Goal: Task Accomplishment & Management: Complete application form

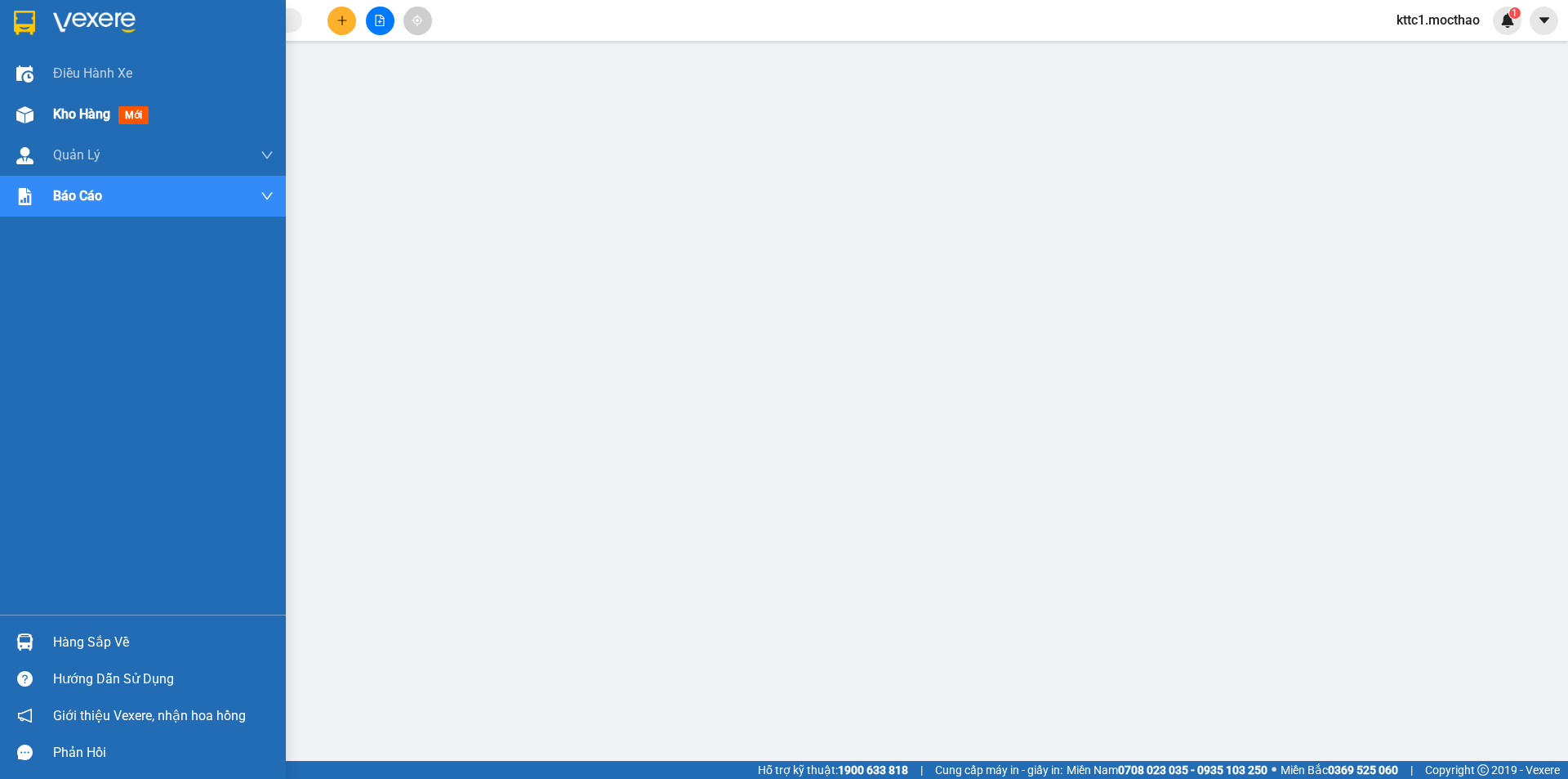
click at [57, 113] on span "Kho hàng" at bounding box center [81, 114] width 57 height 16
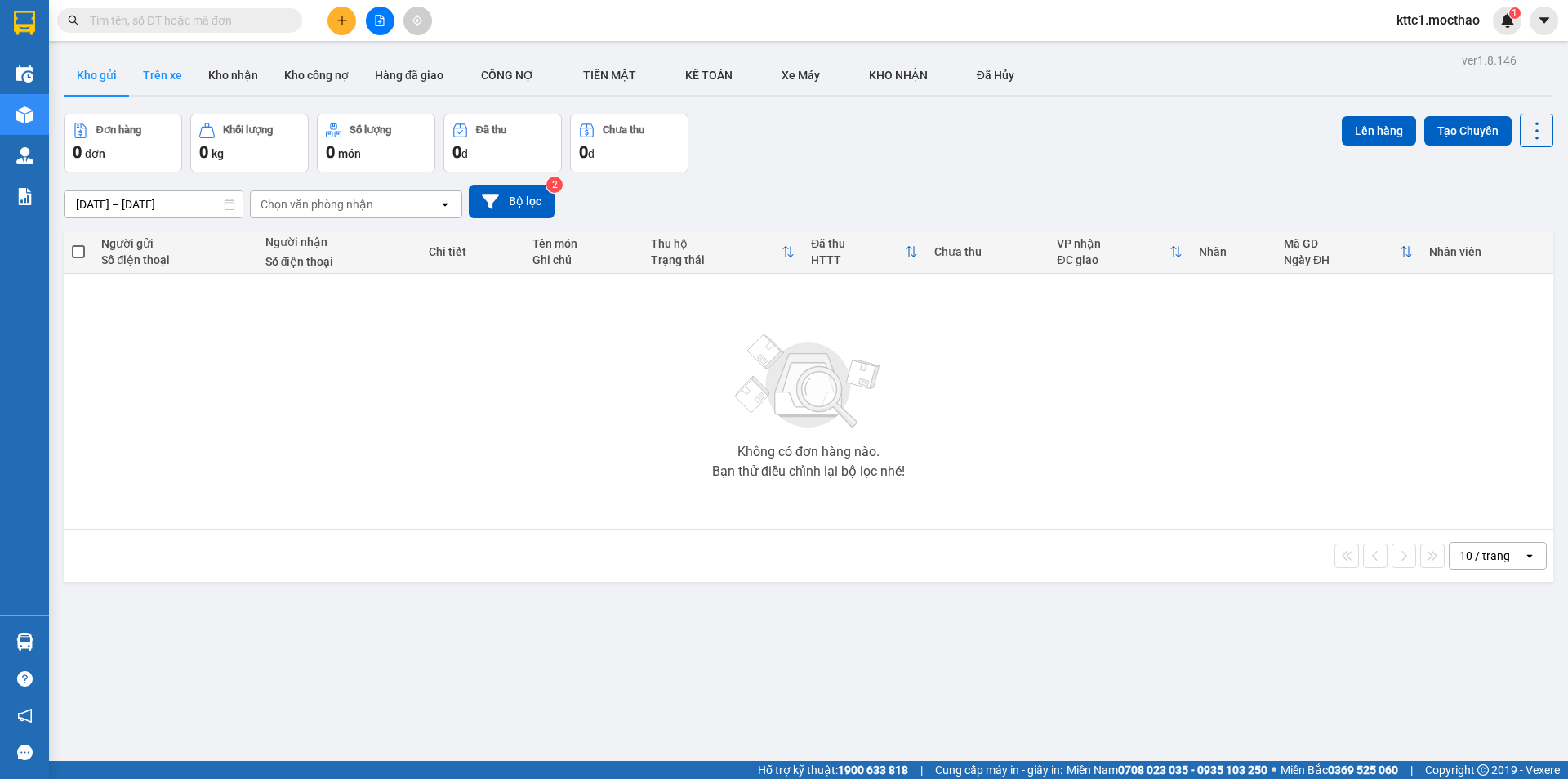
click at [177, 76] on button "Trên xe" at bounding box center [162, 75] width 66 height 39
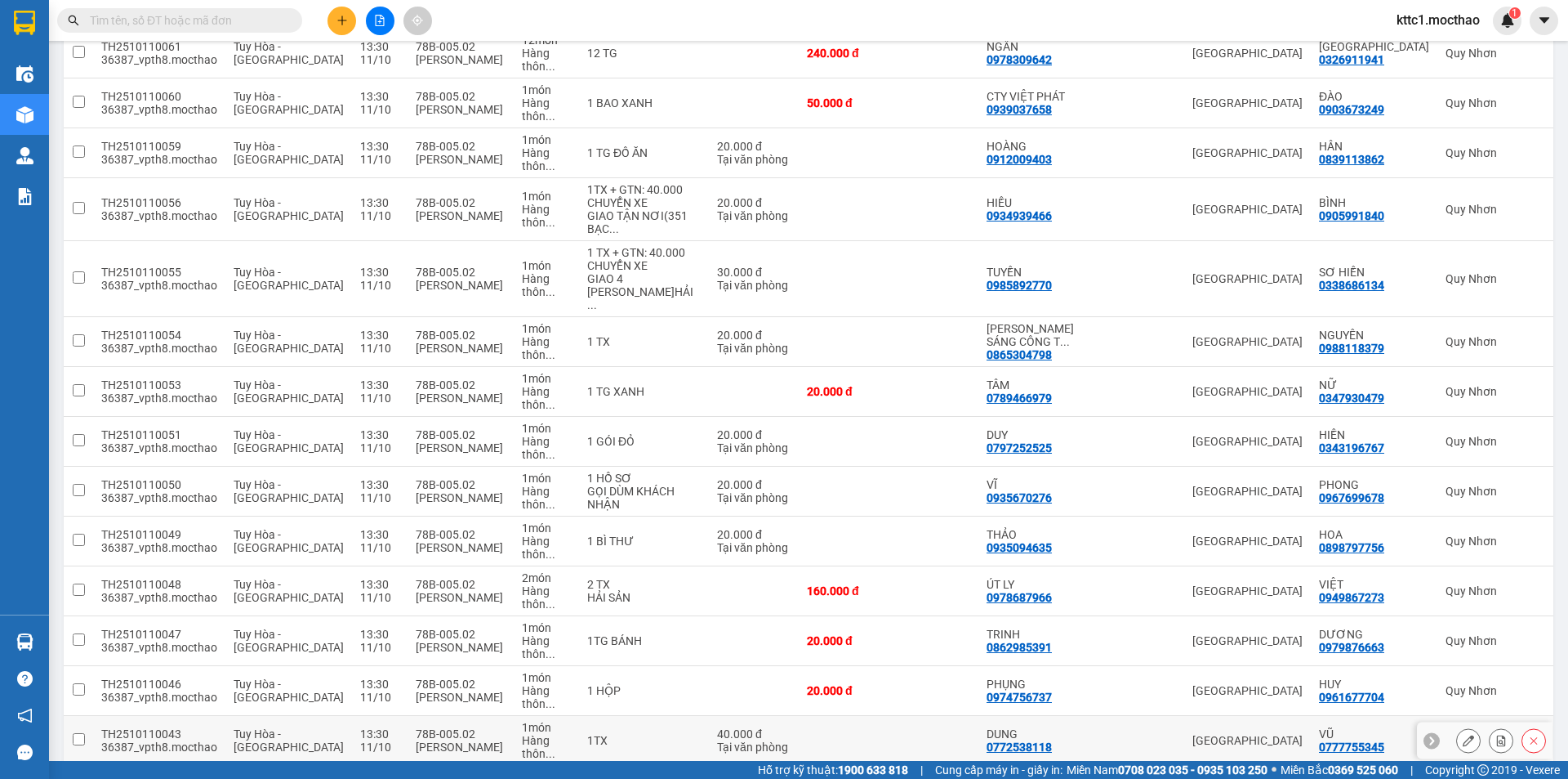
scroll to position [327, 0]
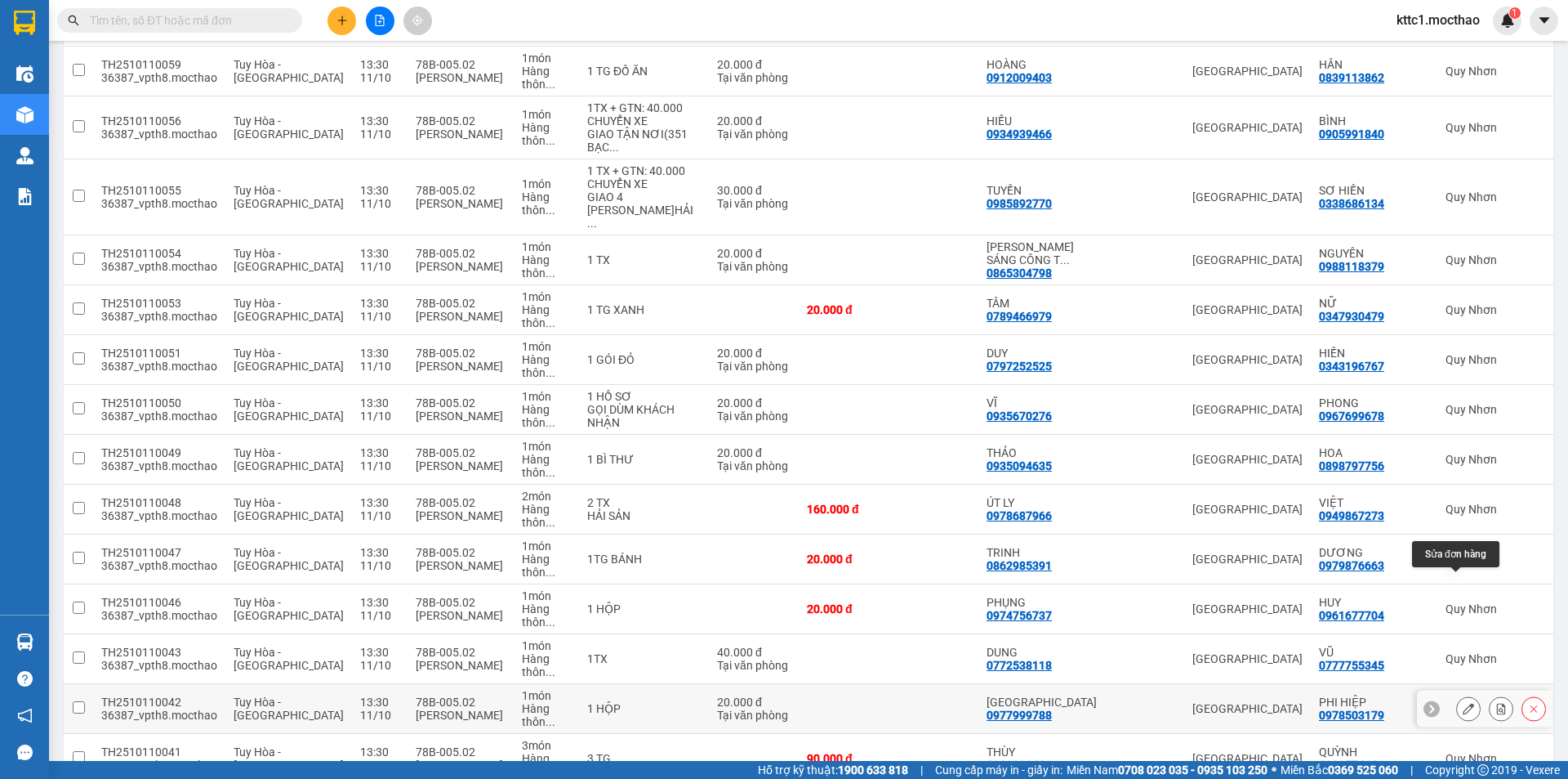
click at [1457, 694] on button at bounding box center [1468, 708] width 23 height 28
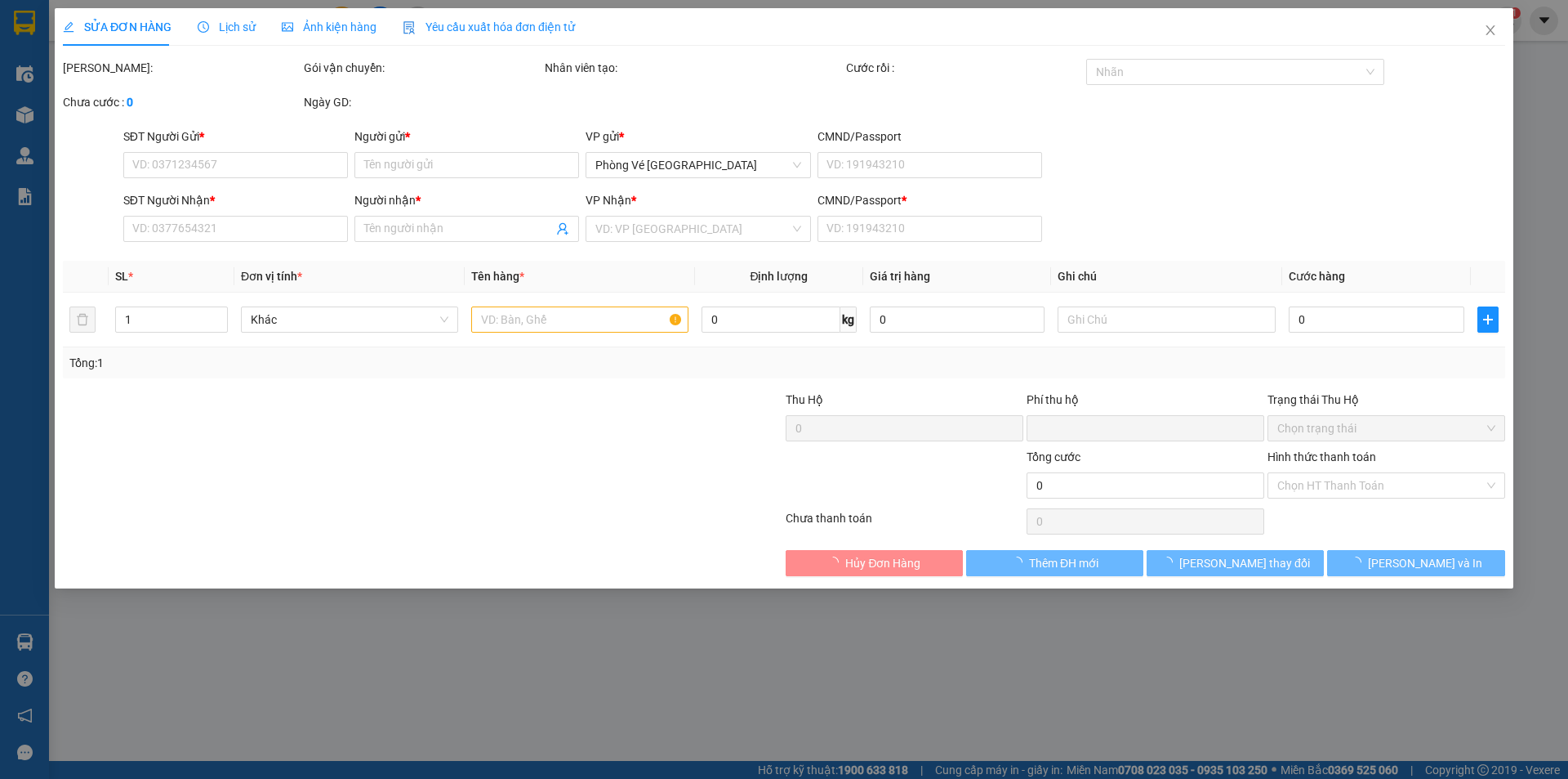
type input "0977999788"
type input "[GEOGRAPHIC_DATA]"
type input "0978503179"
type input "PHI HIỆP"
type input "1"
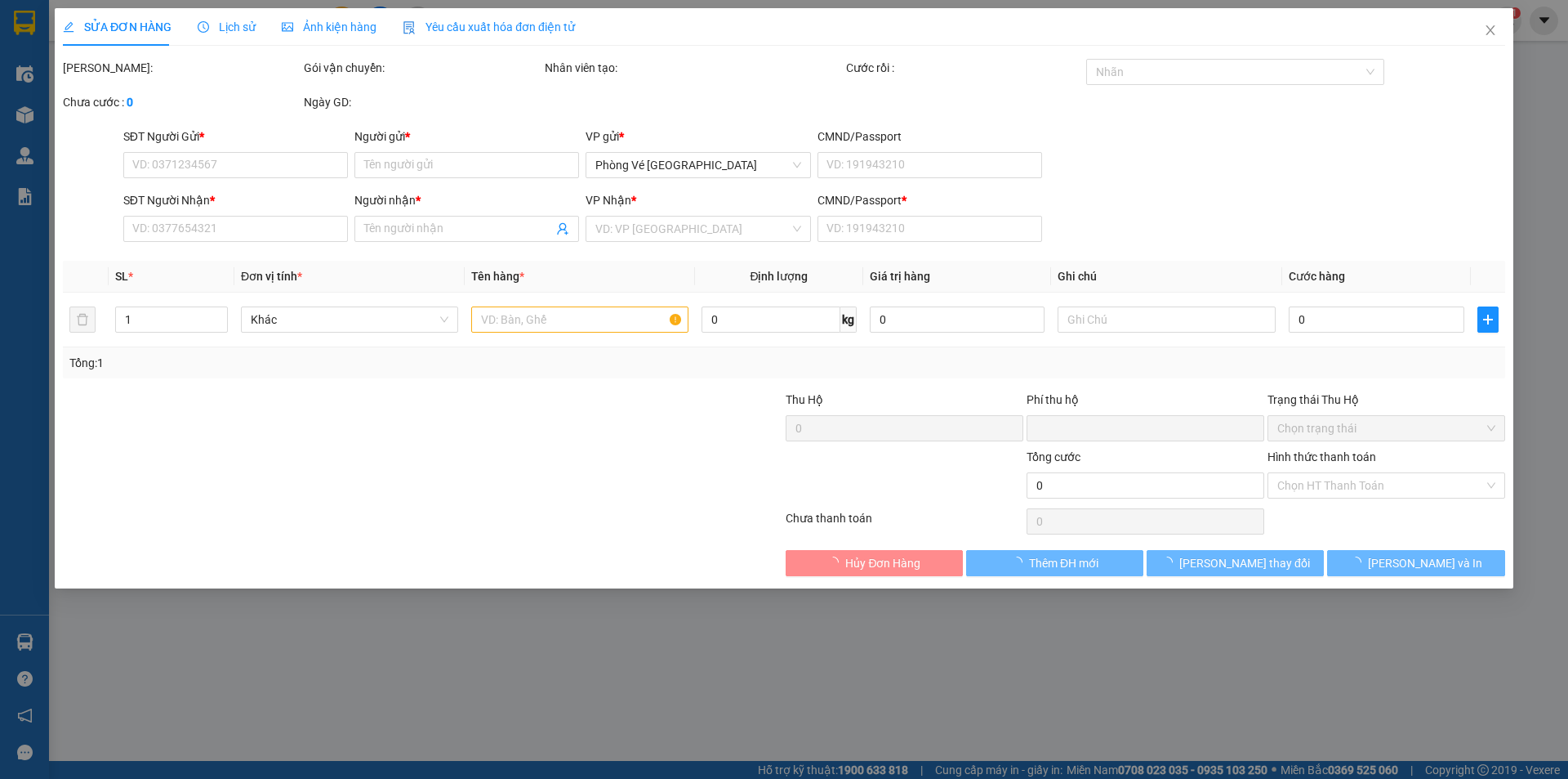
type input "0"
type input "20.000"
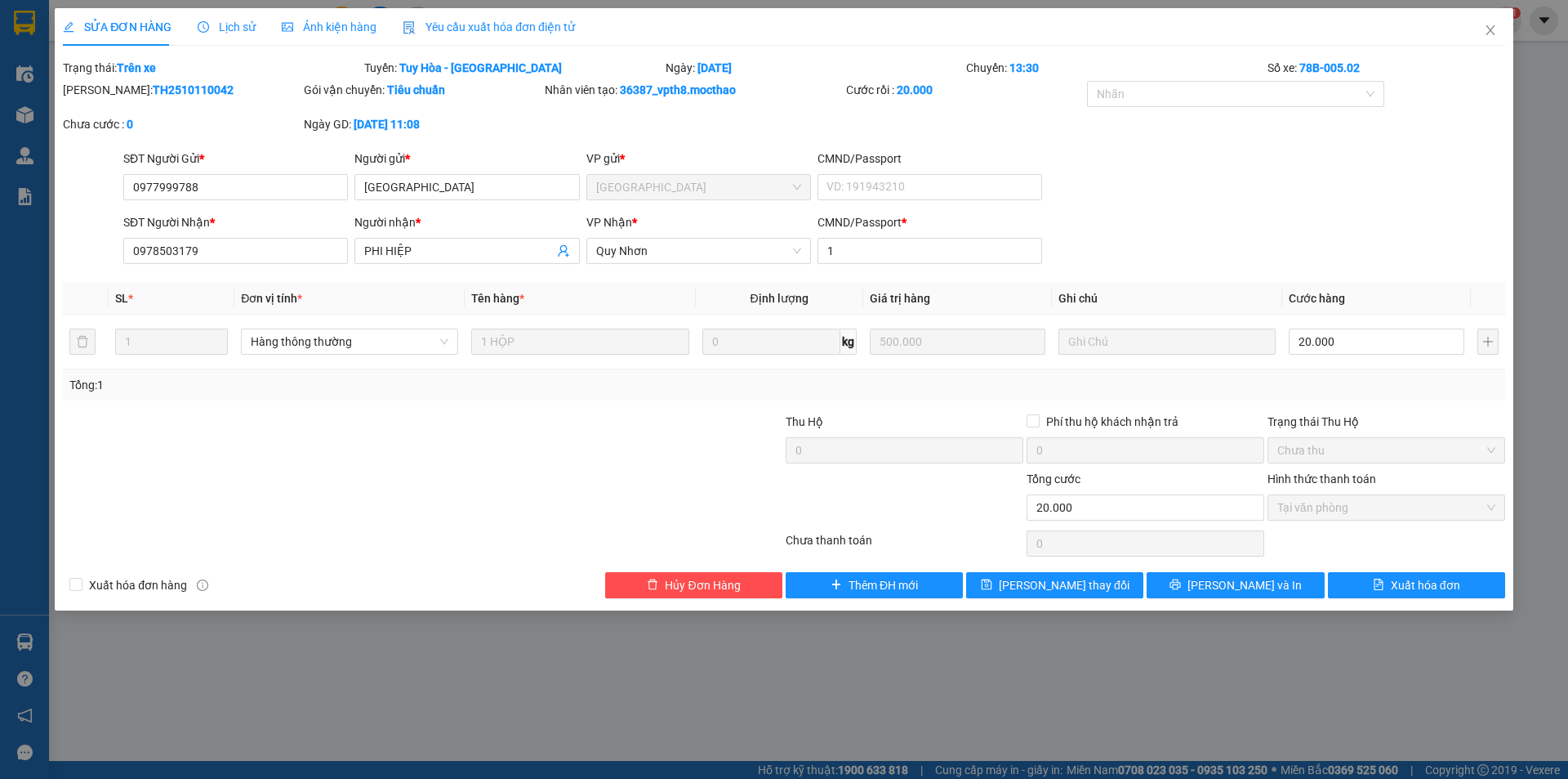
click at [445, 31] on span "Yêu cầu xuất hóa đơn điện tử" at bounding box center [489, 27] width 173 height 13
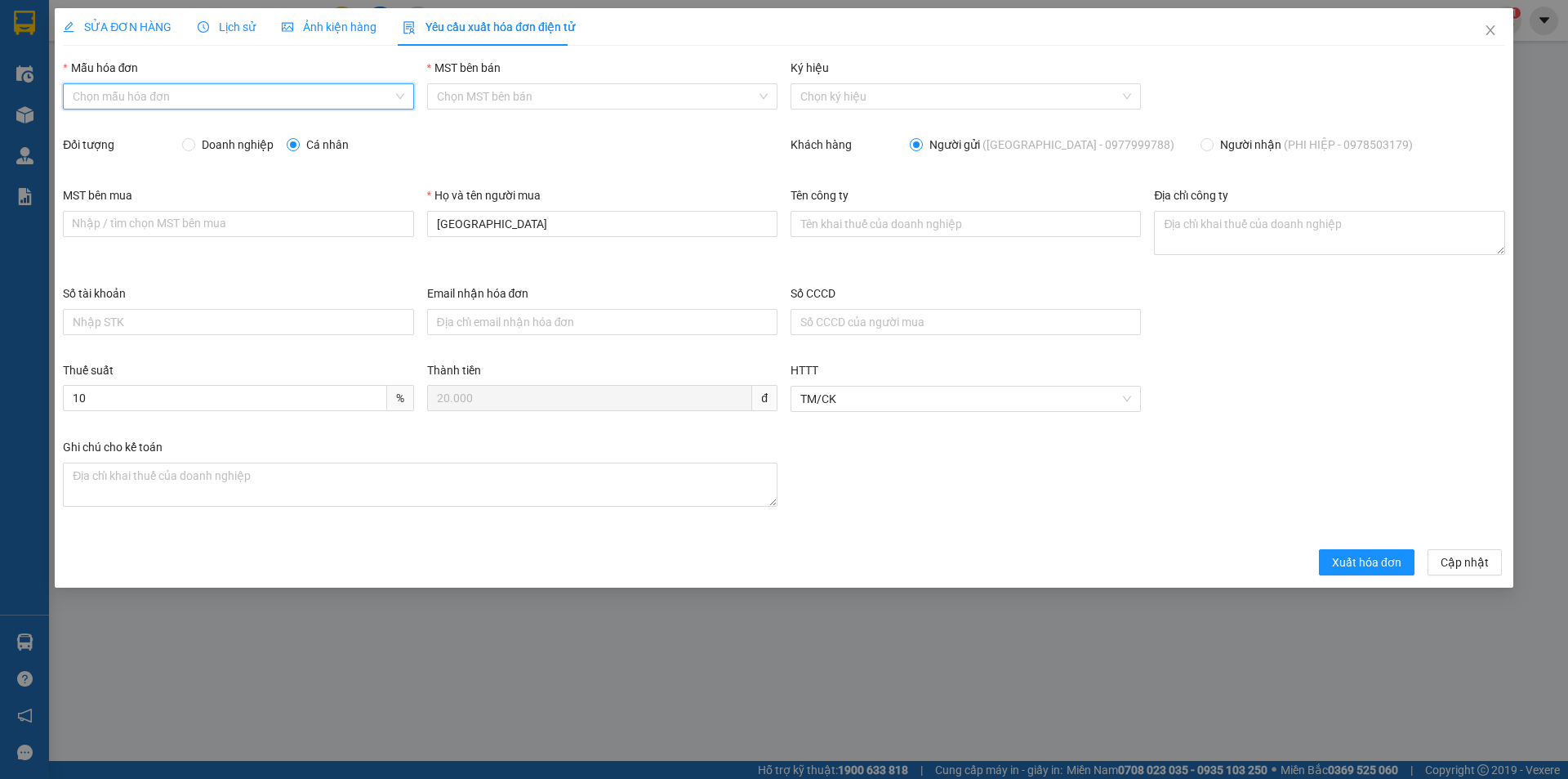
click at [169, 102] on input "Mẫu hóa đơn" at bounding box center [232, 96] width 320 height 25
click at [154, 128] on div "HĐH" at bounding box center [238, 130] width 331 height 18
type input "8"
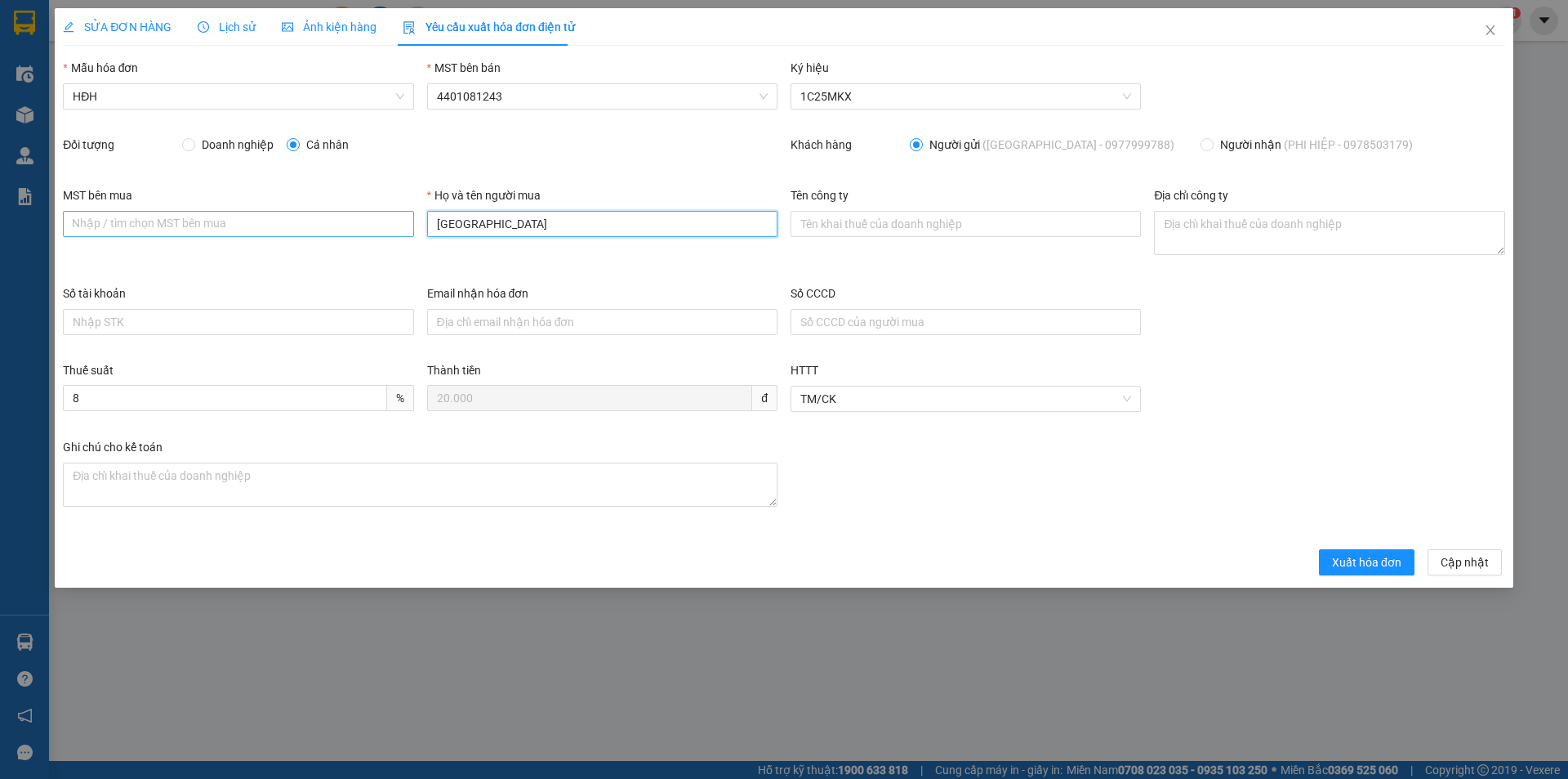
drag, startPoint x: 507, startPoint y: 227, endPoint x: 403, endPoint y: 234, distance: 104.2
click at [403, 234] on div "MST bên mua Nhập / tìm chọn MST bên mua Họ và tên người mua MỸ NHA Tên công ty …" at bounding box center [784, 235] width 1455 height 98
type input "Người mua không lấy hóa đơn"
click at [1362, 560] on span "Xuất hóa đơn" at bounding box center [1367, 562] width 70 height 18
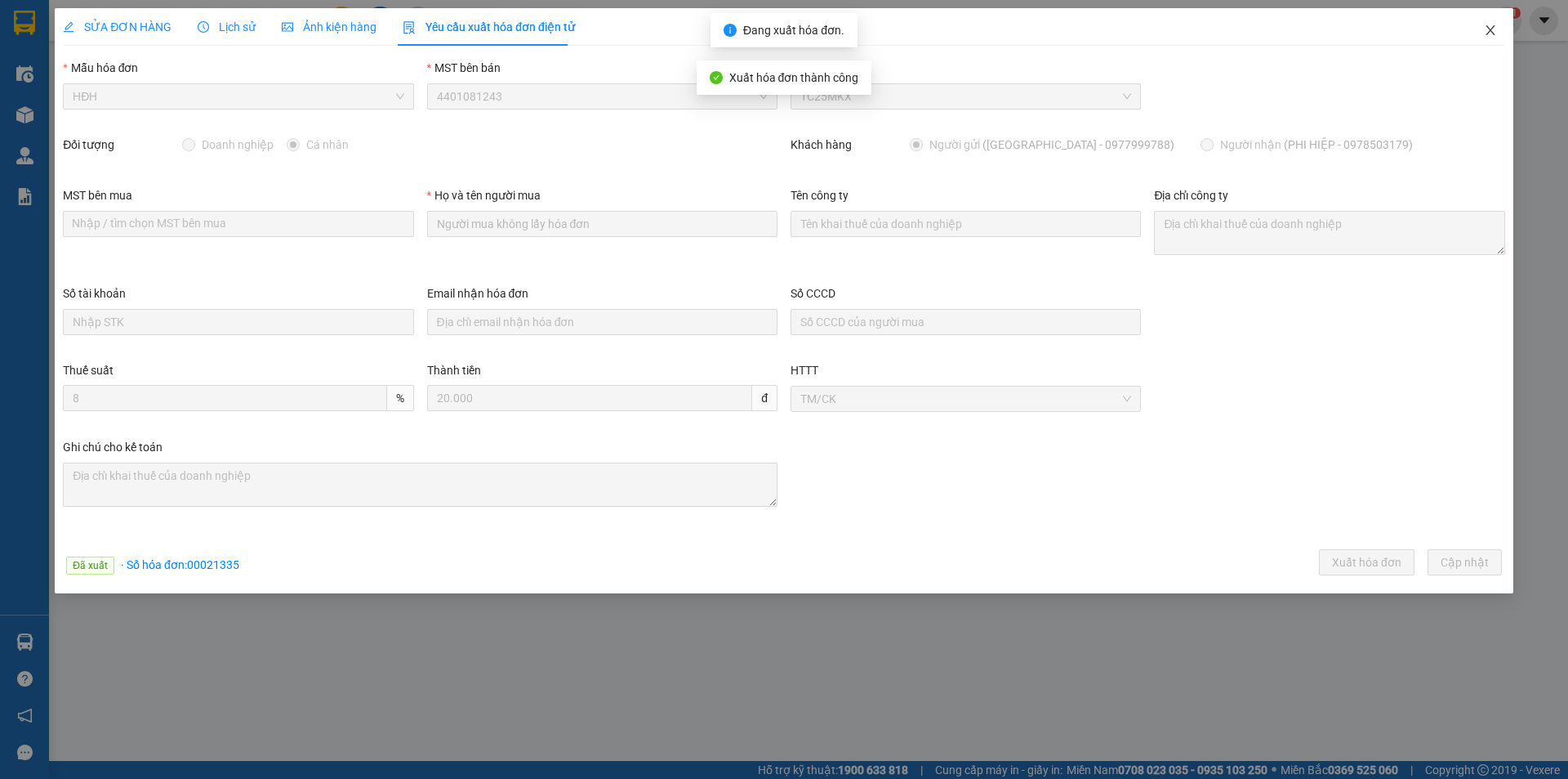
click at [1489, 30] on icon "close" at bounding box center [1491, 31] width 13 height 13
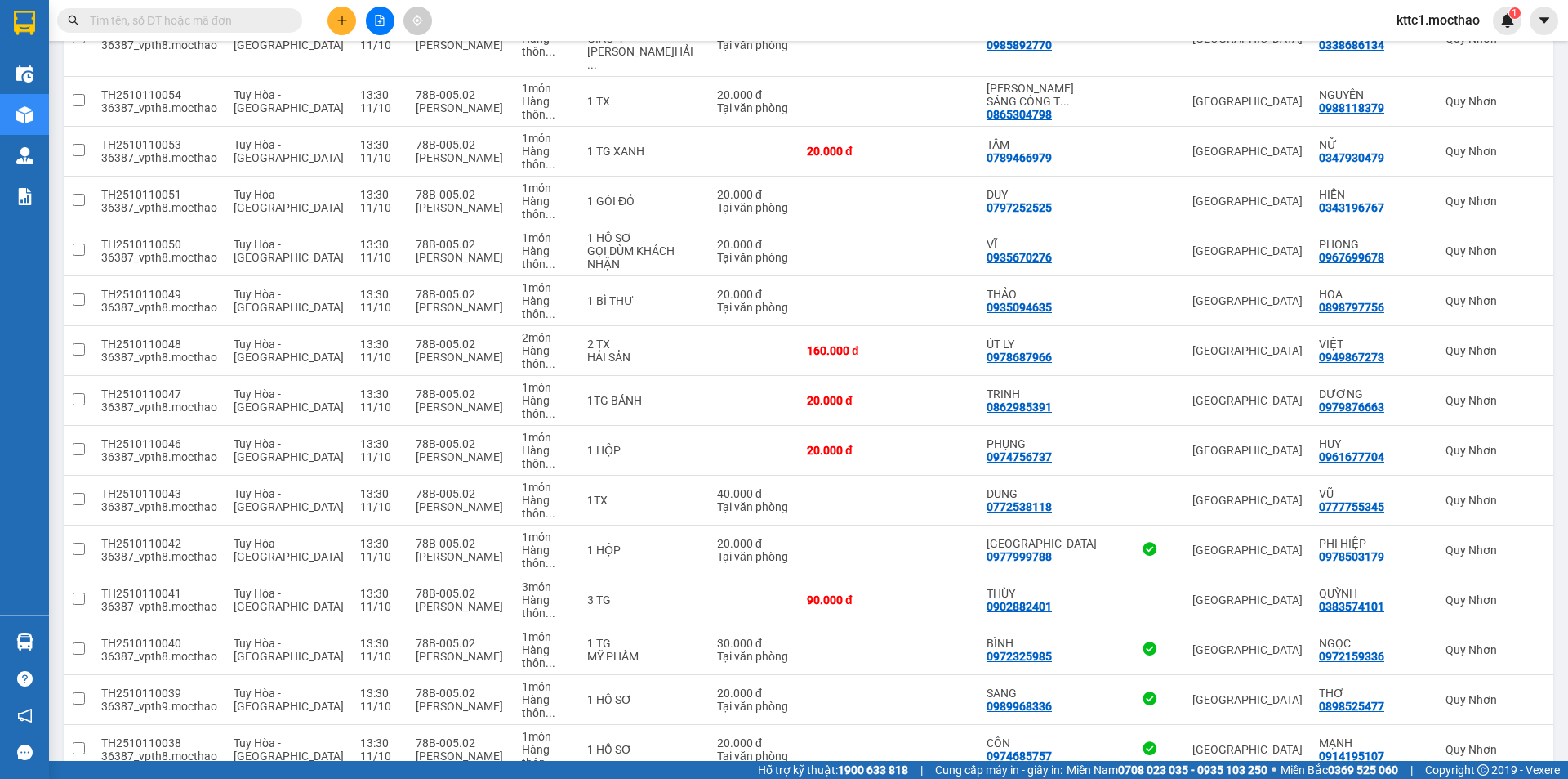
scroll to position [490, 0]
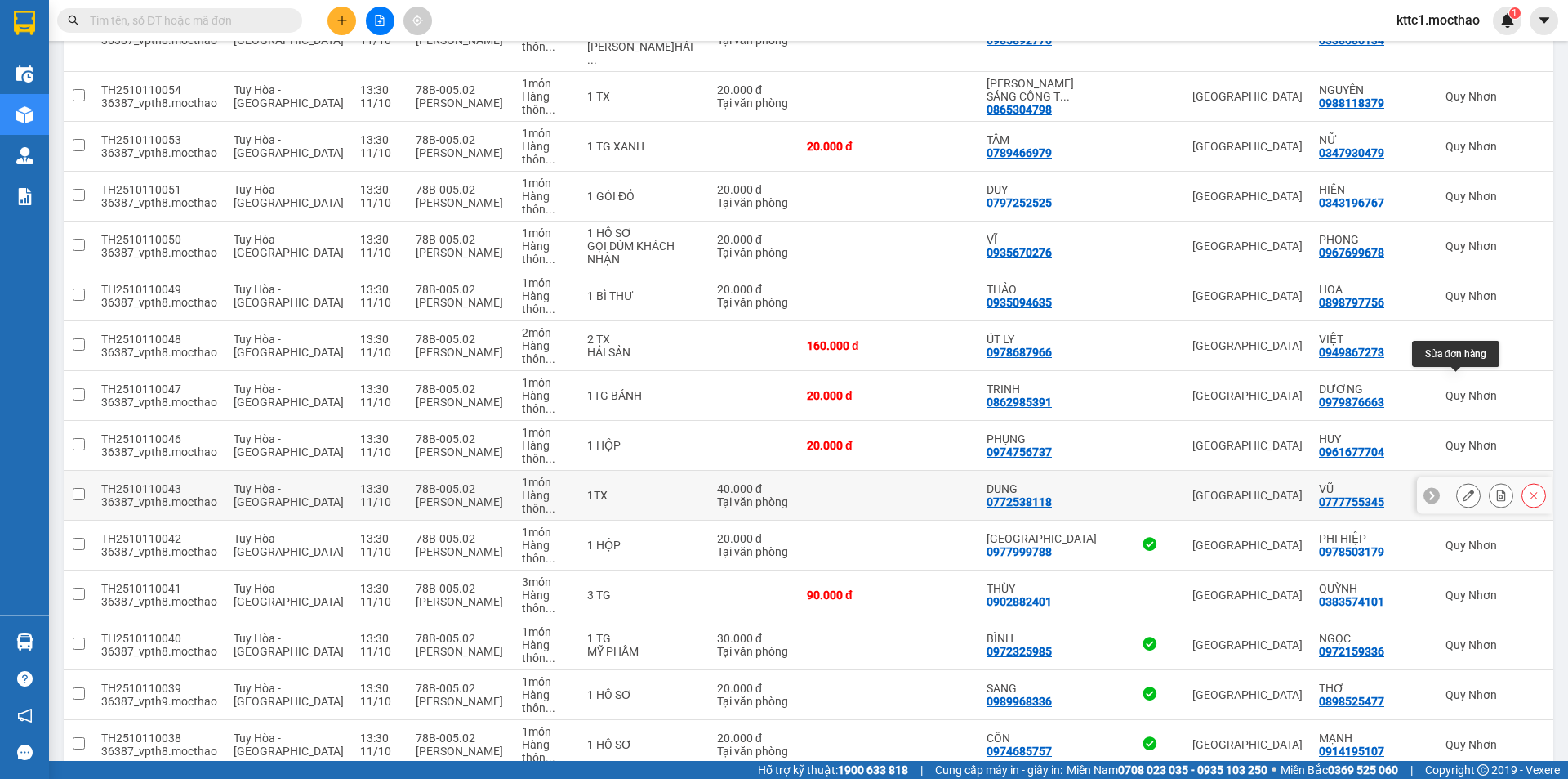
click at [1463, 489] on icon at bounding box center [1468, 495] width 12 height 12
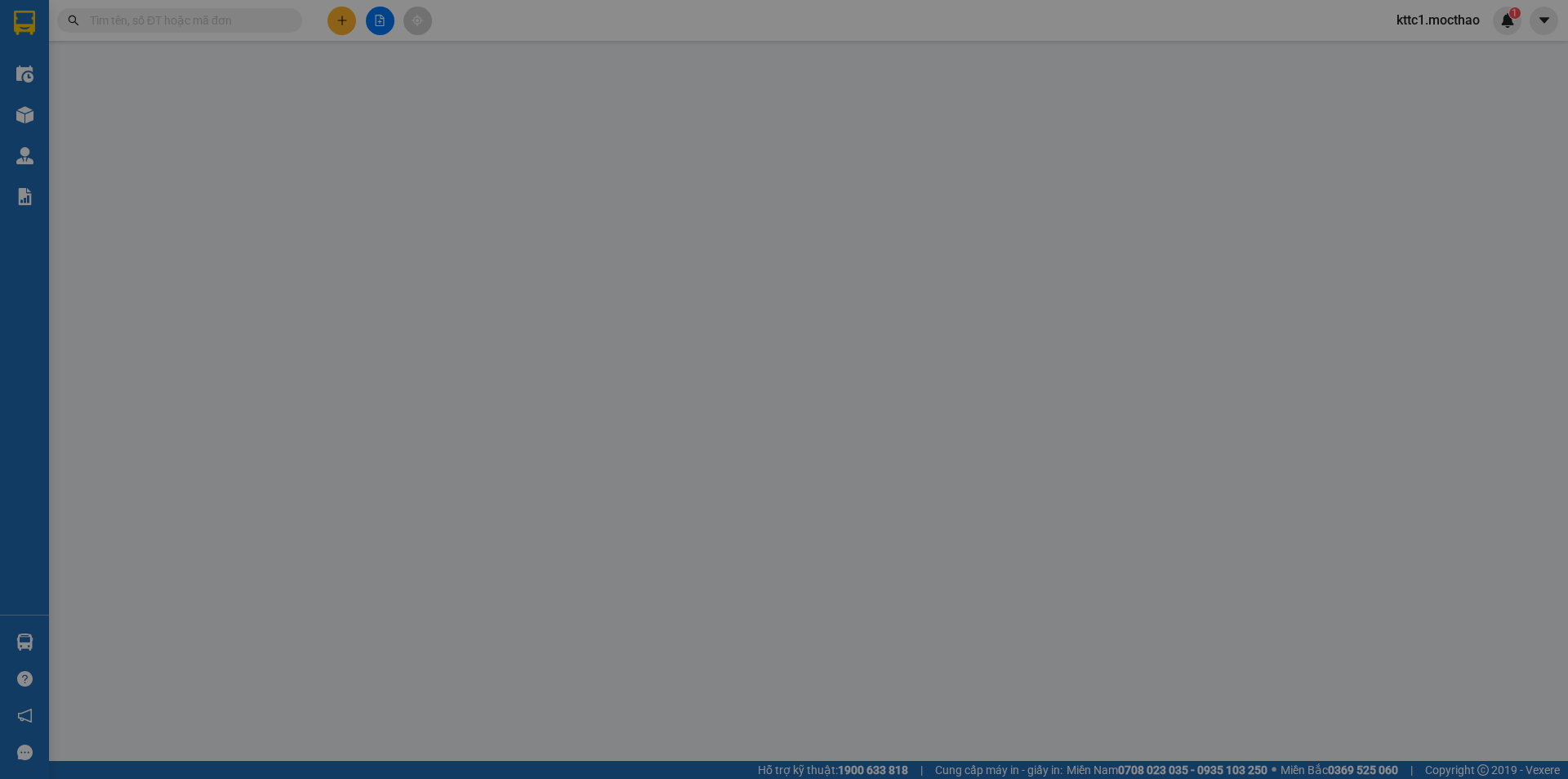
type input "0772538118"
type input "DUNG"
type input "0777755345"
type input "VŨ"
type input "1"
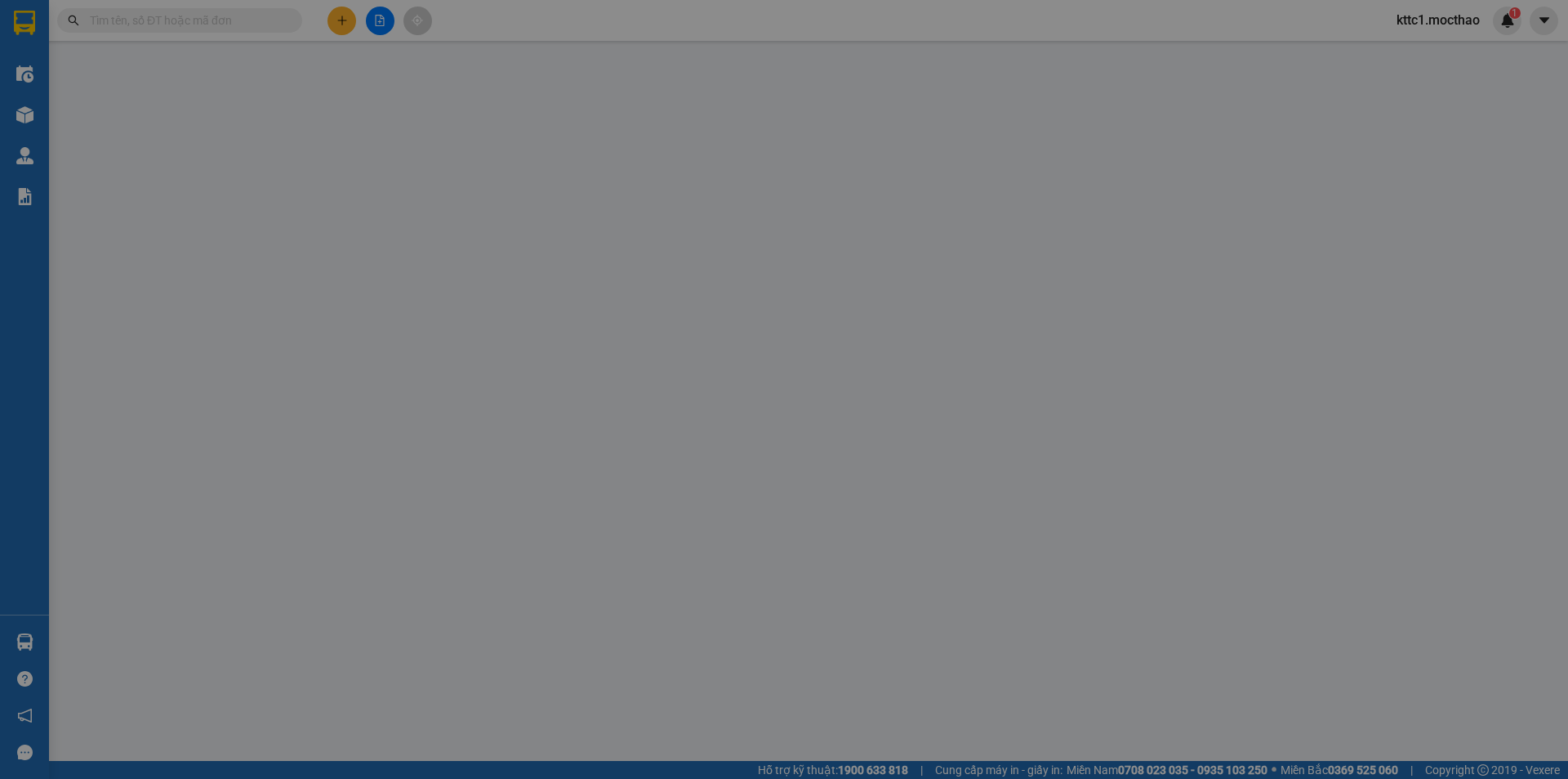
type input "0"
type input "40.000"
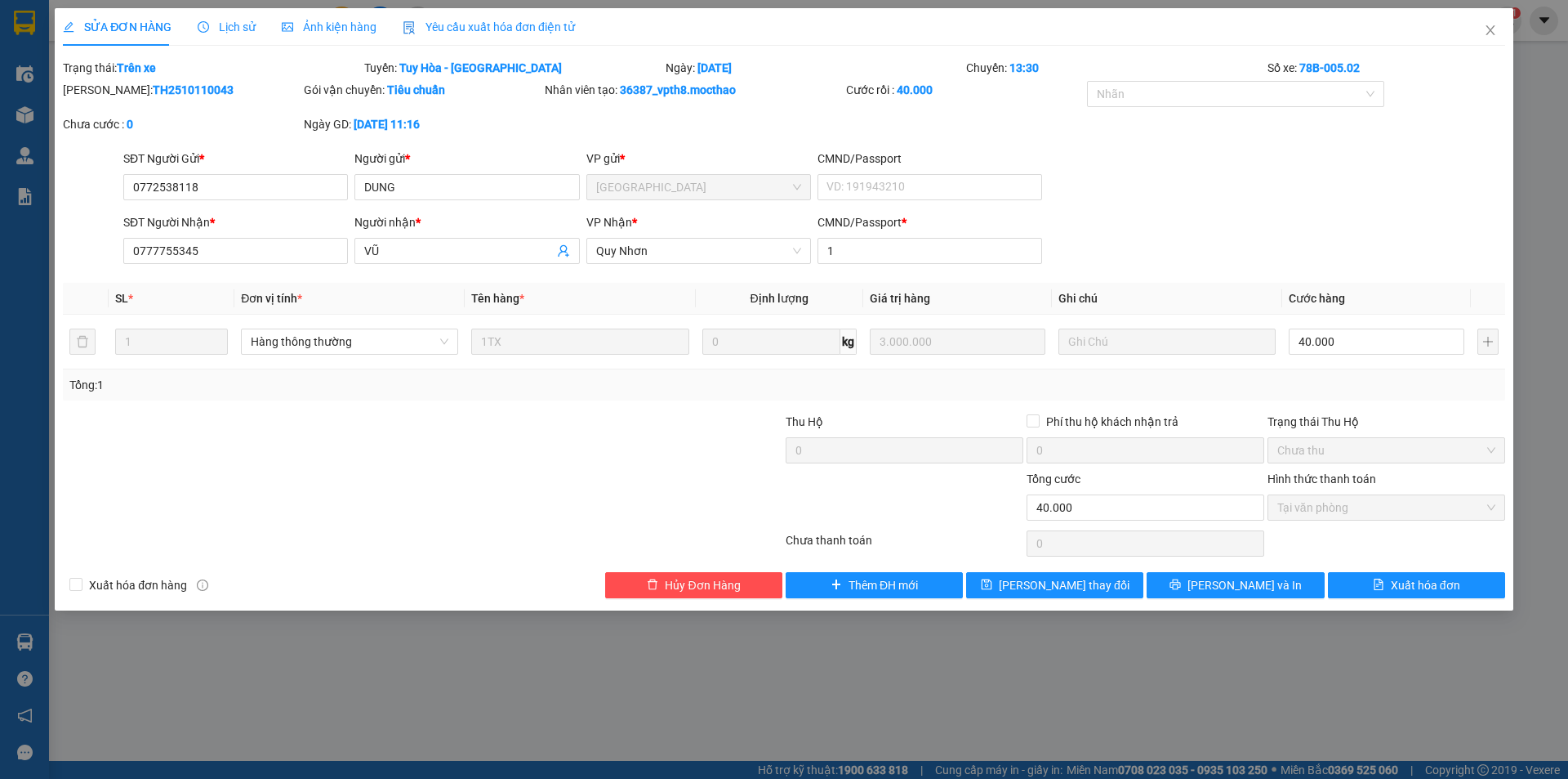
click at [508, 17] on div "Yêu cầu xuất hóa đơn điện tử" at bounding box center [489, 27] width 173 height 37
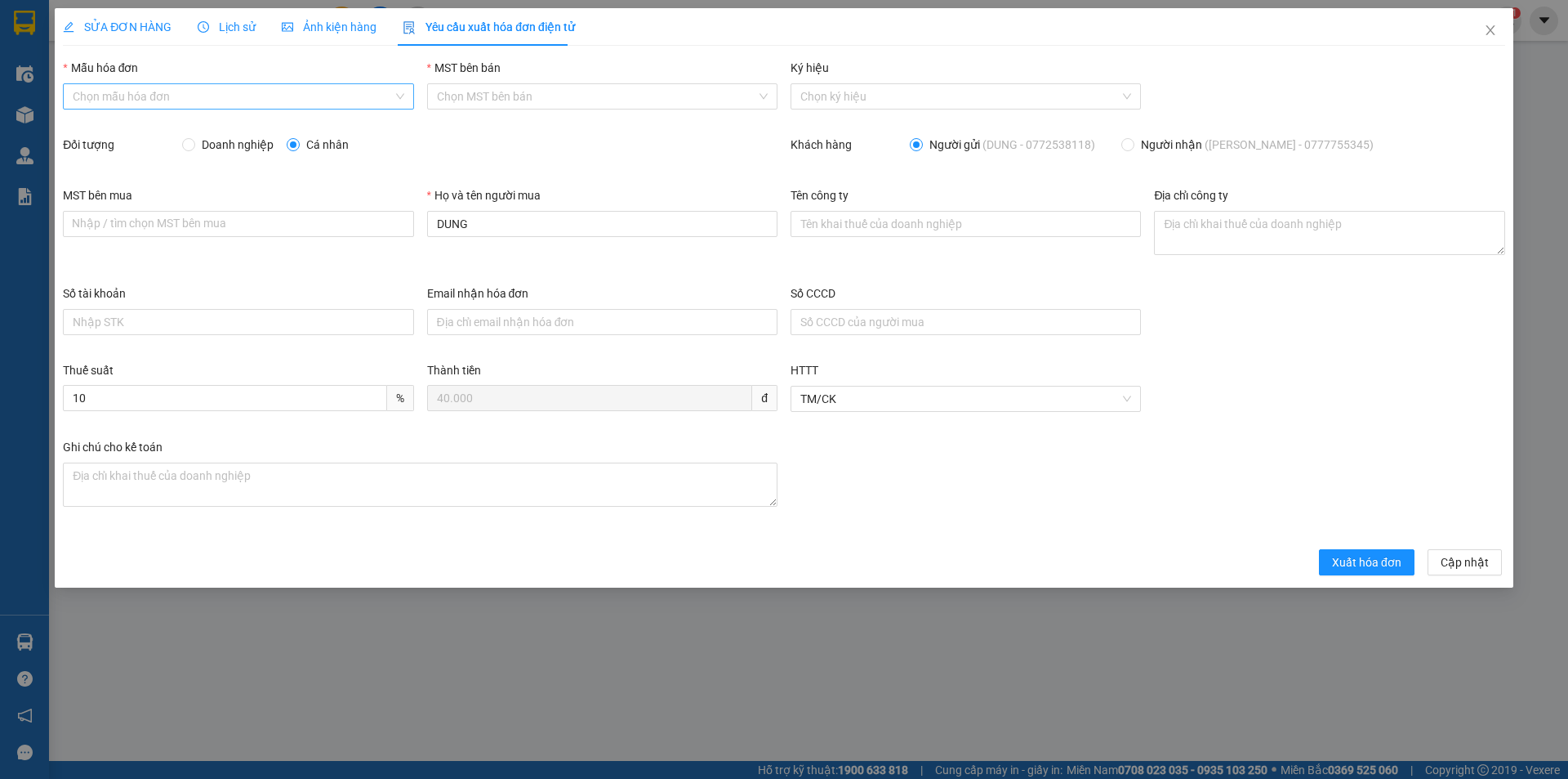
click at [112, 100] on input "Mẫu hóa đơn" at bounding box center [232, 96] width 320 height 25
click at [109, 127] on div "HĐH" at bounding box center [238, 130] width 331 height 18
type input "8"
drag, startPoint x: 488, startPoint y: 224, endPoint x: 412, endPoint y: 227, distance: 76.1
click at [412, 227] on div "MST bên mua Nhập / tìm chọn MST bên mua Họ và tên người mua DUNG Tên công ty Đị…" at bounding box center [784, 235] width 1455 height 98
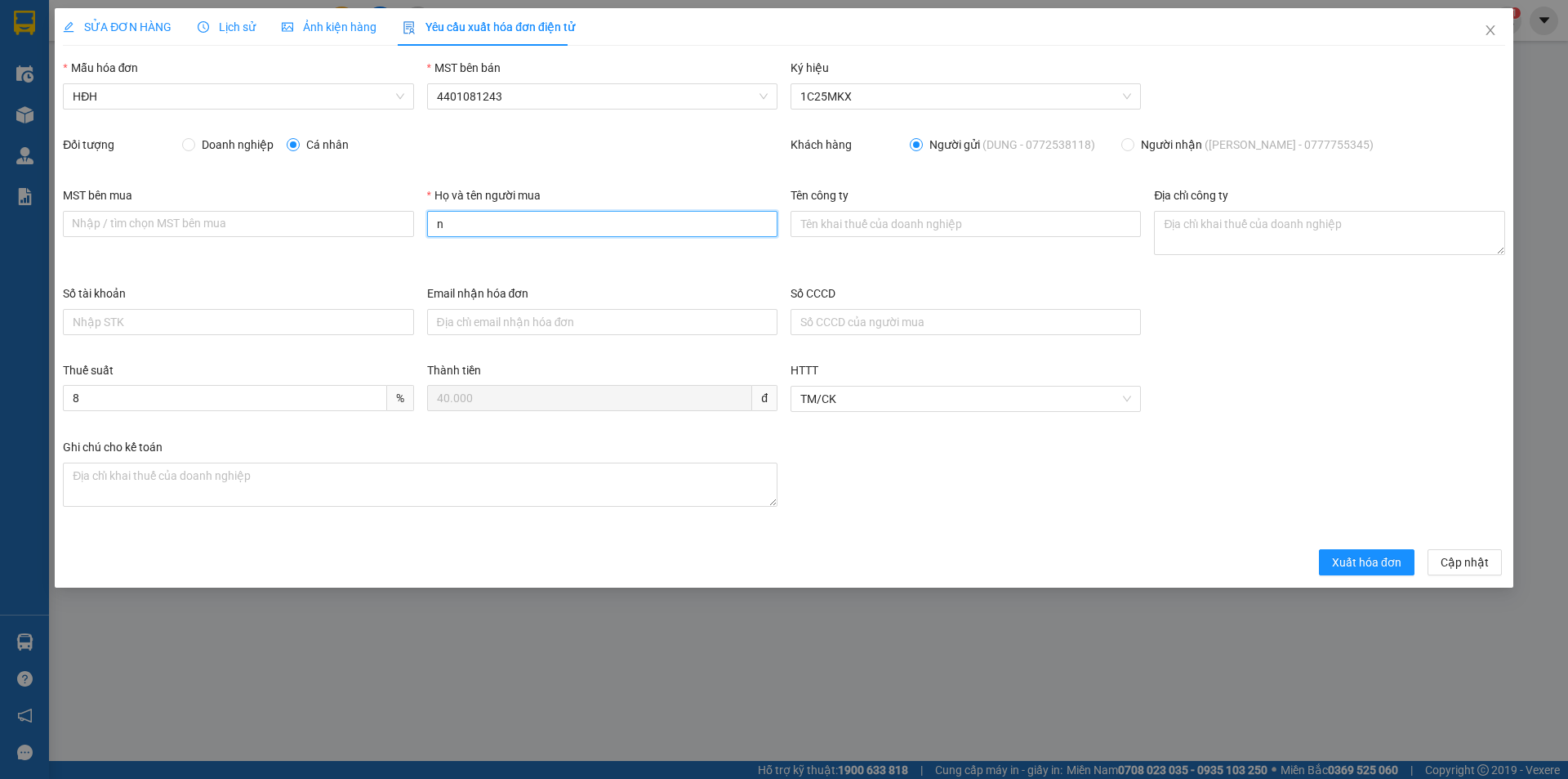
type input "Người mua không lấy hóa đơn"
drag, startPoint x: 1377, startPoint y: 565, endPoint x: 1356, endPoint y: 544, distance: 29.7
click at [1376, 565] on span "Xuất hóa đơn" at bounding box center [1367, 562] width 70 height 18
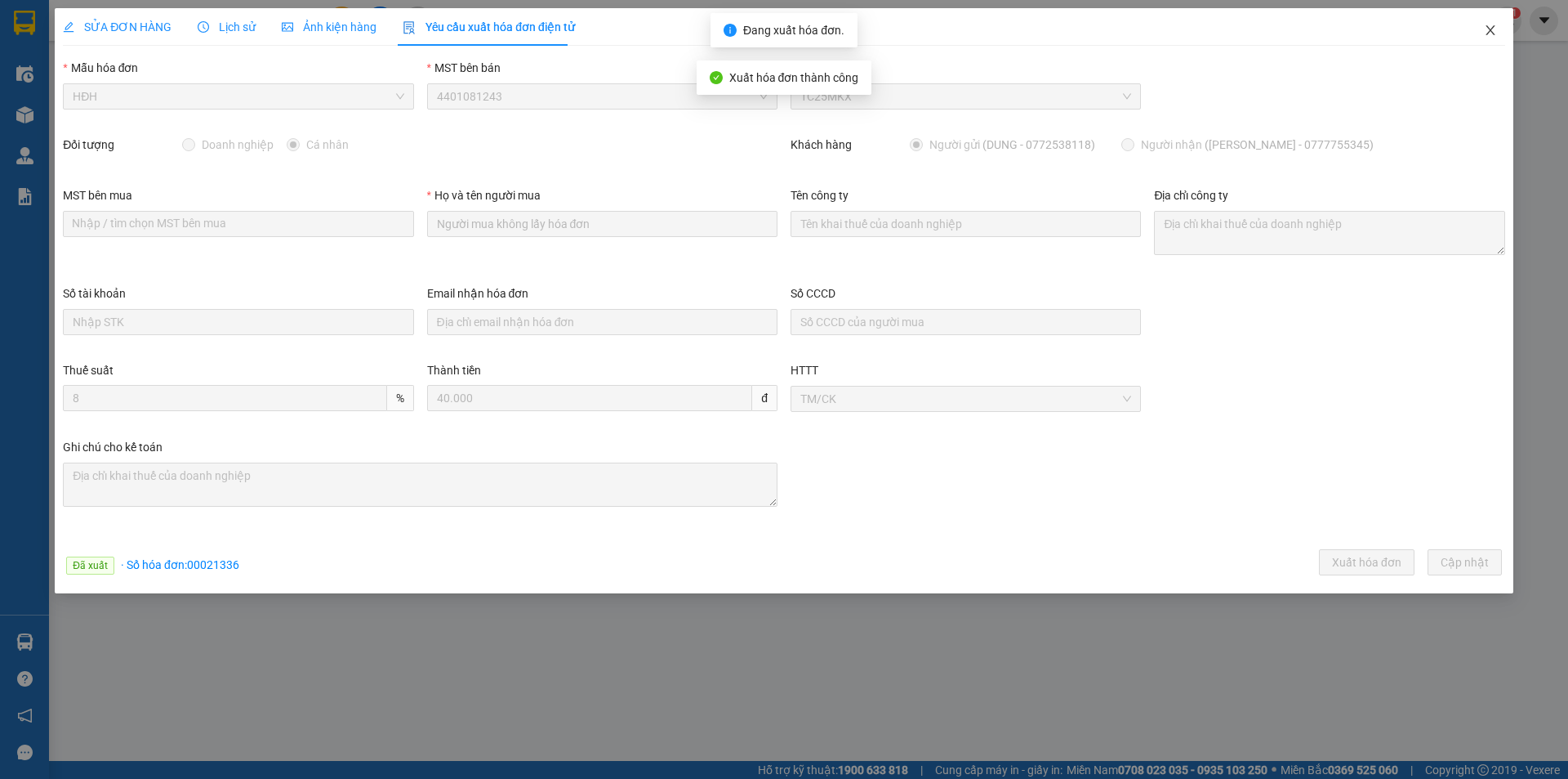
click at [1493, 31] on icon "close" at bounding box center [1491, 31] width 13 height 13
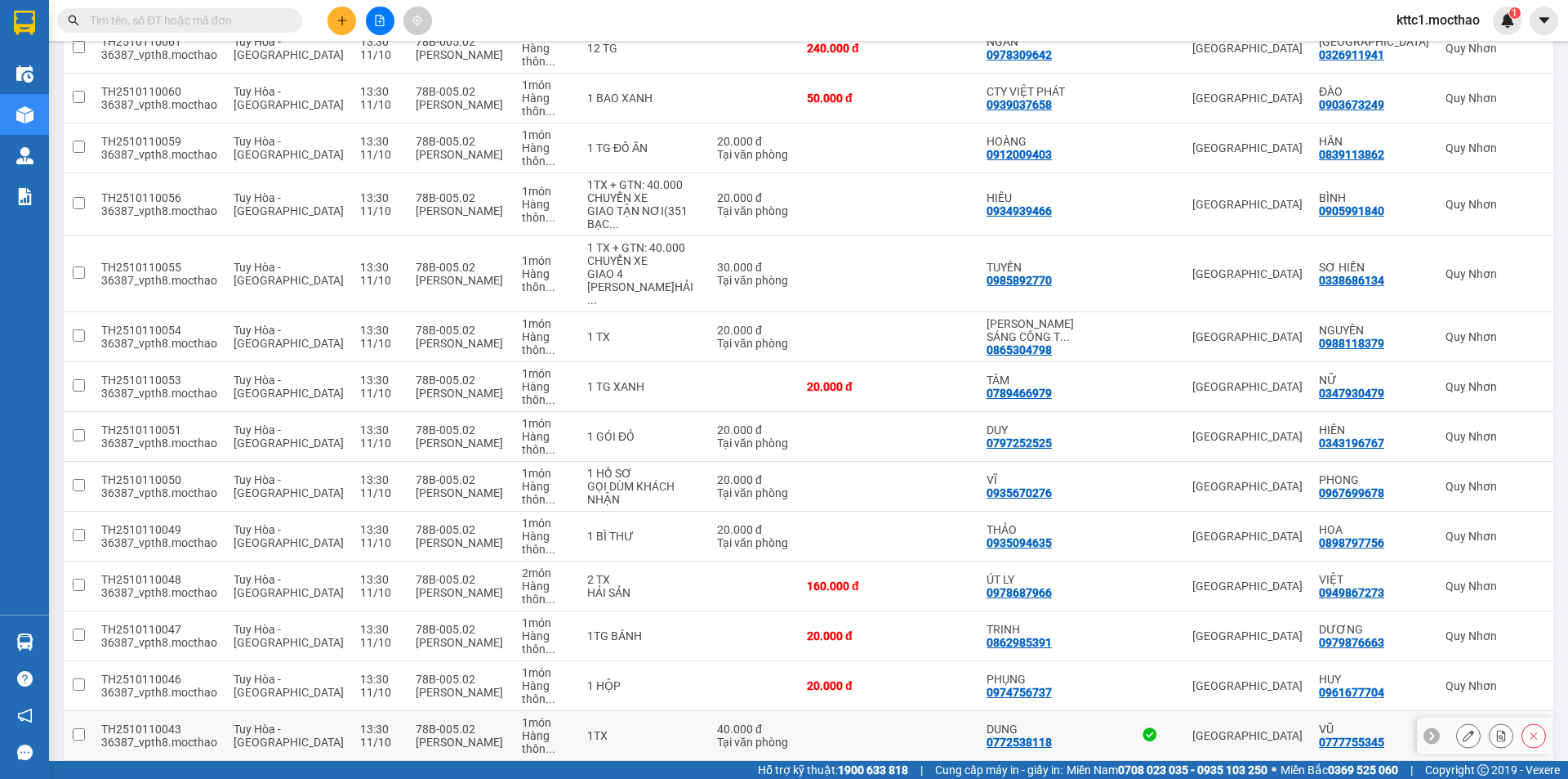
scroll to position [409, 0]
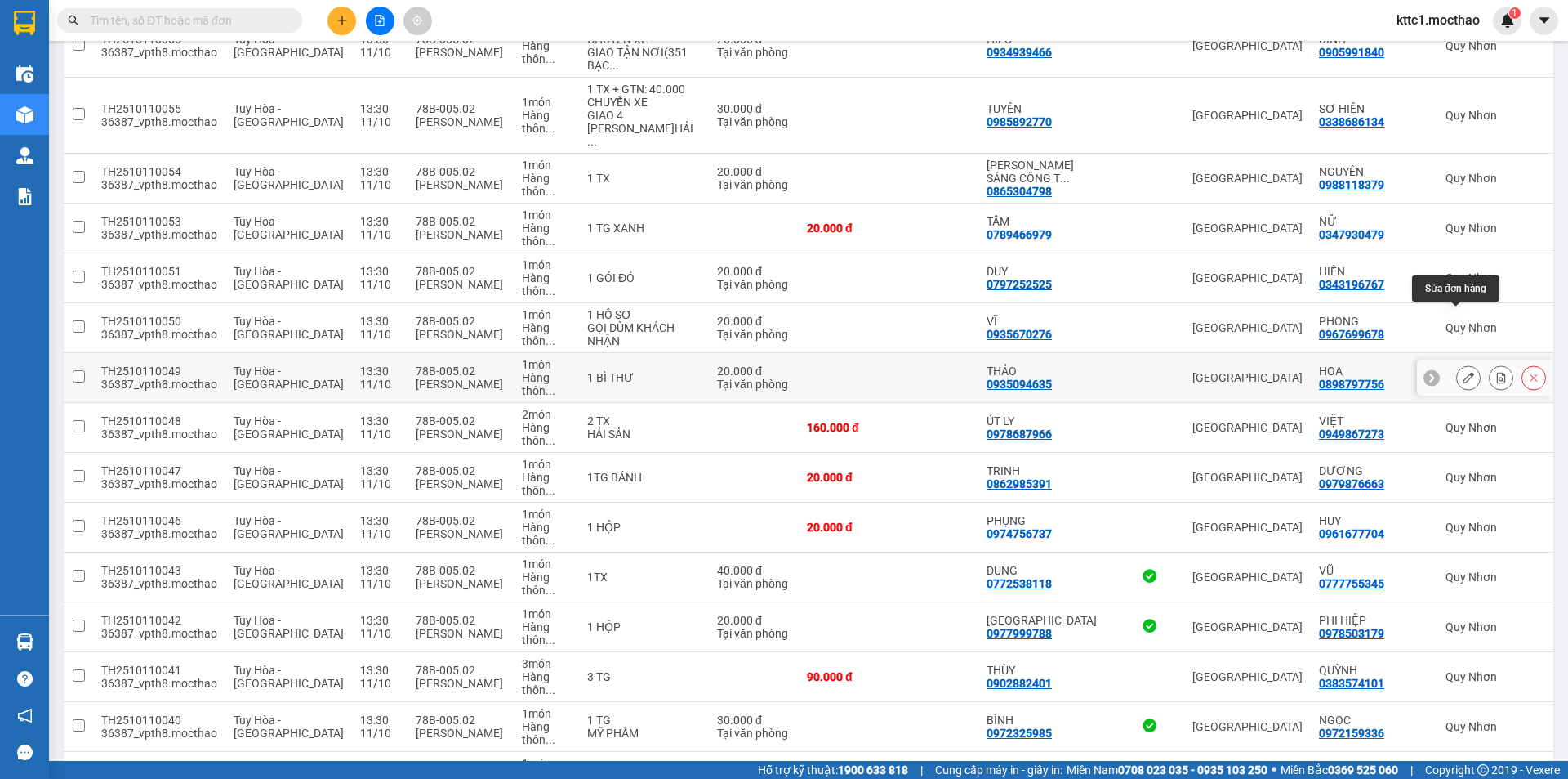
click at [1457, 364] on button at bounding box center [1468, 378] width 23 height 28
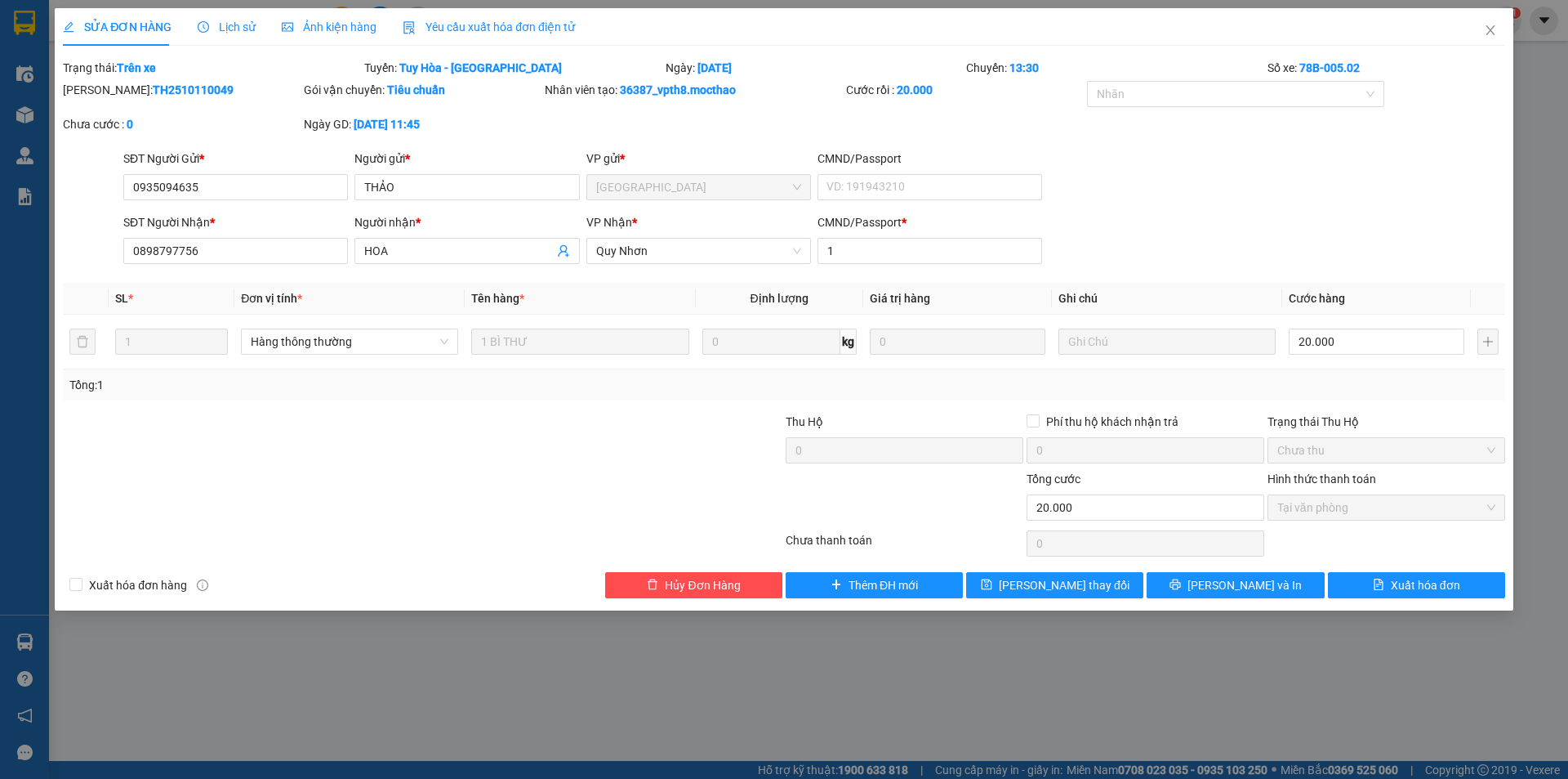
click at [474, 26] on span "Yêu cầu xuất hóa đơn điện tử" at bounding box center [489, 27] width 173 height 13
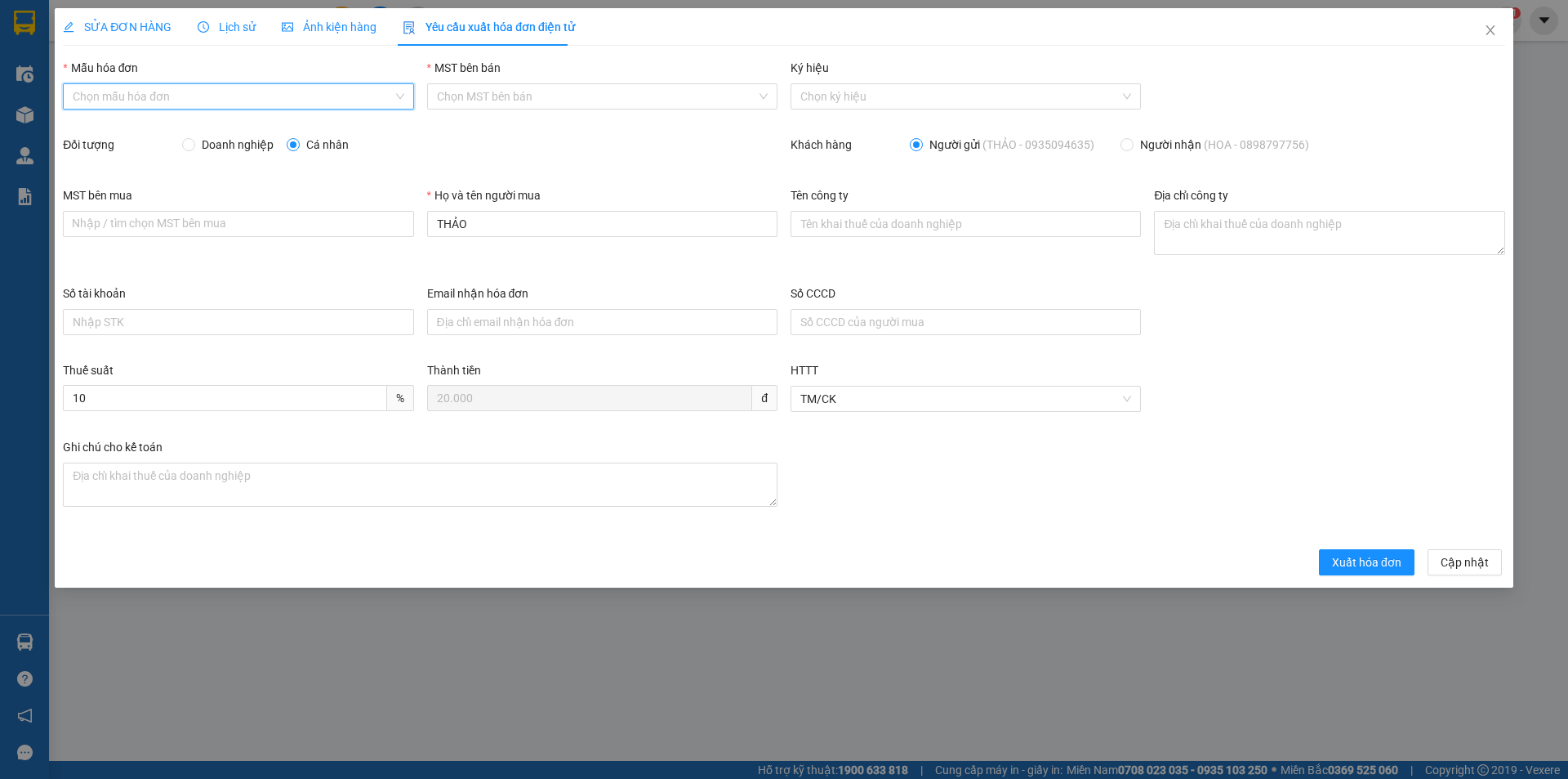
click at [210, 98] on input "Mẫu hóa đơn" at bounding box center [232, 96] width 320 height 25
click at [169, 123] on div "HĐH" at bounding box center [238, 130] width 331 height 18
type input "8"
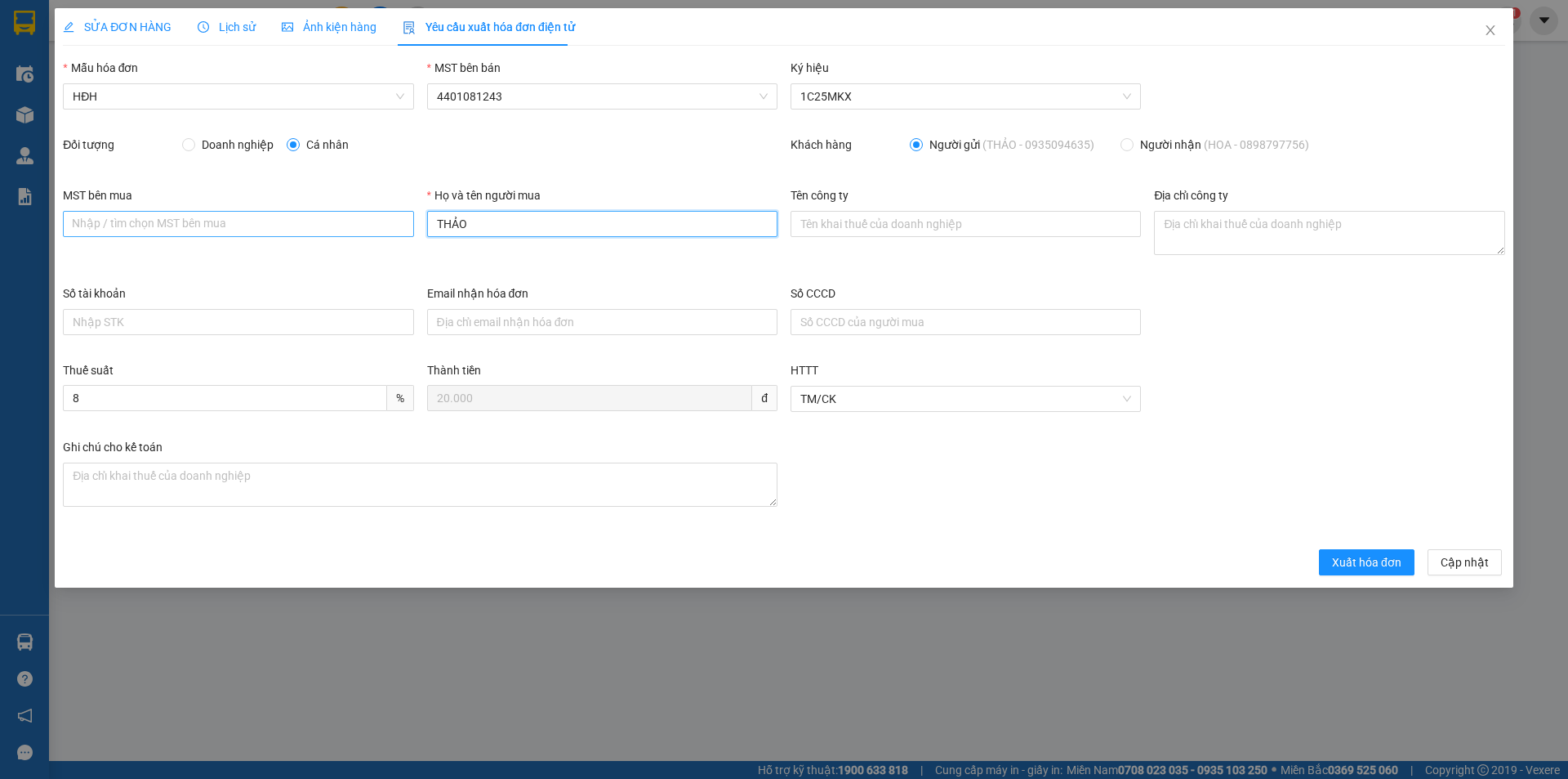
drag, startPoint x: 461, startPoint y: 227, endPoint x: 403, endPoint y: 223, distance: 58.1
click at [403, 223] on div "MST bên mua Nhập / tìm chọn MST bên mua Họ và tên người mua THẢO Tên công ty Đị…" at bounding box center [784, 235] width 1455 height 98
type input "Người mua không lấy hóa đơn"
click at [1366, 562] on span "Xuất hóa đơn" at bounding box center [1367, 562] width 70 height 18
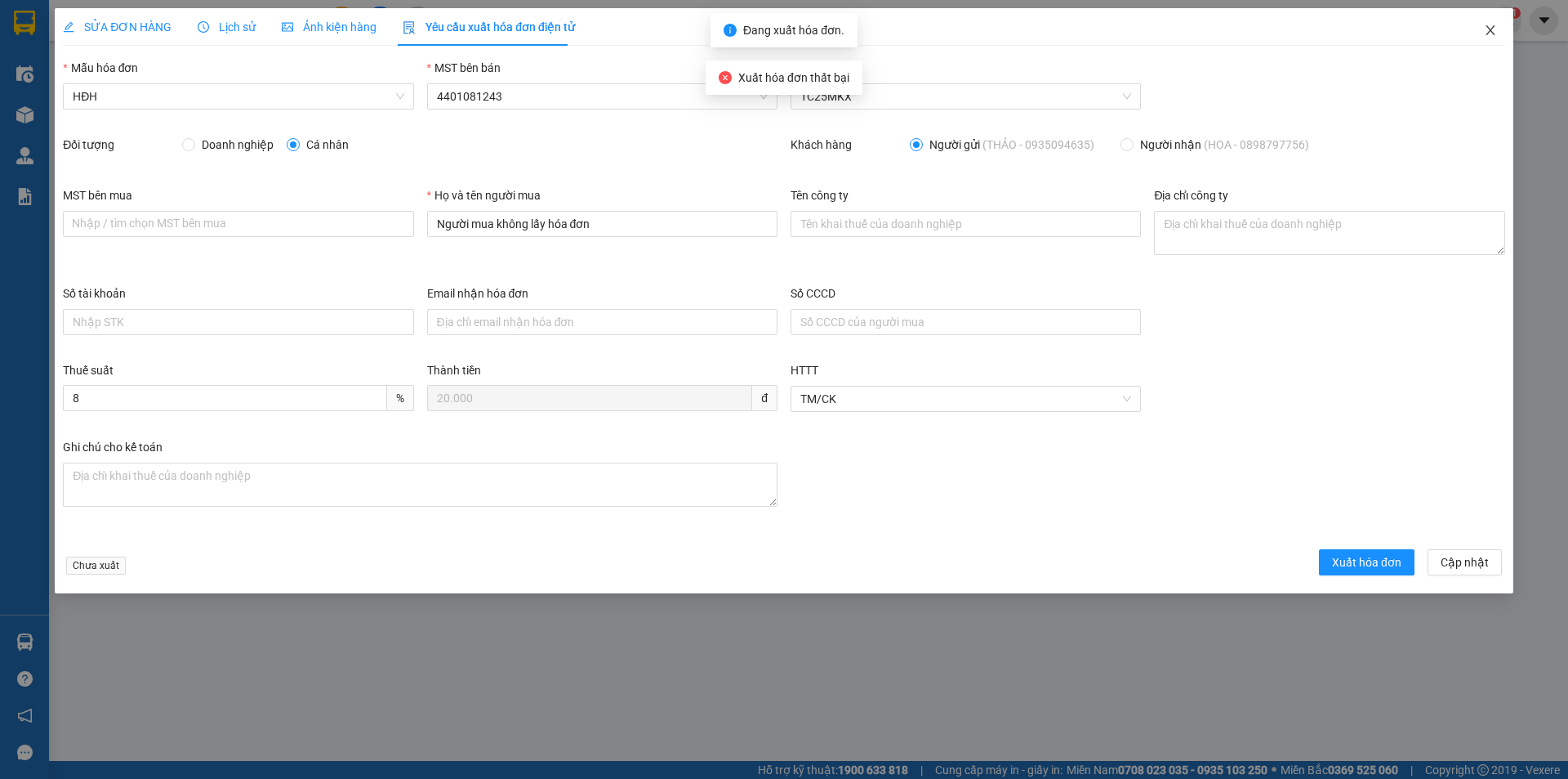
click at [1492, 33] on icon "close" at bounding box center [1491, 31] width 13 height 13
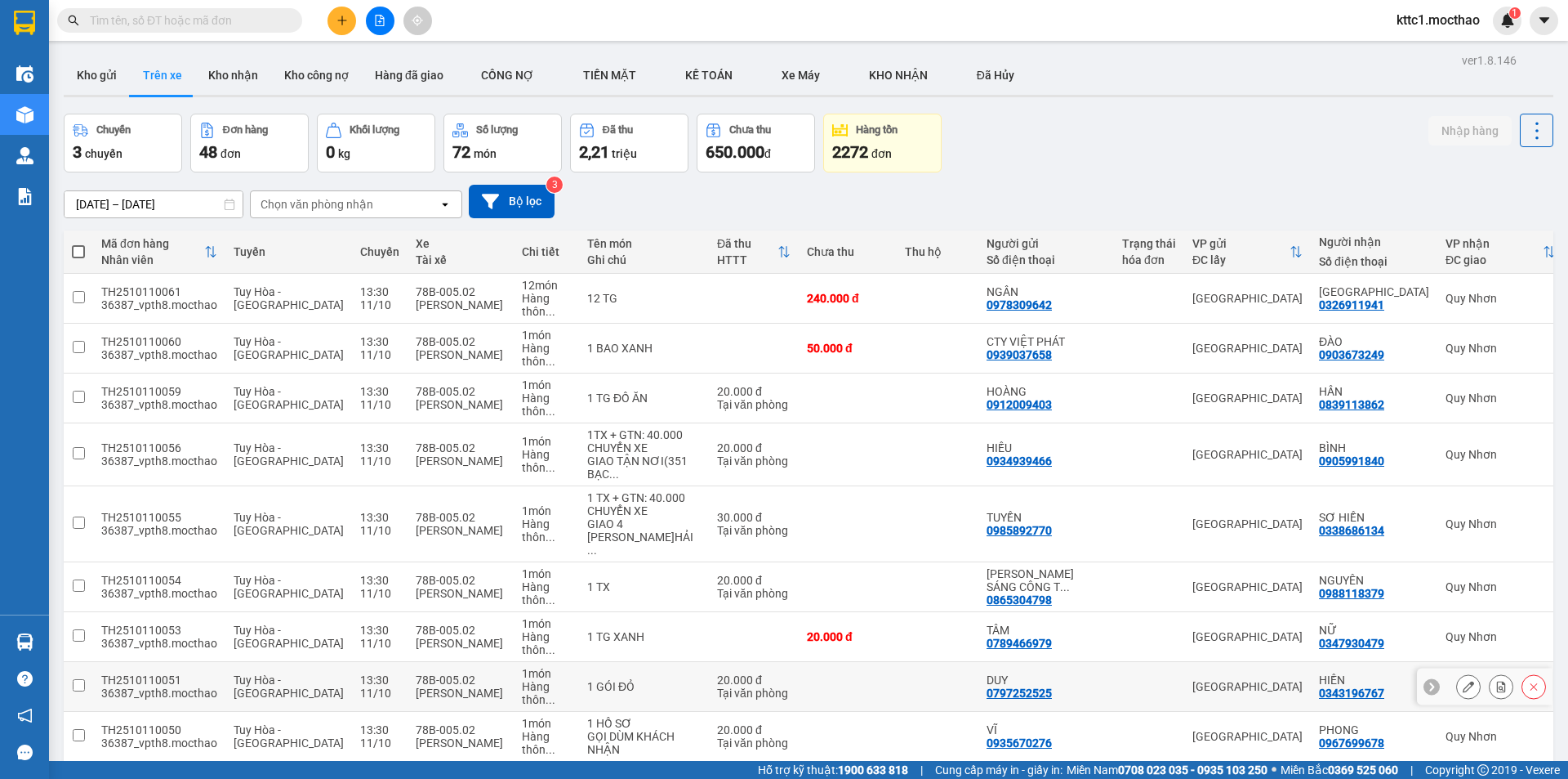
scroll to position [164, 0]
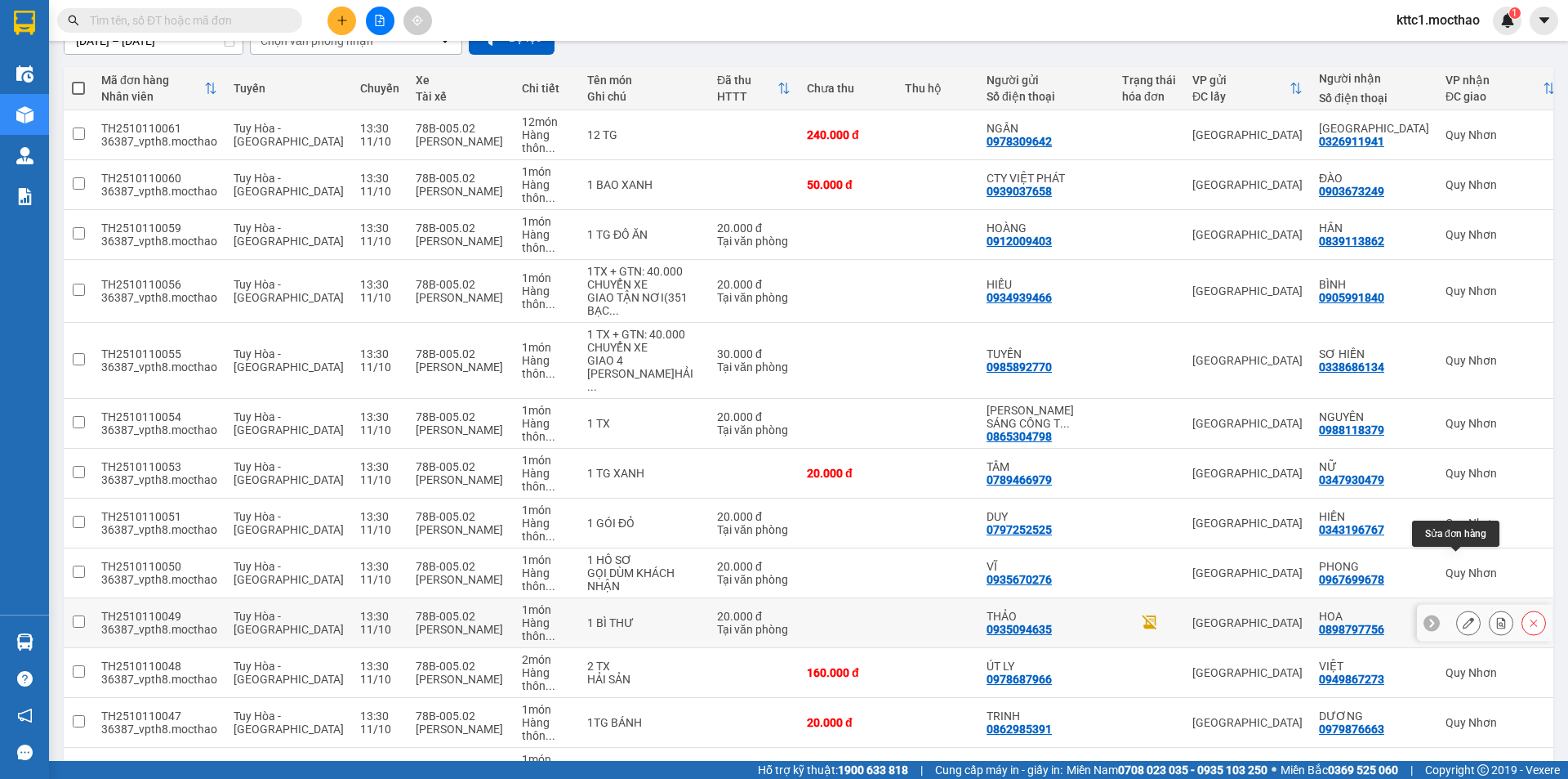
click at [1463, 617] on icon at bounding box center [1468, 623] width 12 height 12
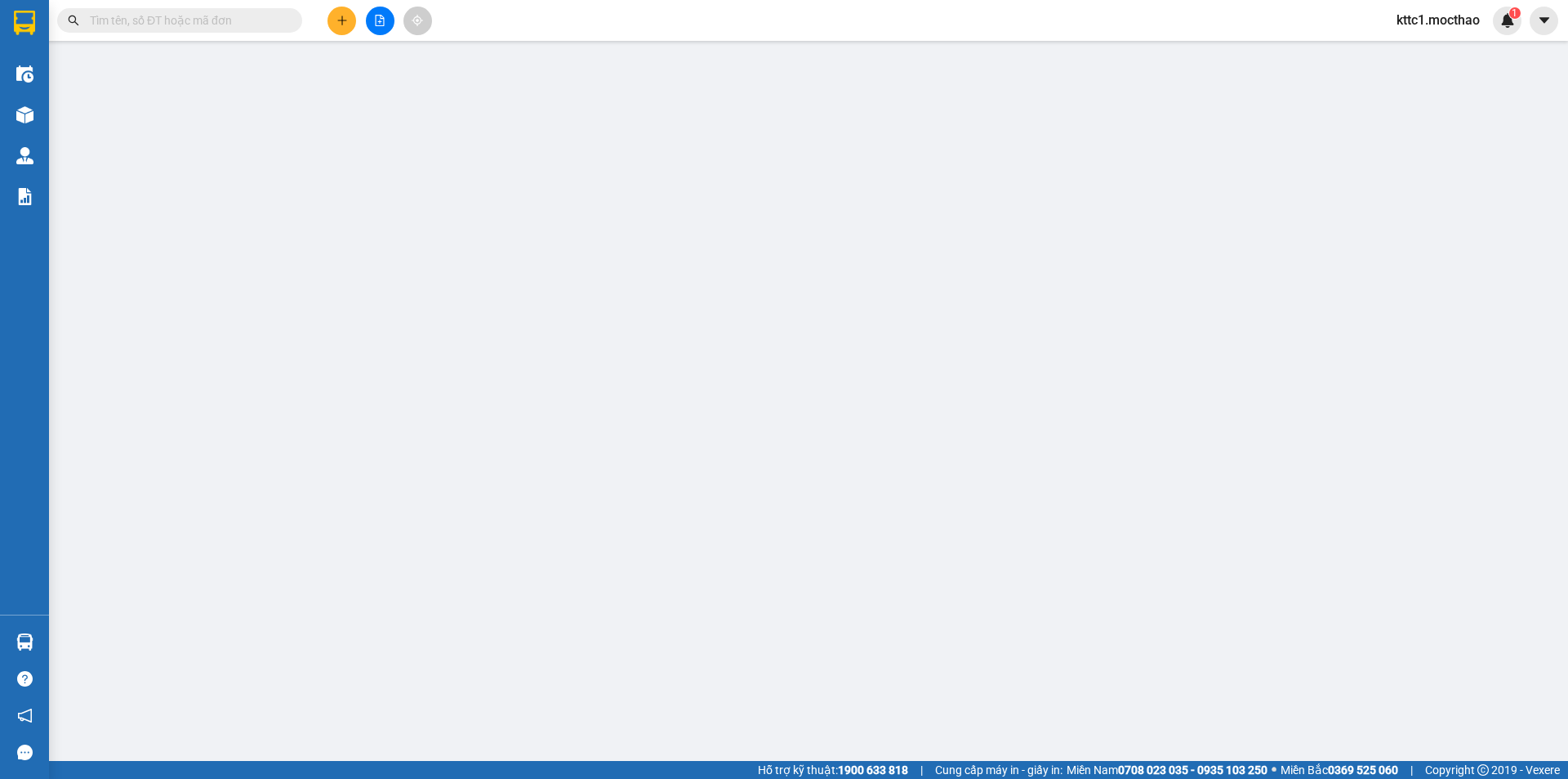
type input "0935094635"
type input "THẢO"
type input "0898797756"
type input "HOA"
type input "1"
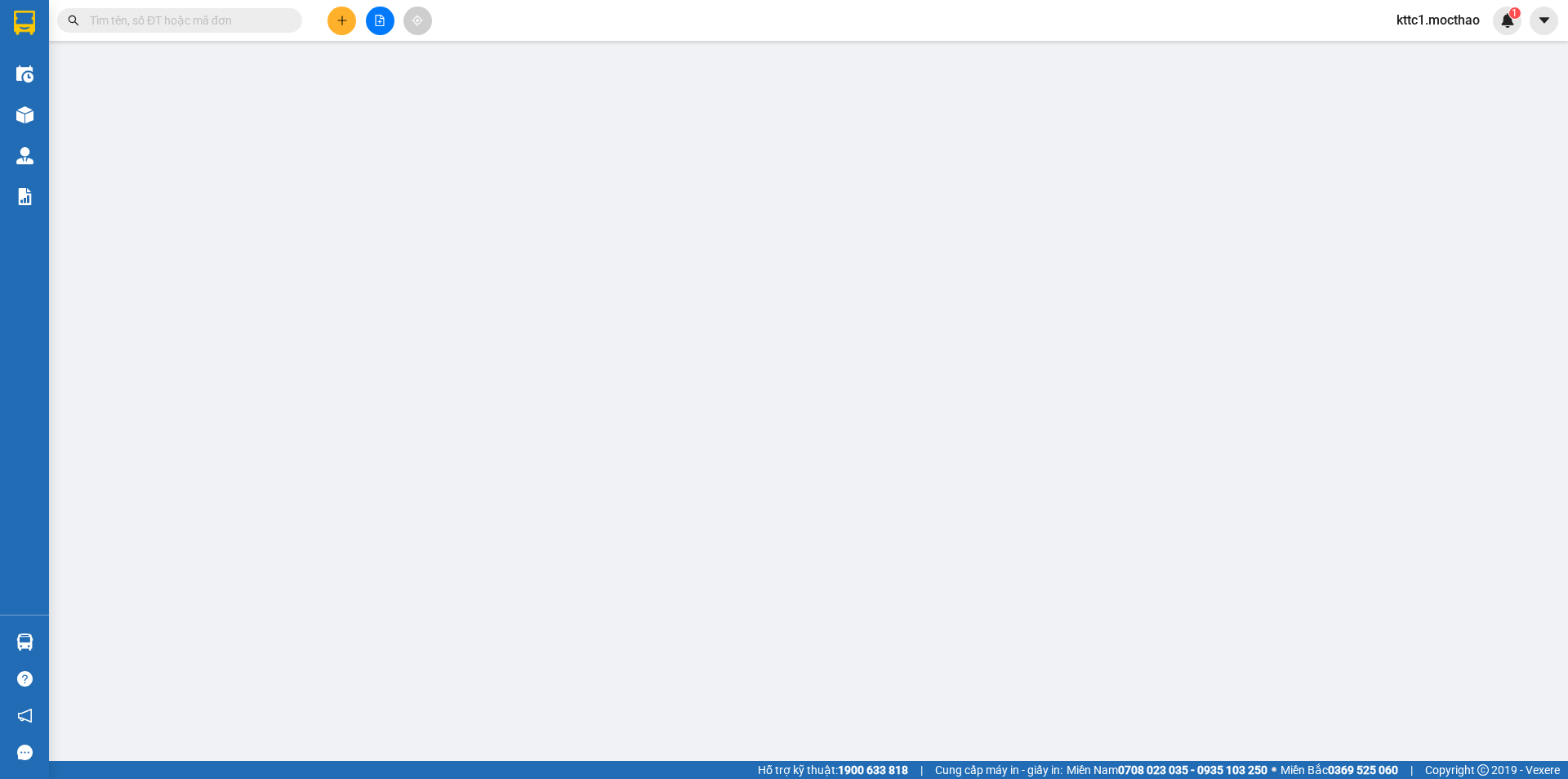
type input "0"
type input "20.000"
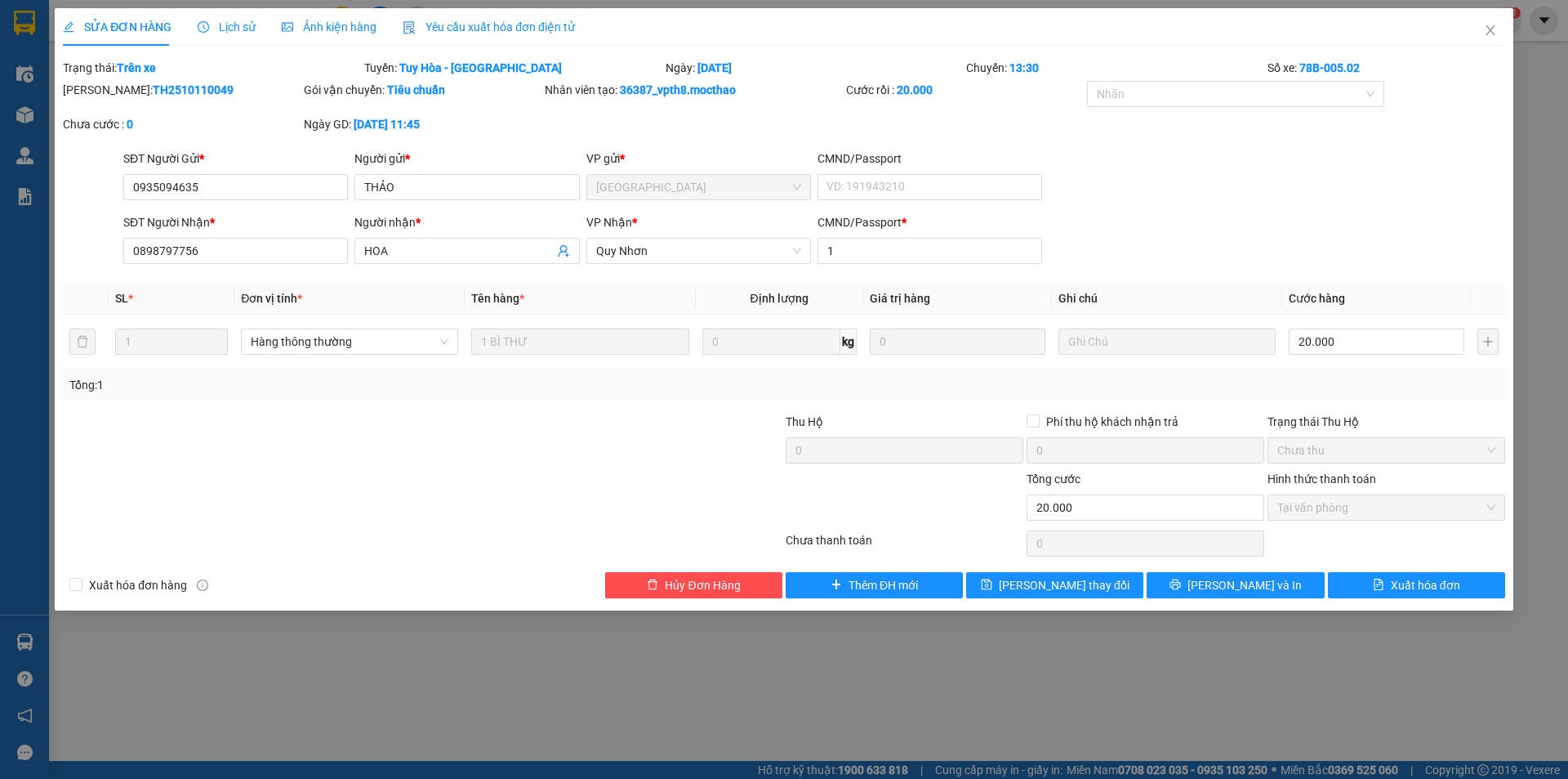
click at [474, 26] on span "Yêu cầu xuất hóa đơn điện tử" at bounding box center [489, 27] width 173 height 13
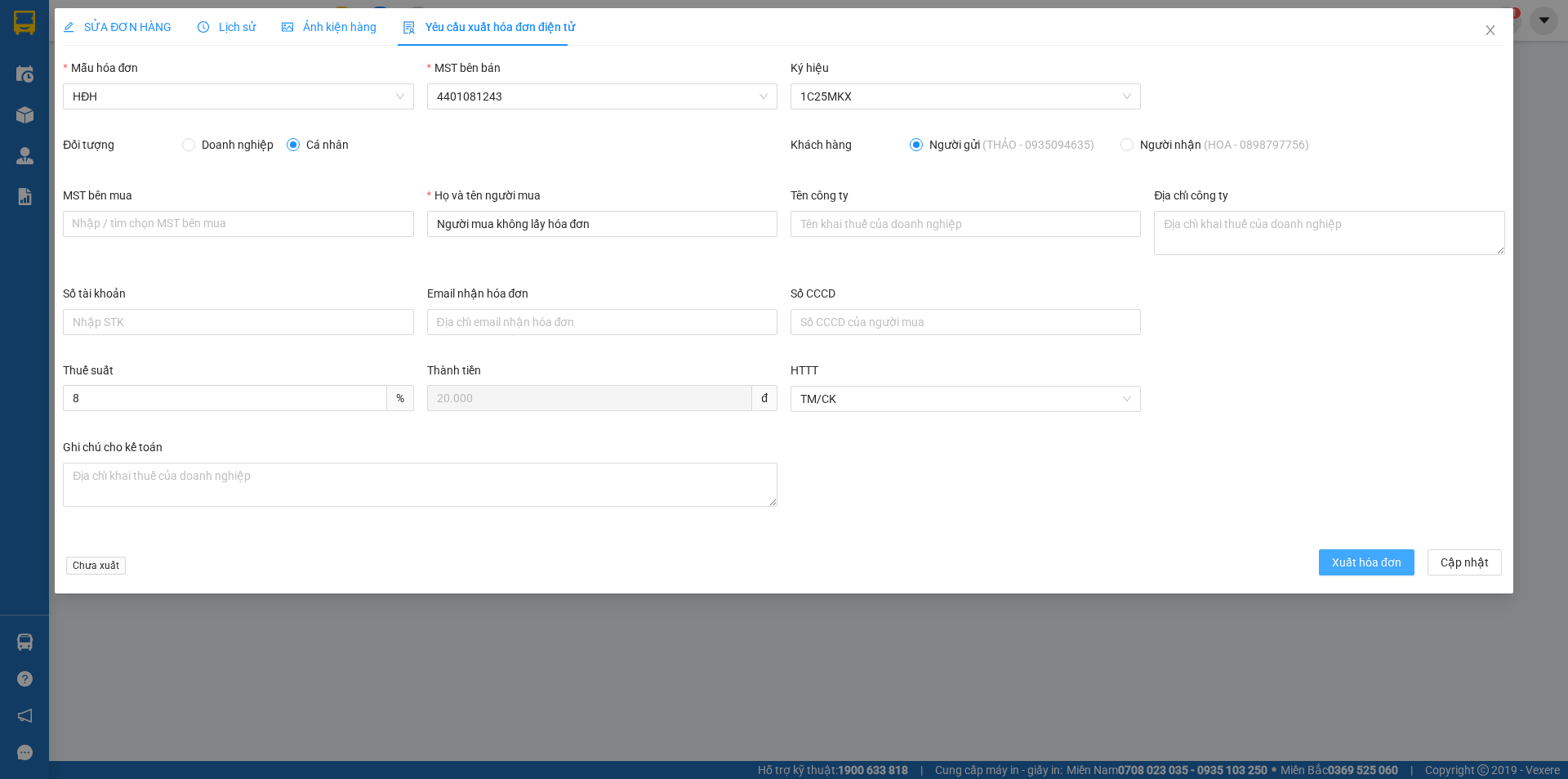
click at [1370, 569] on span "Xuất hóa đơn" at bounding box center [1367, 562] width 70 height 18
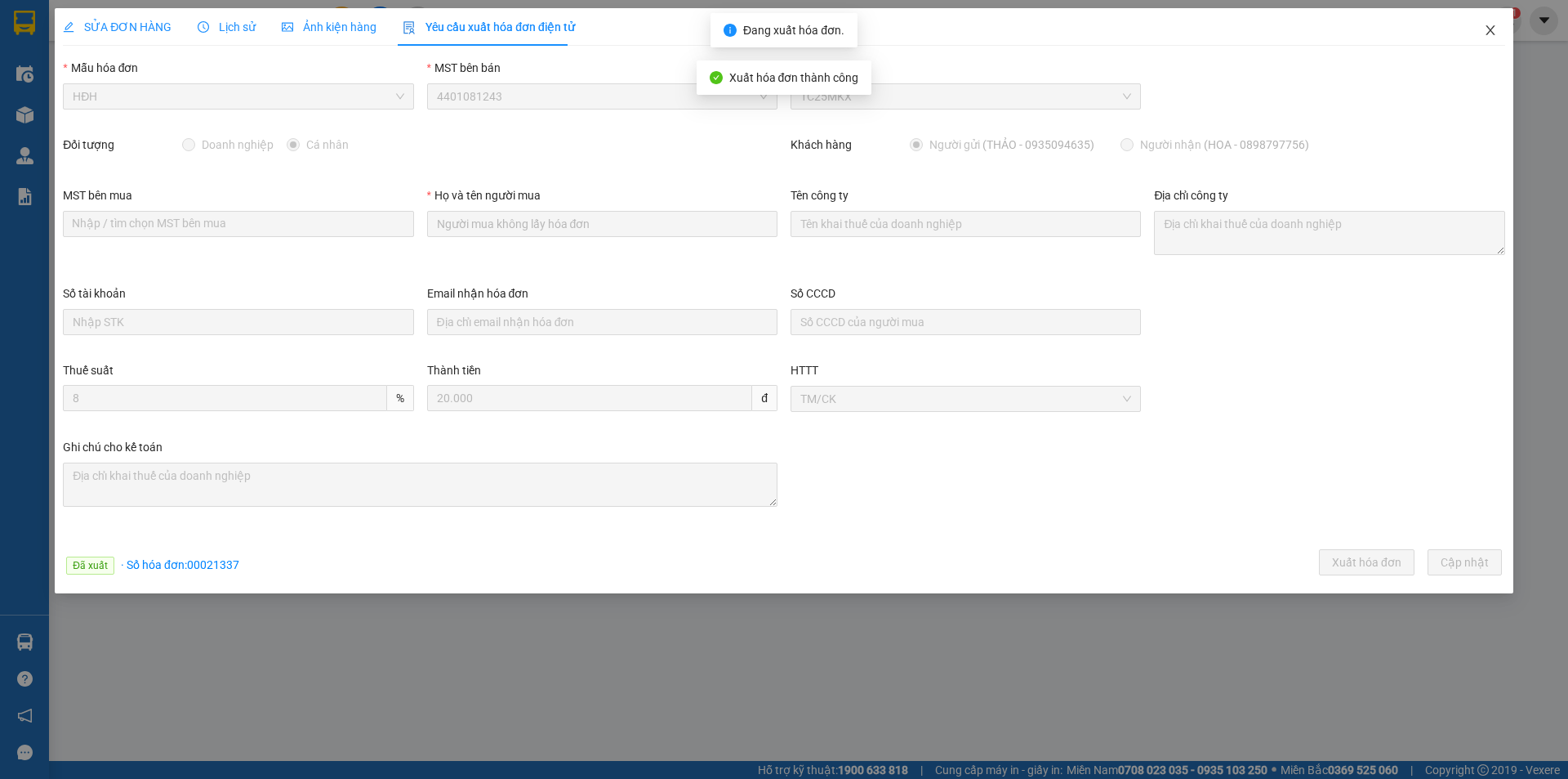
click at [1491, 34] on icon "close" at bounding box center [1491, 31] width 13 height 13
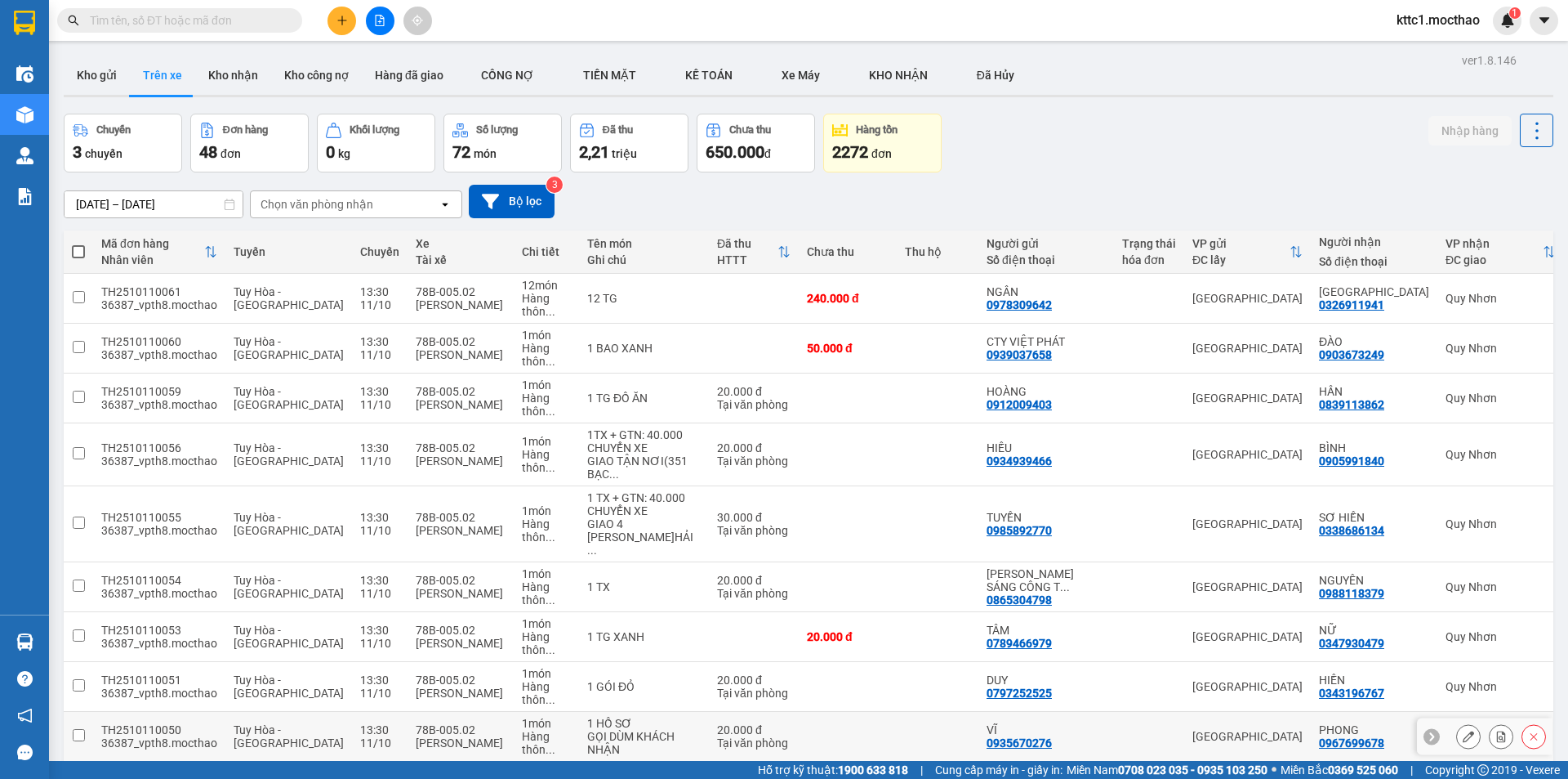
click at [1463, 731] on icon at bounding box center [1468, 737] width 12 height 12
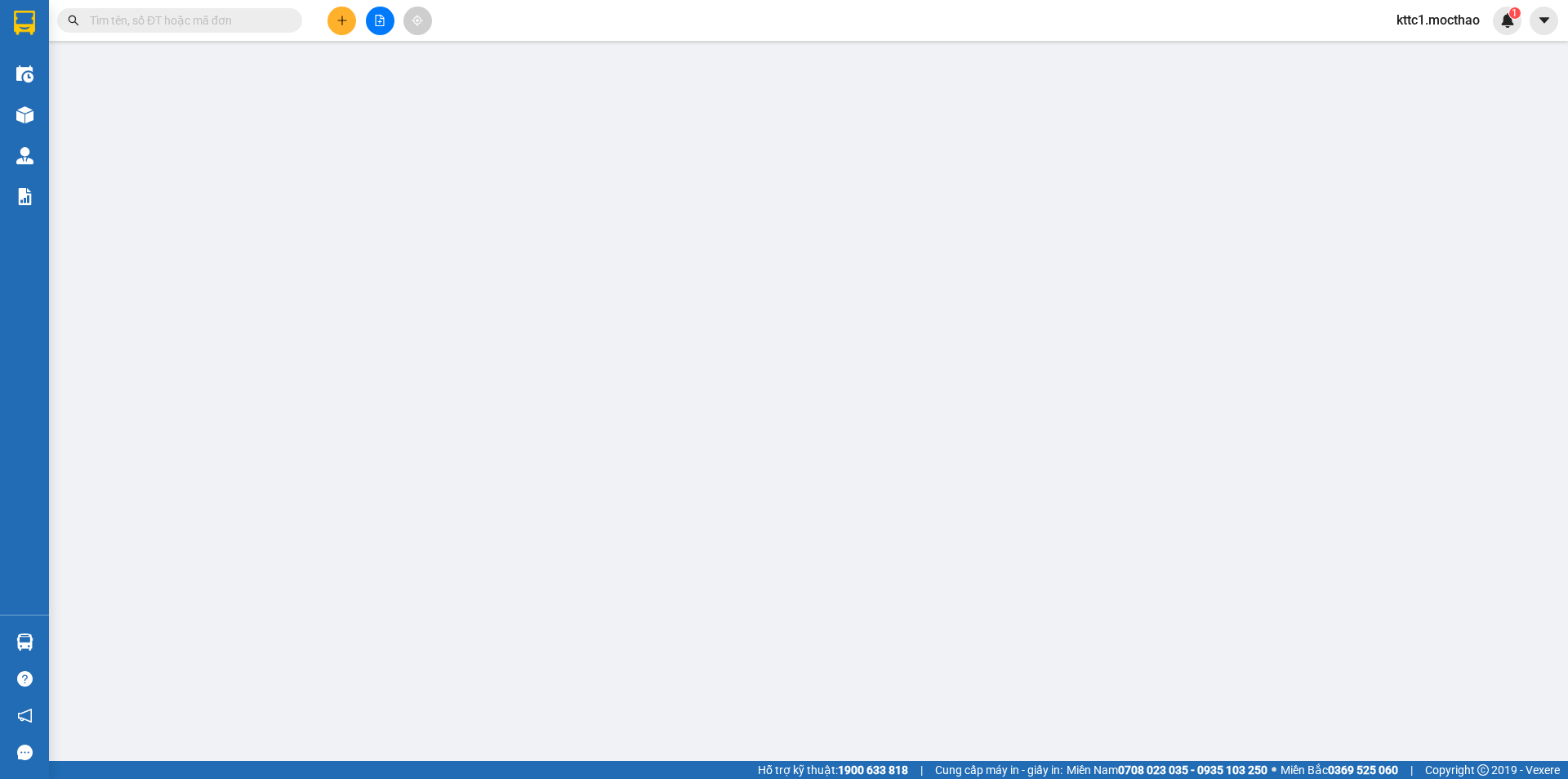
type input "0935670276"
type input "VĨ"
type input "0967699678"
type input "PHONG"
type input "1"
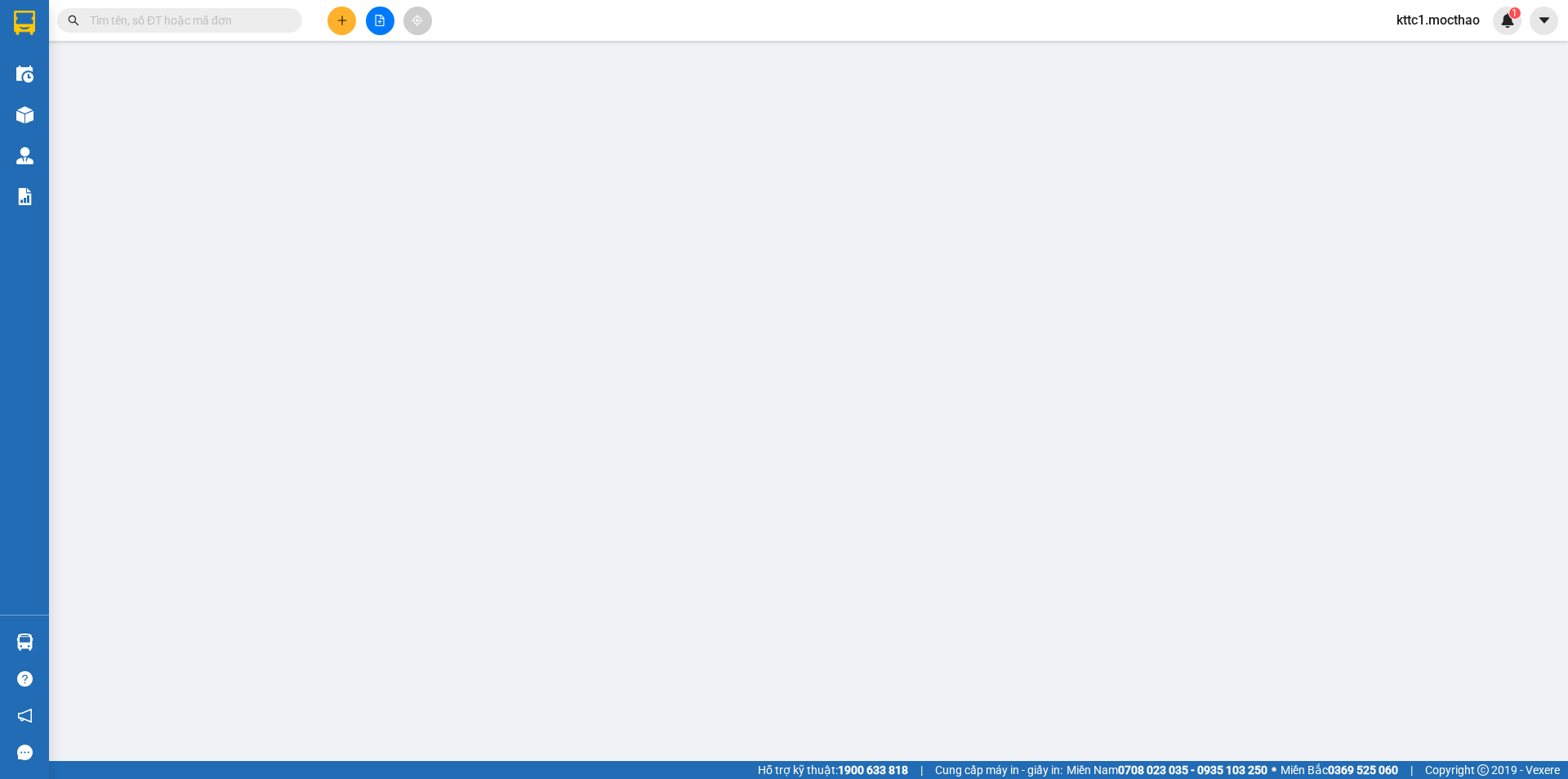
type input "0"
type input "20.000"
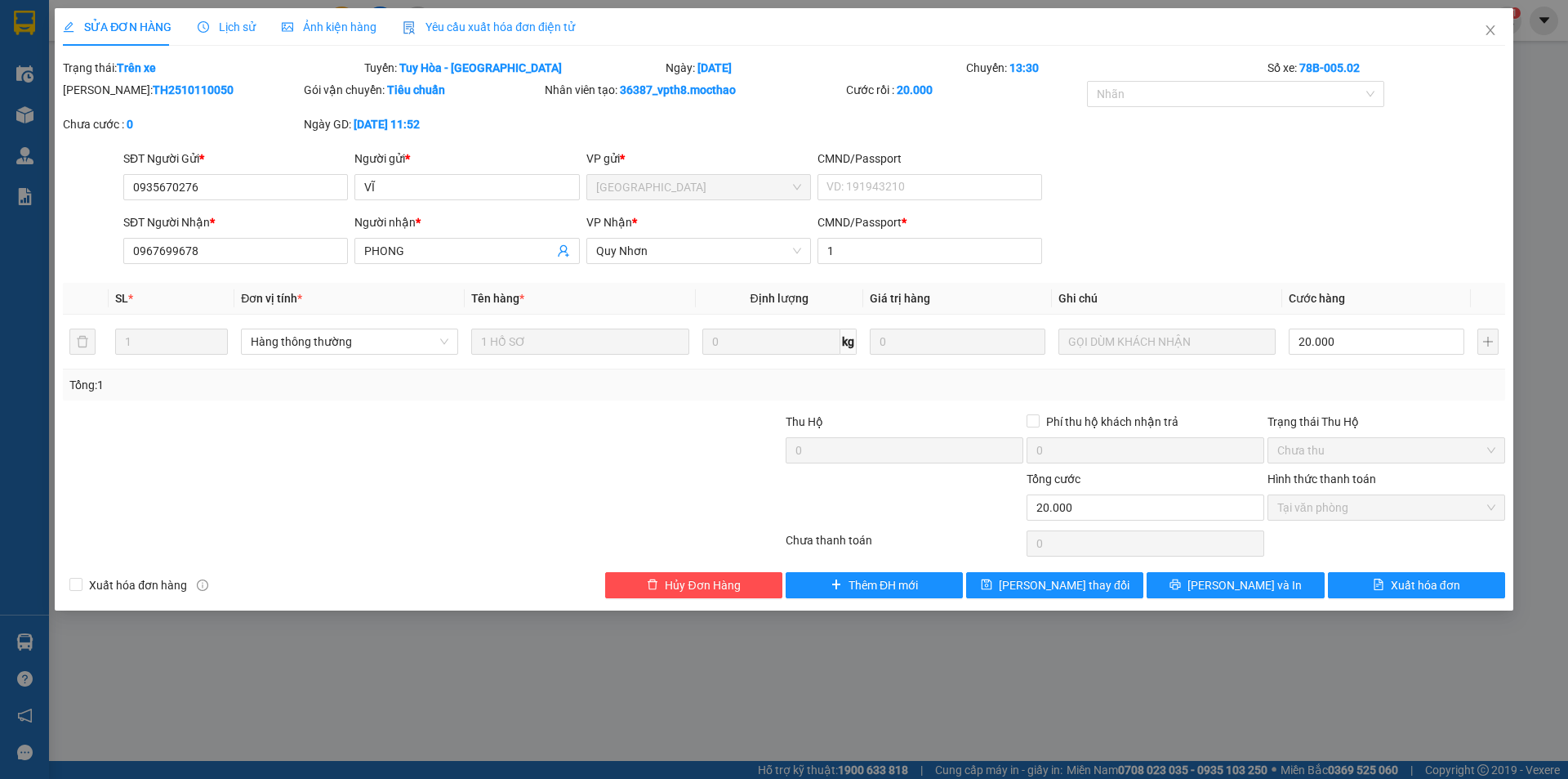
click at [514, 32] on span "Yêu cầu xuất hóa đơn điện tử" at bounding box center [489, 27] width 173 height 13
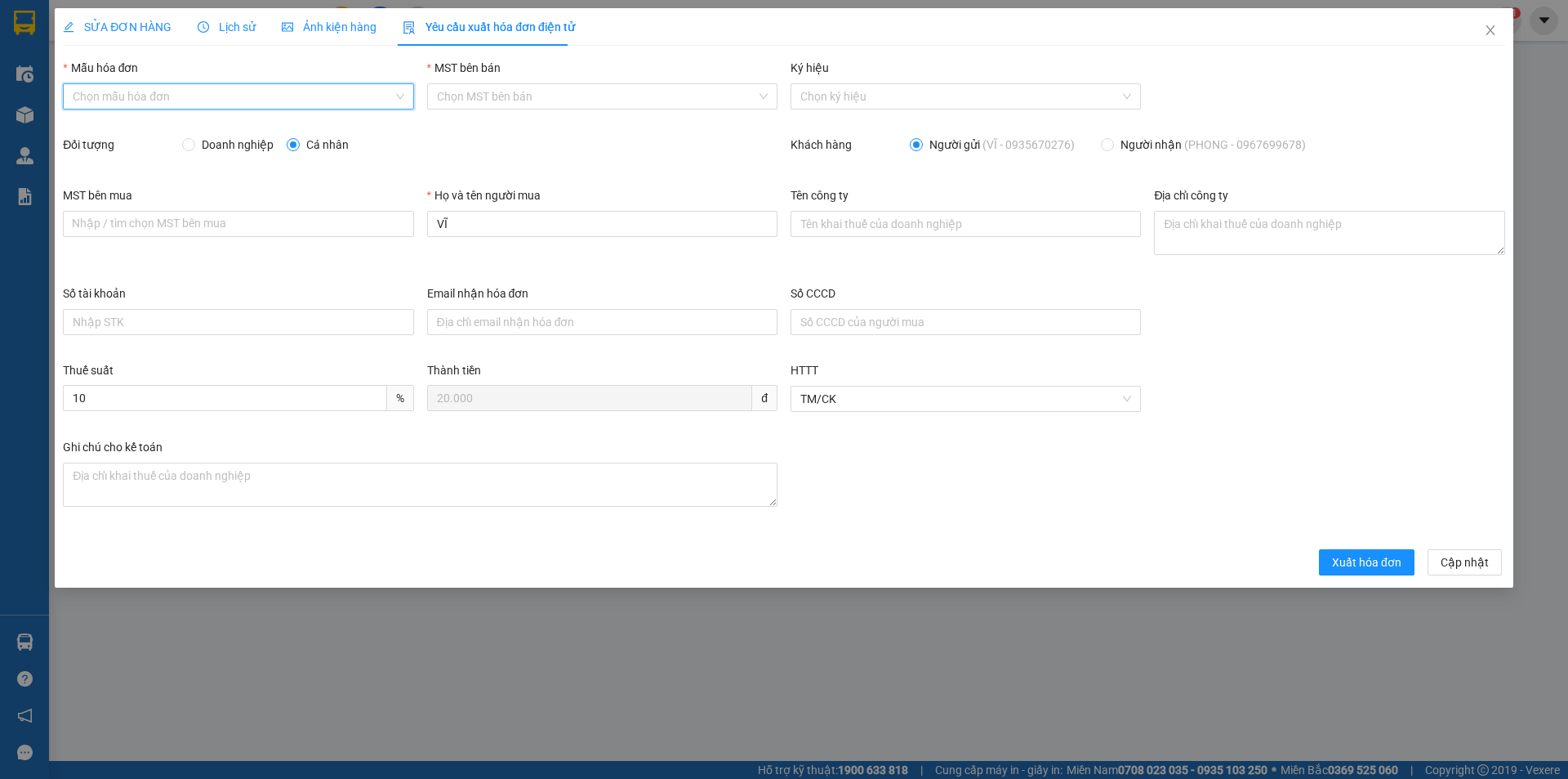
click at [295, 97] on input "Mẫu hóa đơn" at bounding box center [232, 96] width 320 height 25
click at [271, 120] on div "HĐH" at bounding box center [238, 130] width 331 height 18
type input "8"
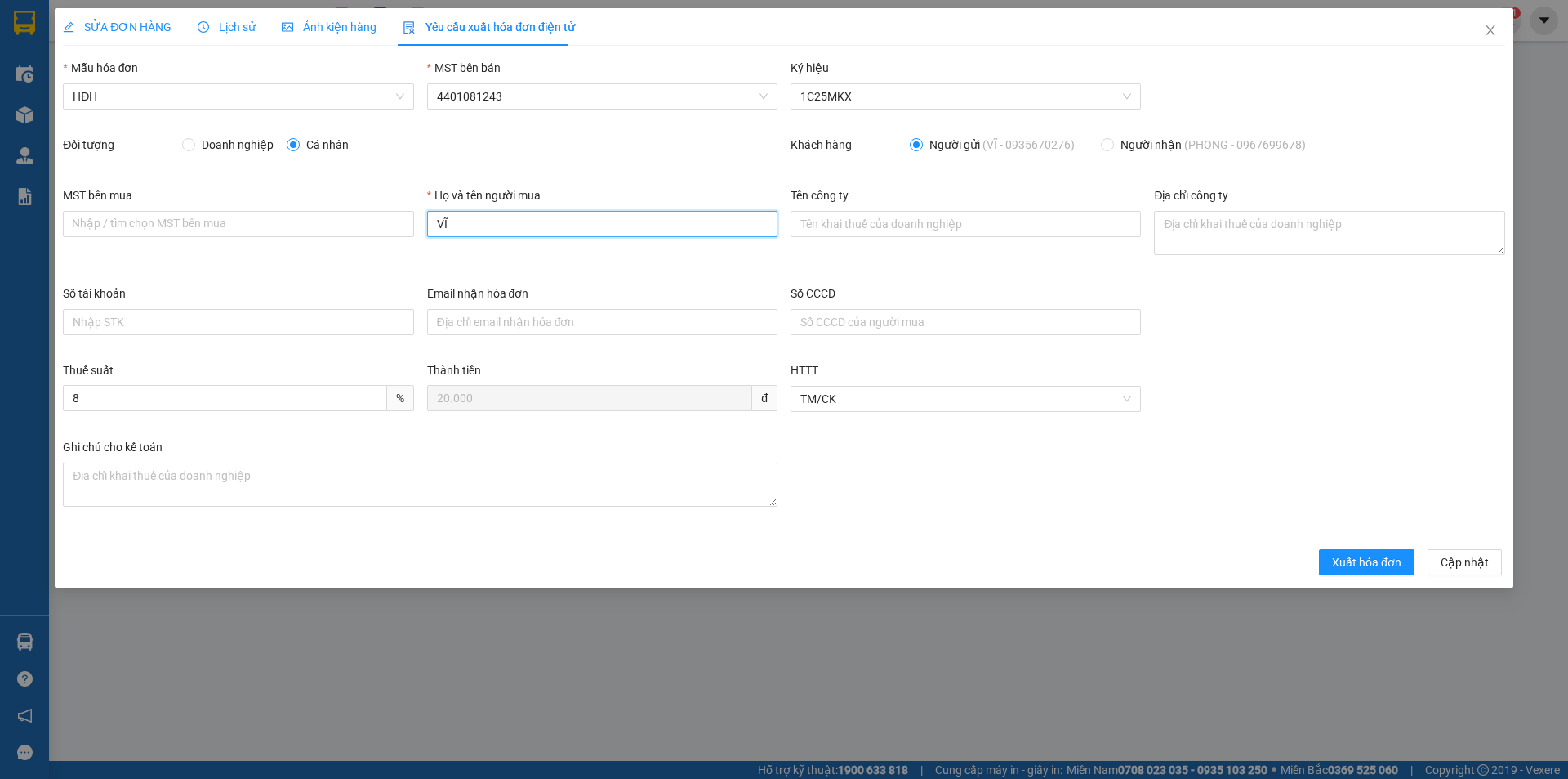
drag, startPoint x: 450, startPoint y: 216, endPoint x: 416, endPoint y: 221, distance: 34.4
click at [416, 221] on div "MST bên mua Nhập / tìm chọn MST bên mua Họ và tên người mua VĨ Tên công ty Địa …" at bounding box center [784, 235] width 1455 height 98
type input "Người mua không lấy hóa đơn"
click at [1335, 556] on button "Xuất hóa đơn" at bounding box center [1366, 561] width 95 height 26
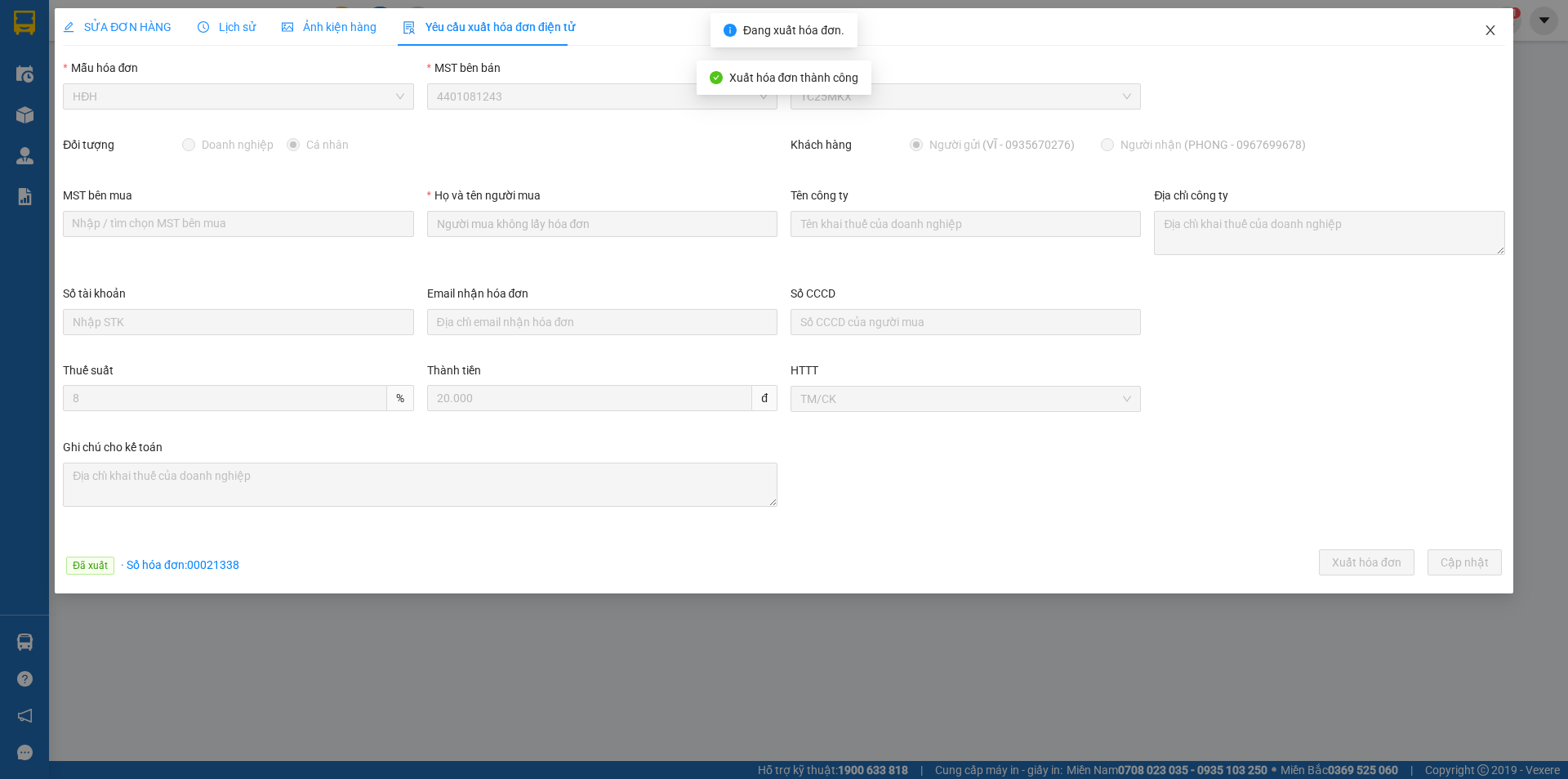
click at [1492, 26] on icon "close" at bounding box center [1491, 31] width 13 height 13
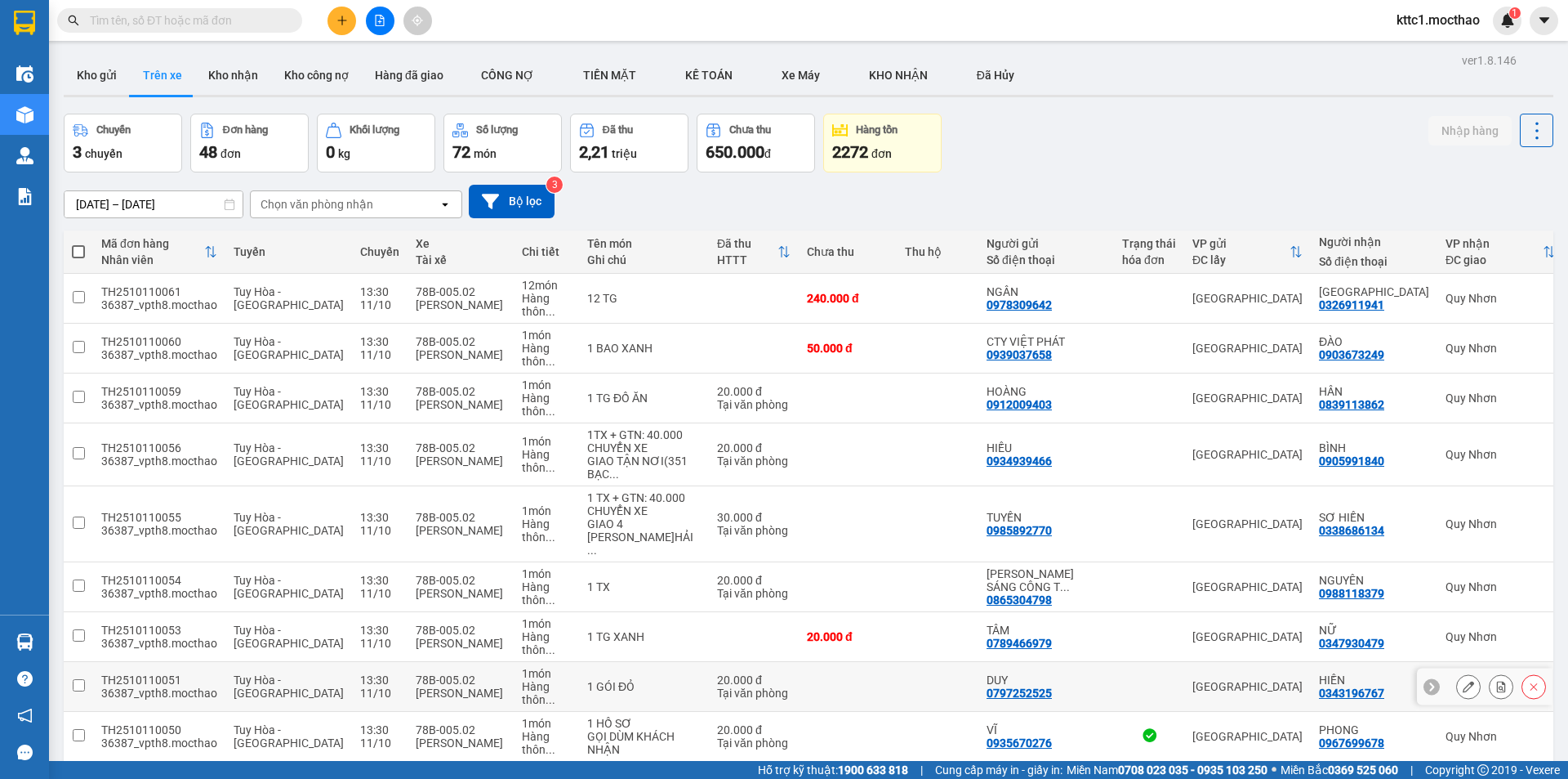
click at [1463, 681] on icon at bounding box center [1468, 687] width 12 height 12
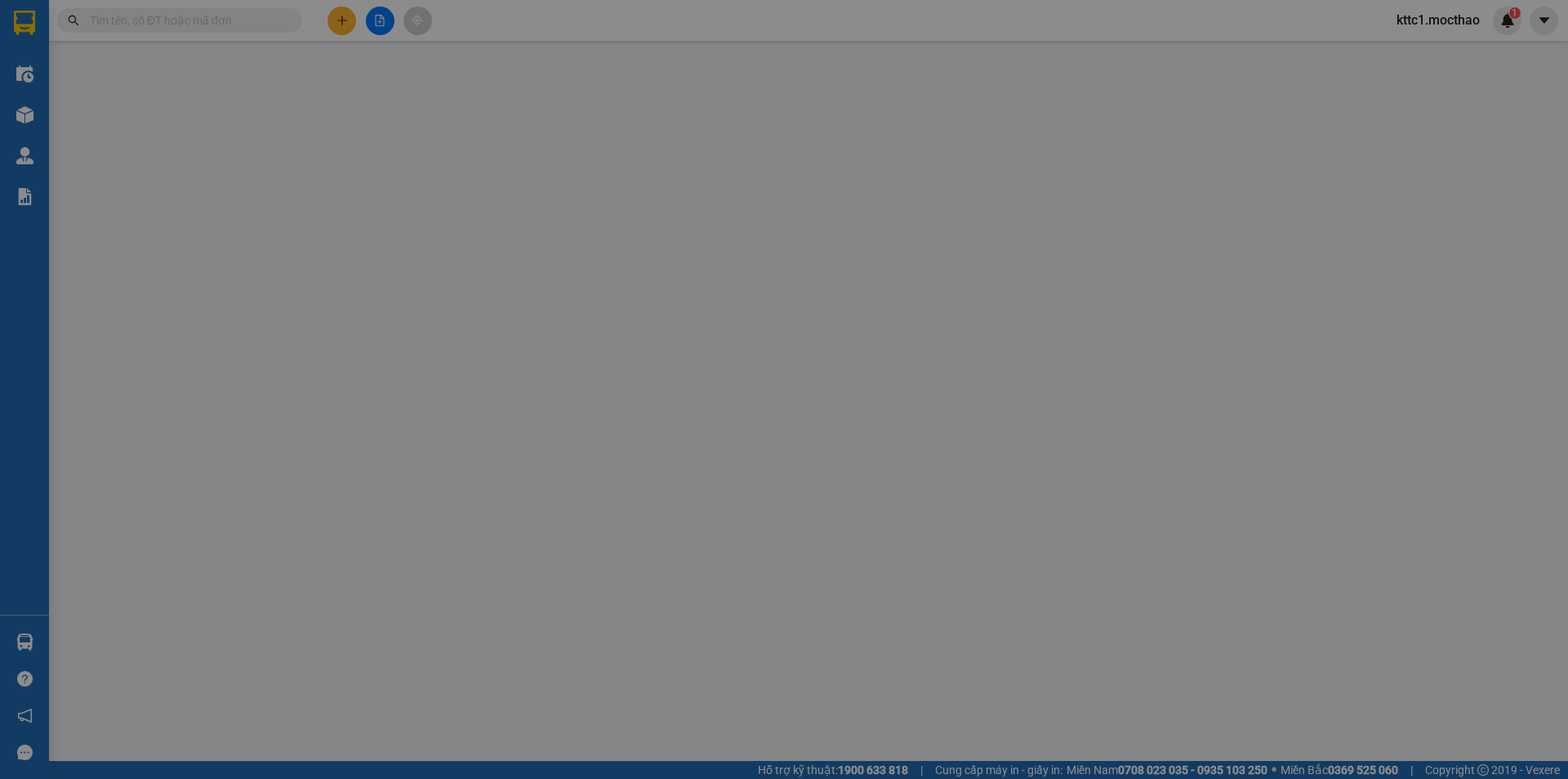
type input "0797252525"
type input "DUY"
type input "0343196767"
type input "HIỀN"
type input "1"
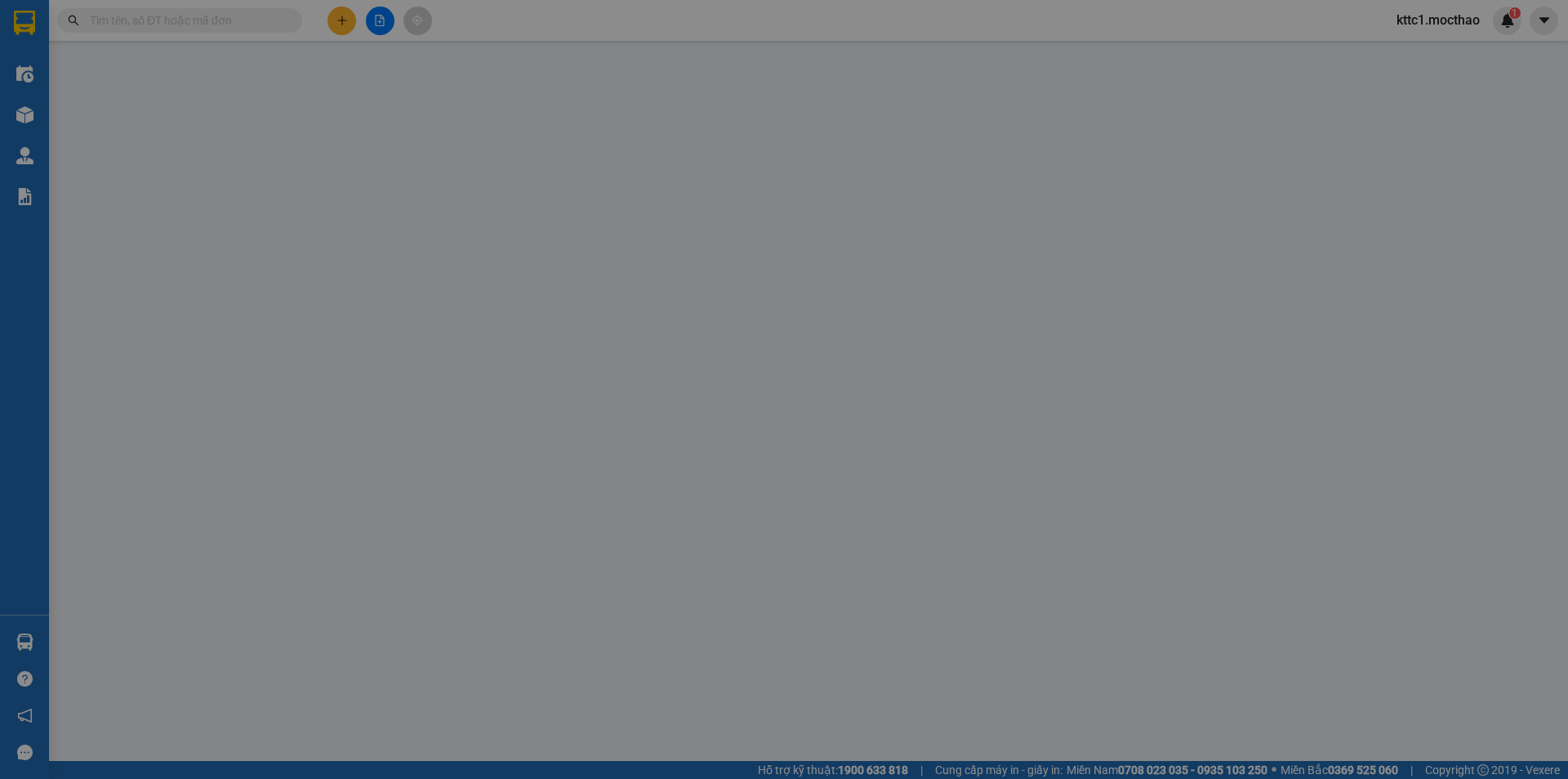
type input "0"
type input "20.000"
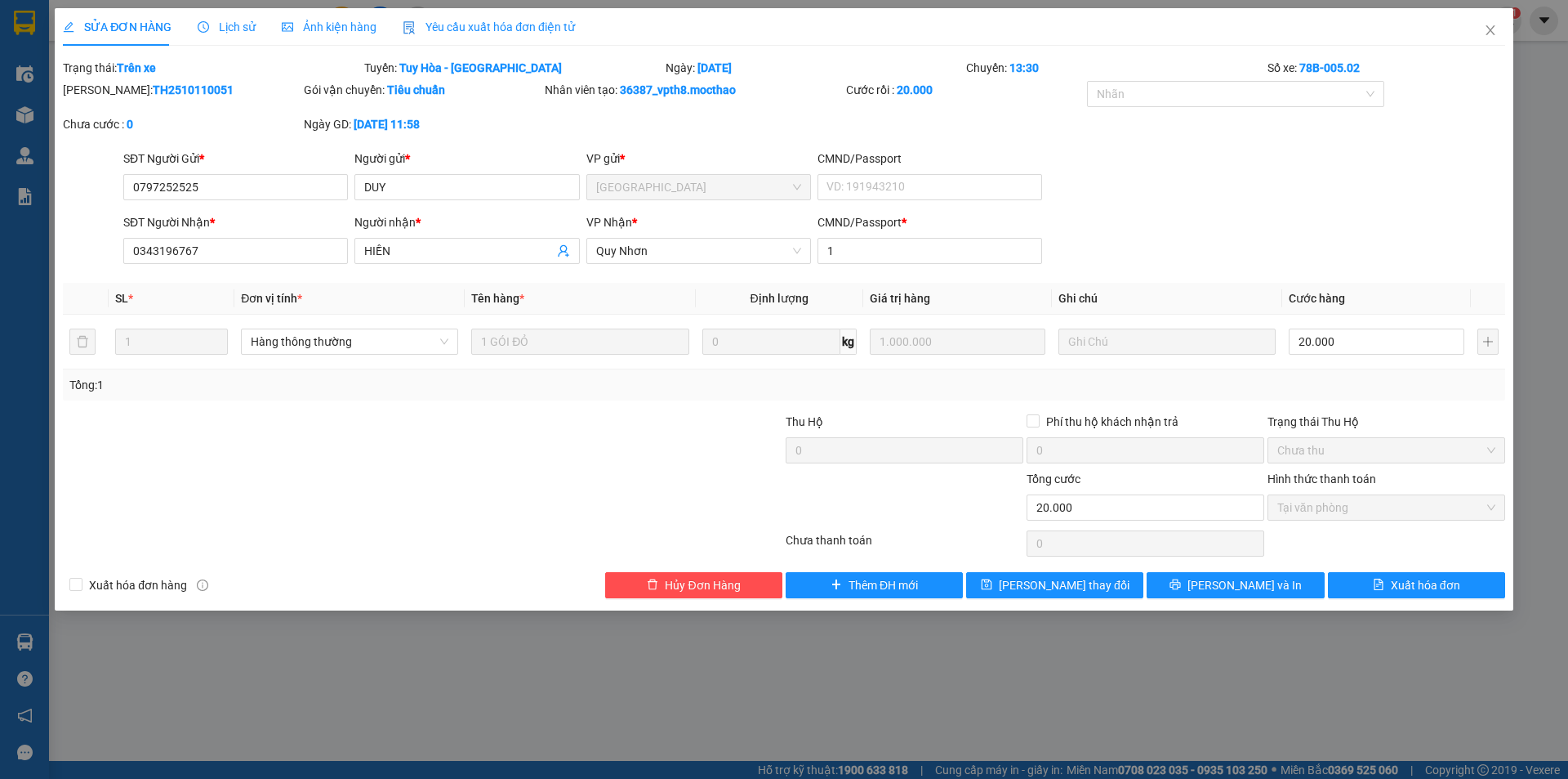
click at [503, 22] on span "Yêu cầu xuất hóa đơn điện tử" at bounding box center [489, 27] width 173 height 13
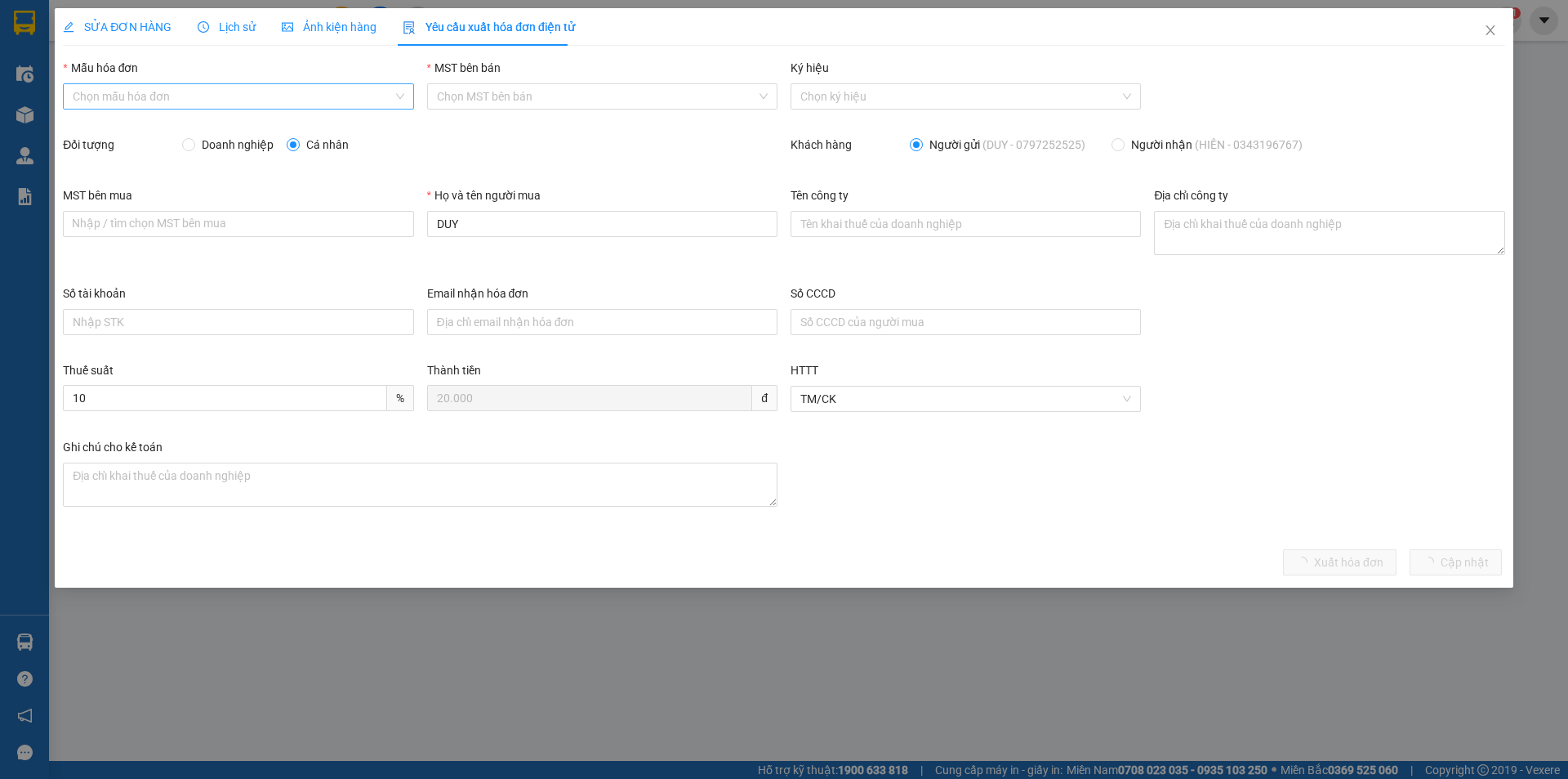
click at [252, 95] on input "Mẫu hóa đơn" at bounding box center [232, 96] width 320 height 25
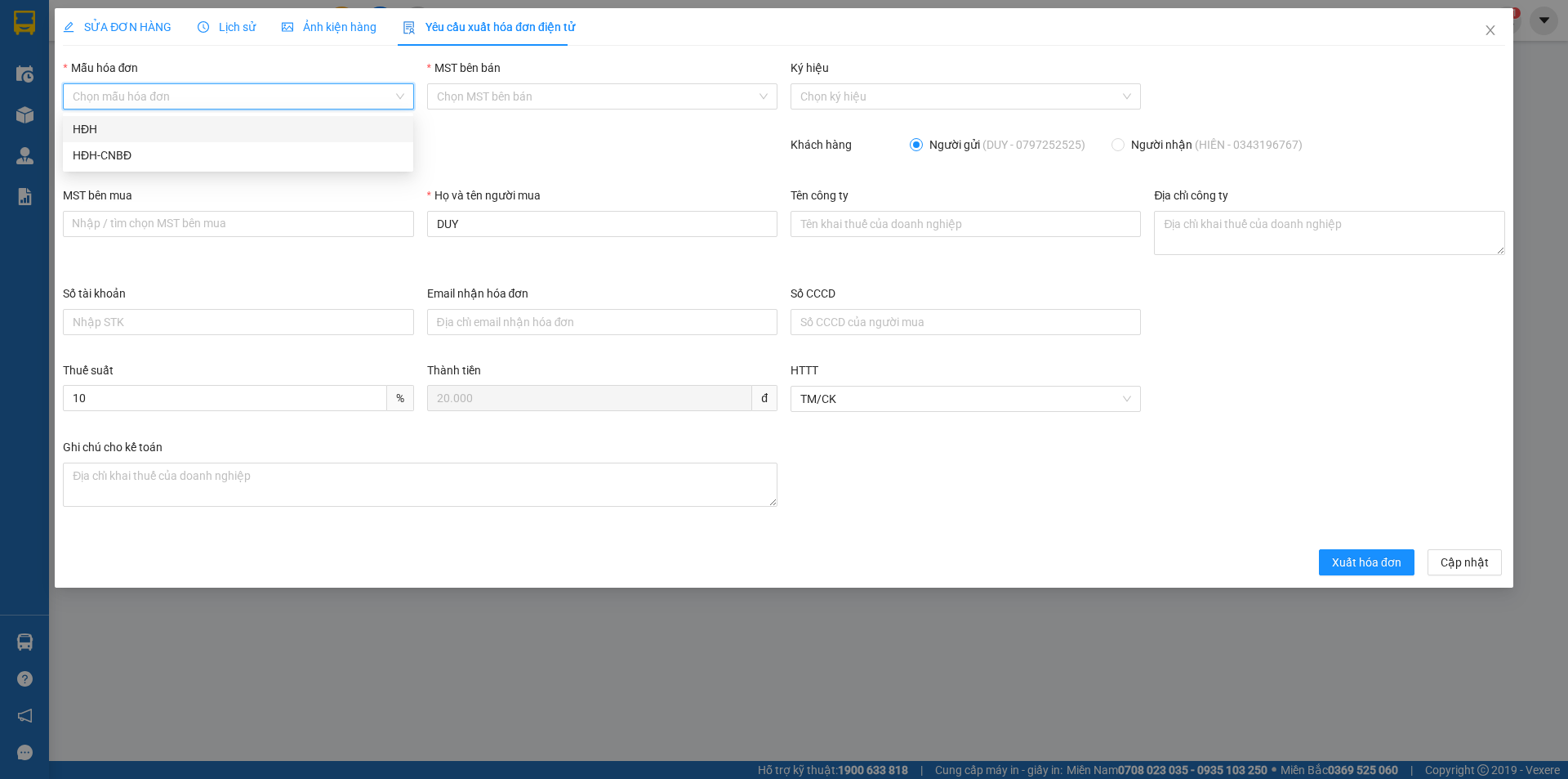
click at [227, 129] on div "HĐH" at bounding box center [238, 130] width 331 height 18
type input "8"
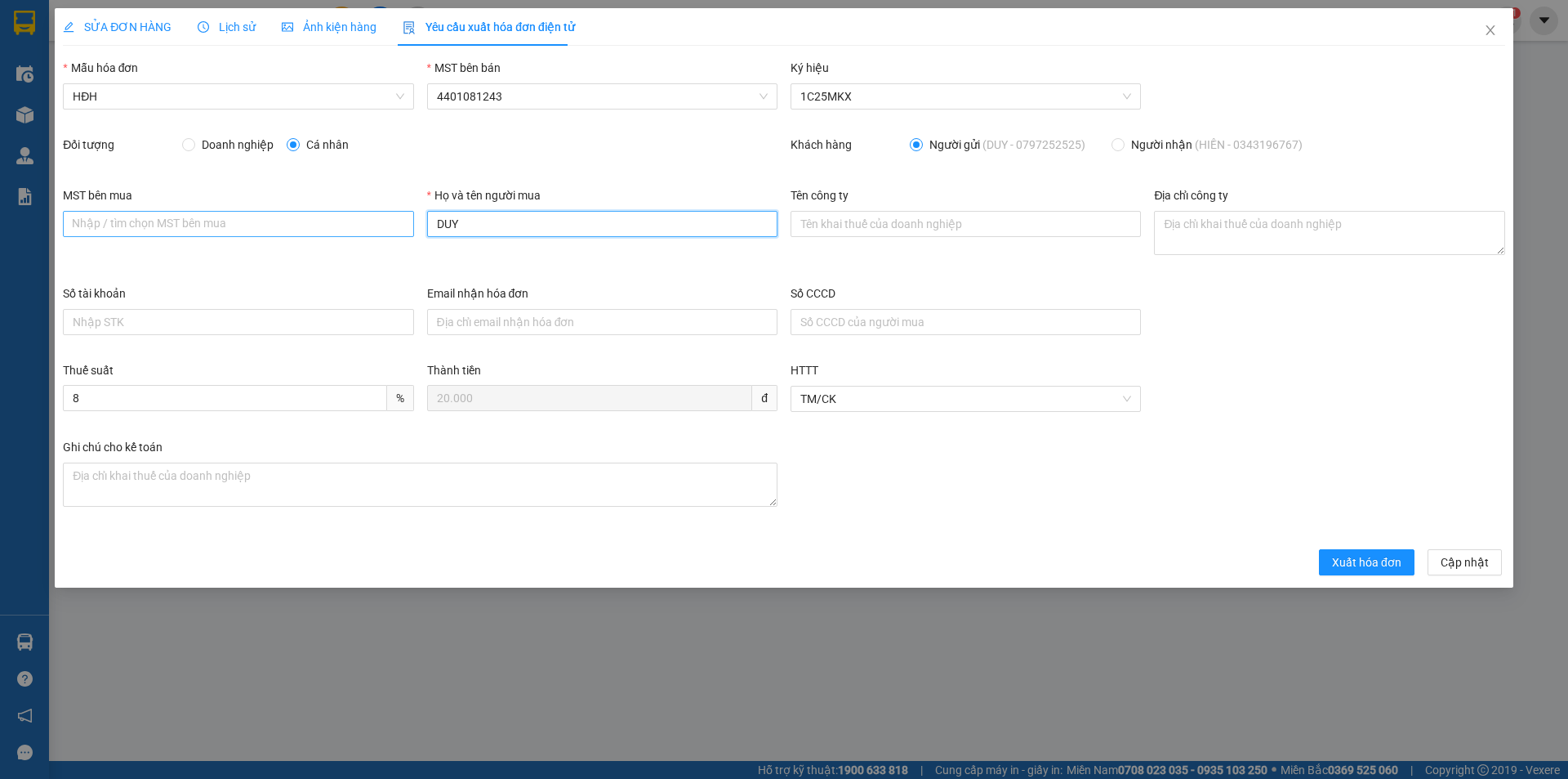
drag, startPoint x: 510, startPoint y: 230, endPoint x: 378, endPoint y: 221, distance: 132.3
click at [378, 221] on div "MST bên mua Nhập / tìm chọn MST bên mua Họ và tên người mua DUY Tên công ty Địa…" at bounding box center [784, 235] width 1455 height 98
type input "Người mua không lấy hóa đơn"
click at [1367, 571] on button "Xuất hóa đơn" at bounding box center [1366, 561] width 95 height 26
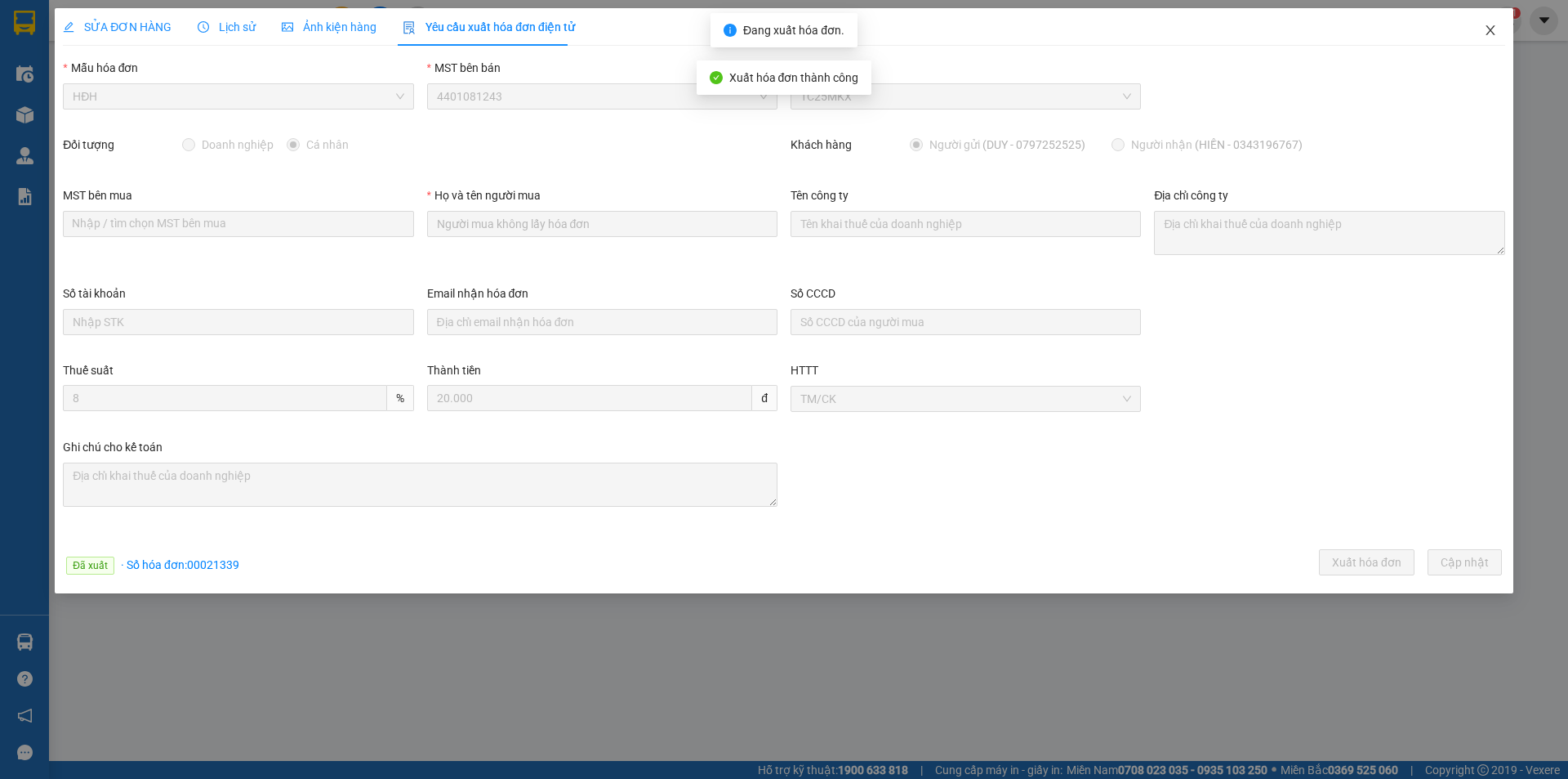
click at [1492, 31] on icon "close" at bounding box center [1491, 31] width 13 height 13
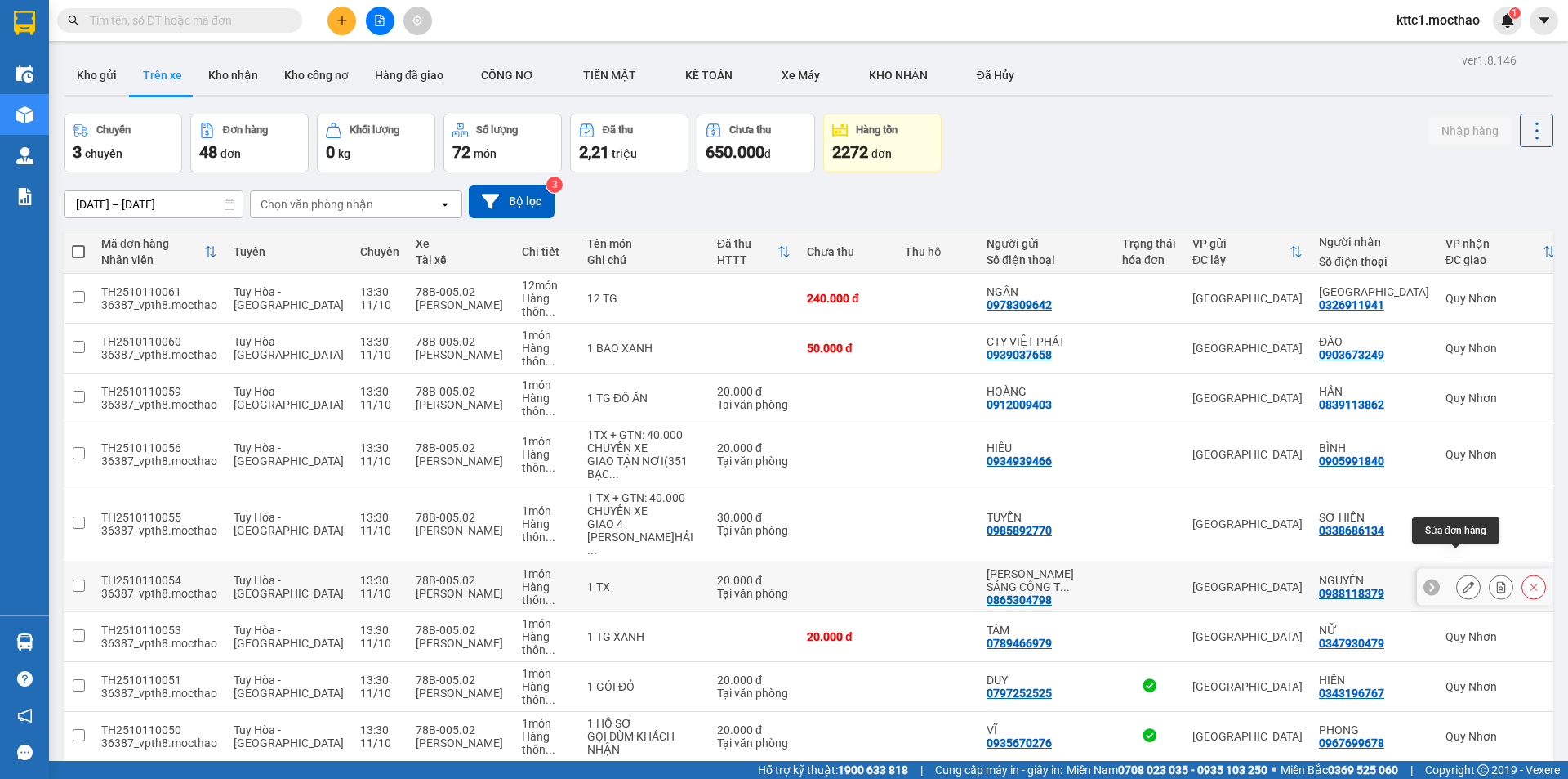
click at [1463, 581] on icon at bounding box center [1468, 587] width 12 height 12
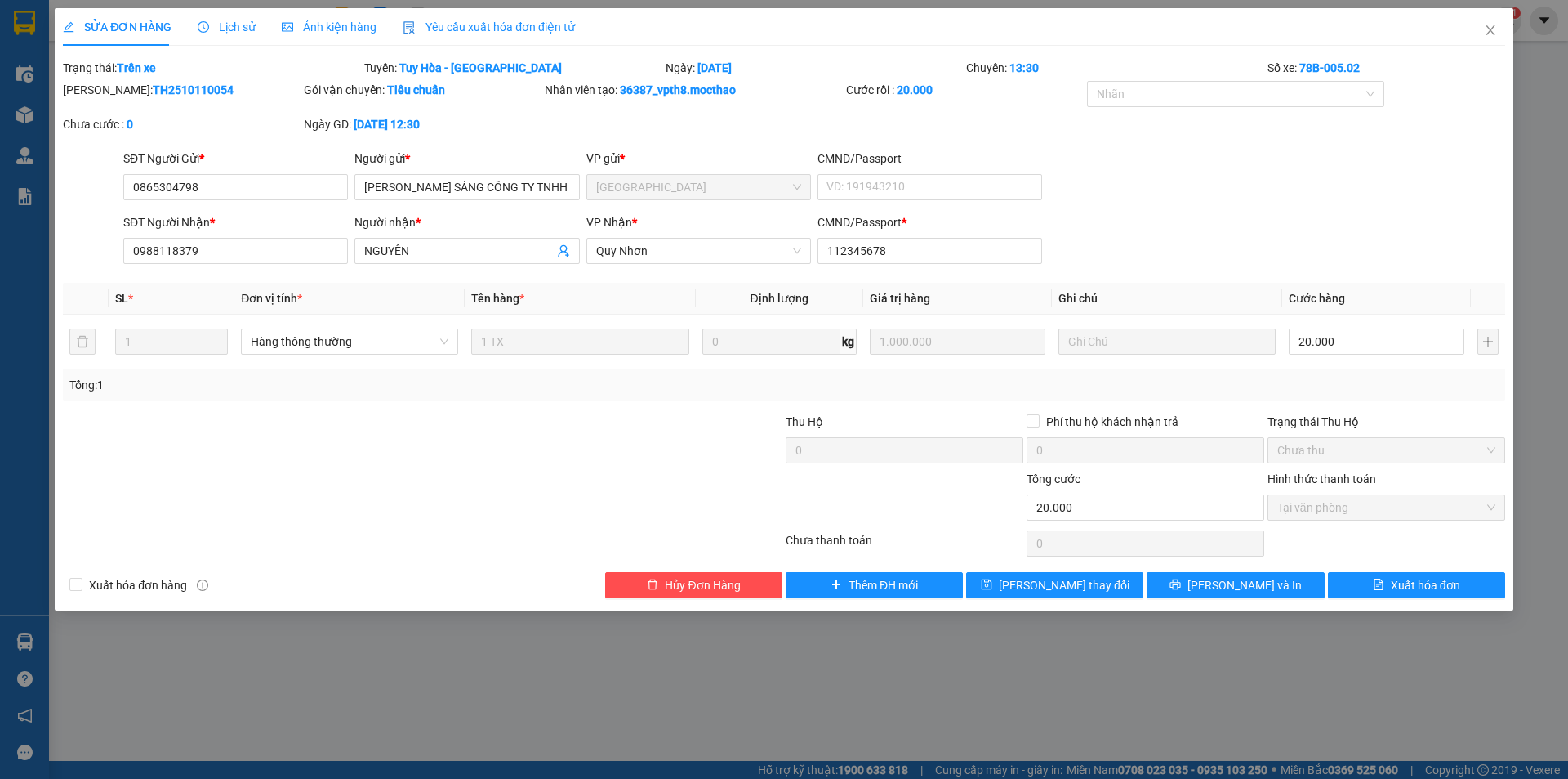
click at [455, 26] on span "Yêu cầu xuất hóa đơn điện tử" at bounding box center [489, 27] width 173 height 13
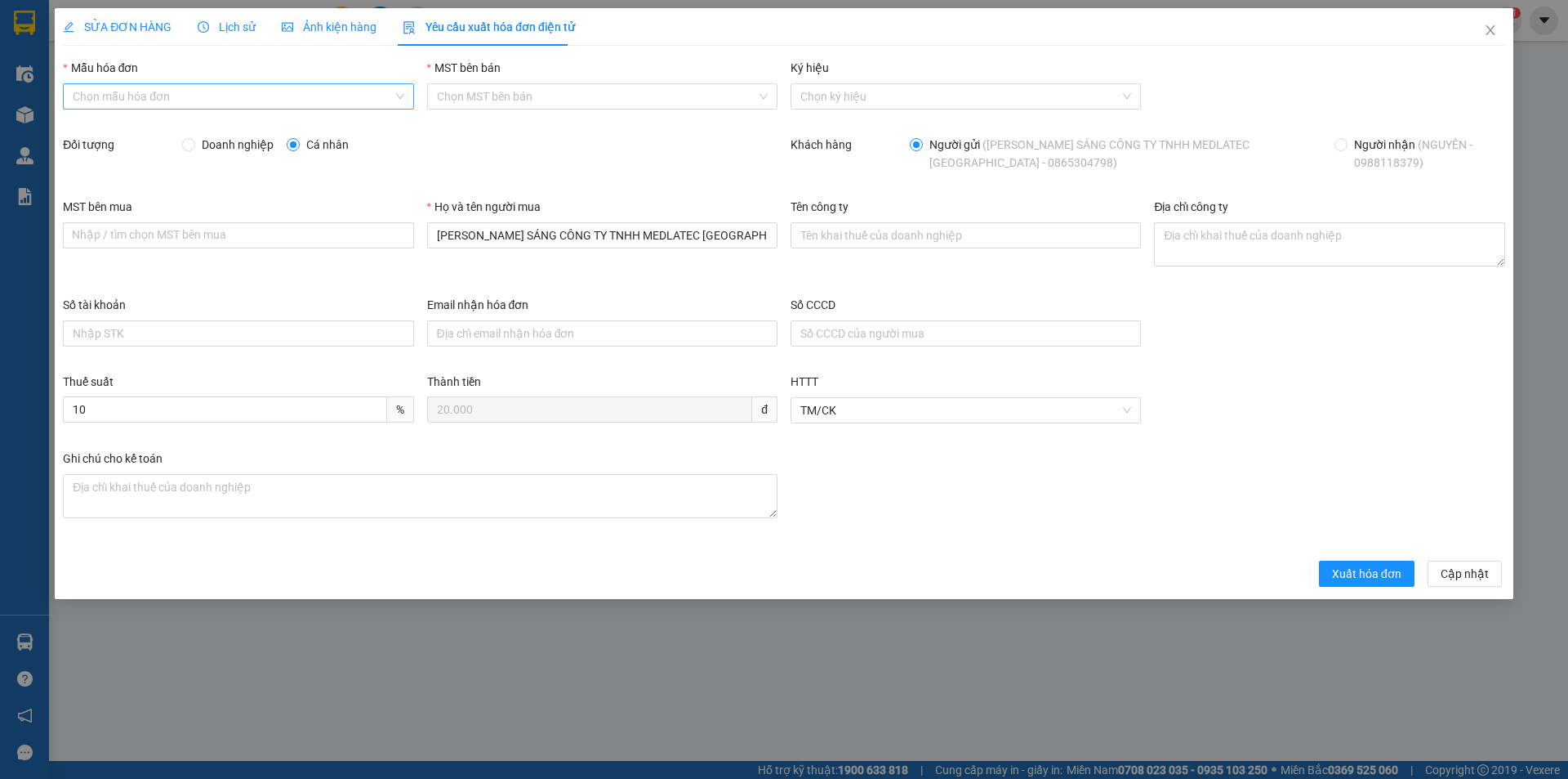
click at [206, 100] on input "Mẫu hóa đơn" at bounding box center [232, 96] width 320 height 25
click at [146, 134] on div "HĐH" at bounding box center [238, 130] width 331 height 18
type input "8"
click at [100, 151] on label "Đối tượng" at bounding box center [89, 145] width 51 height 13
click at [210, 150] on span "Doanh nghiệp" at bounding box center [237, 145] width 85 height 18
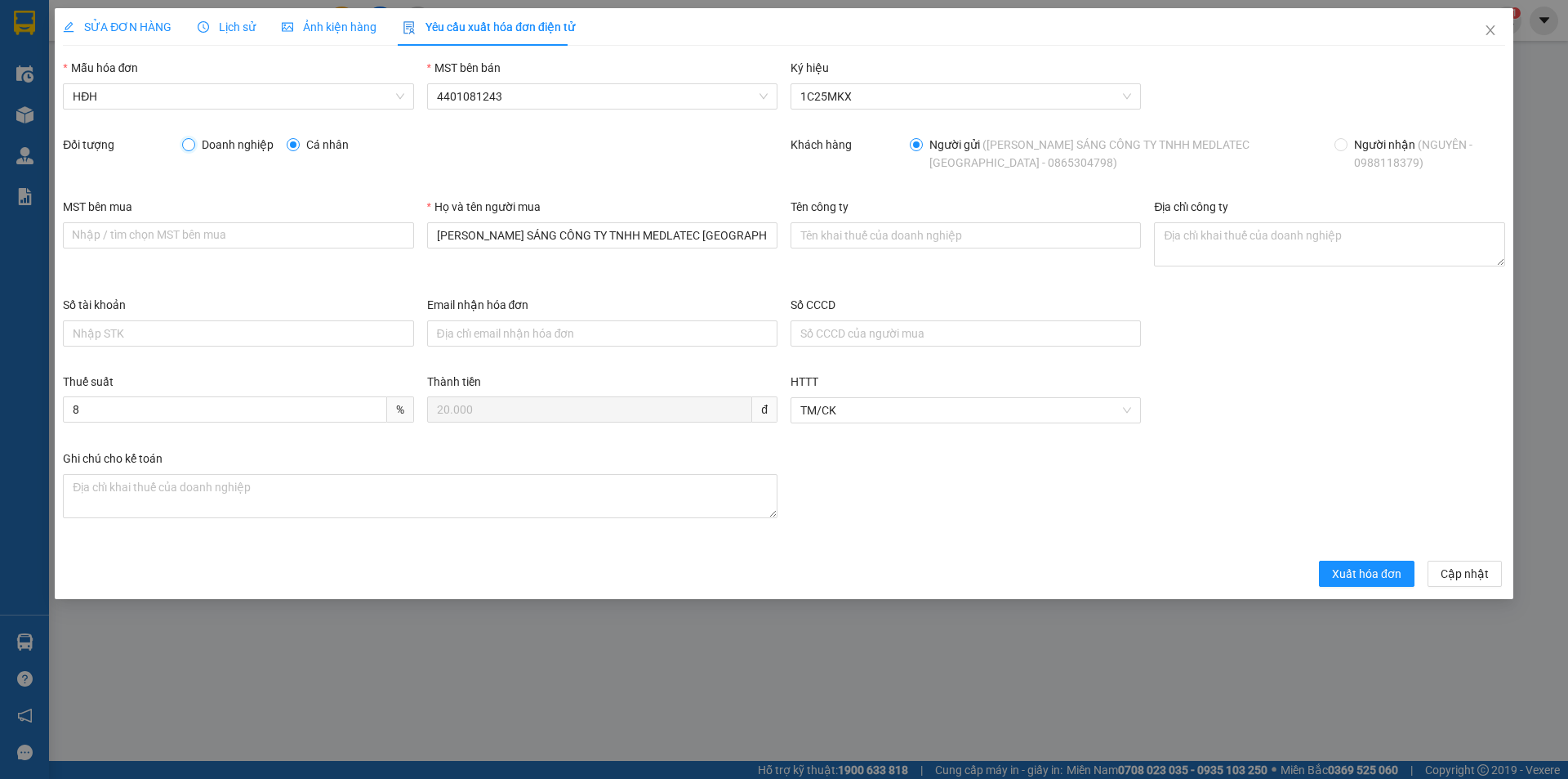
click at [193, 149] on input "Doanh nghiệp" at bounding box center [188, 144] width 12 height 12
radio input "true"
radio input "false"
drag, startPoint x: 726, startPoint y: 238, endPoint x: 299, endPoint y: 197, distance: 429.0
click at [301, 199] on div "MST bên mua Nhập / tìm chọn MST bên mua Họ và tên người mua [PERSON_NAME] SÁNG …" at bounding box center [784, 247] width 1455 height 98
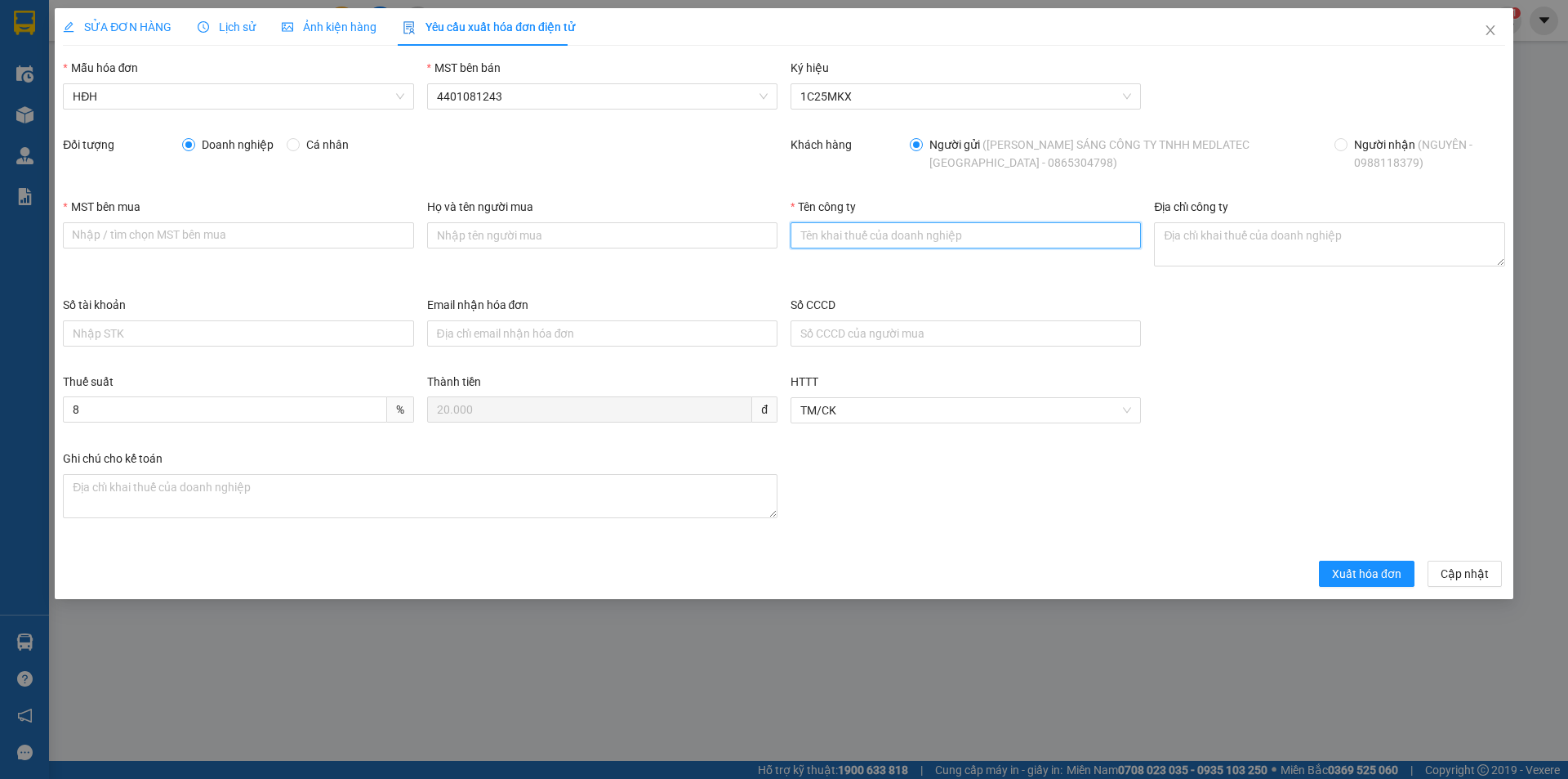
click at [853, 238] on input "Tên công ty" at bounding box center [966, 235] width 350 height 26
paste input "CÔNG TY TNHH MEDLATEC [GEOGRAPHIC_DATA]"
type input "CÔNG TY TNHH MEDLATEC [GEOGRAPHIC_DATA]"
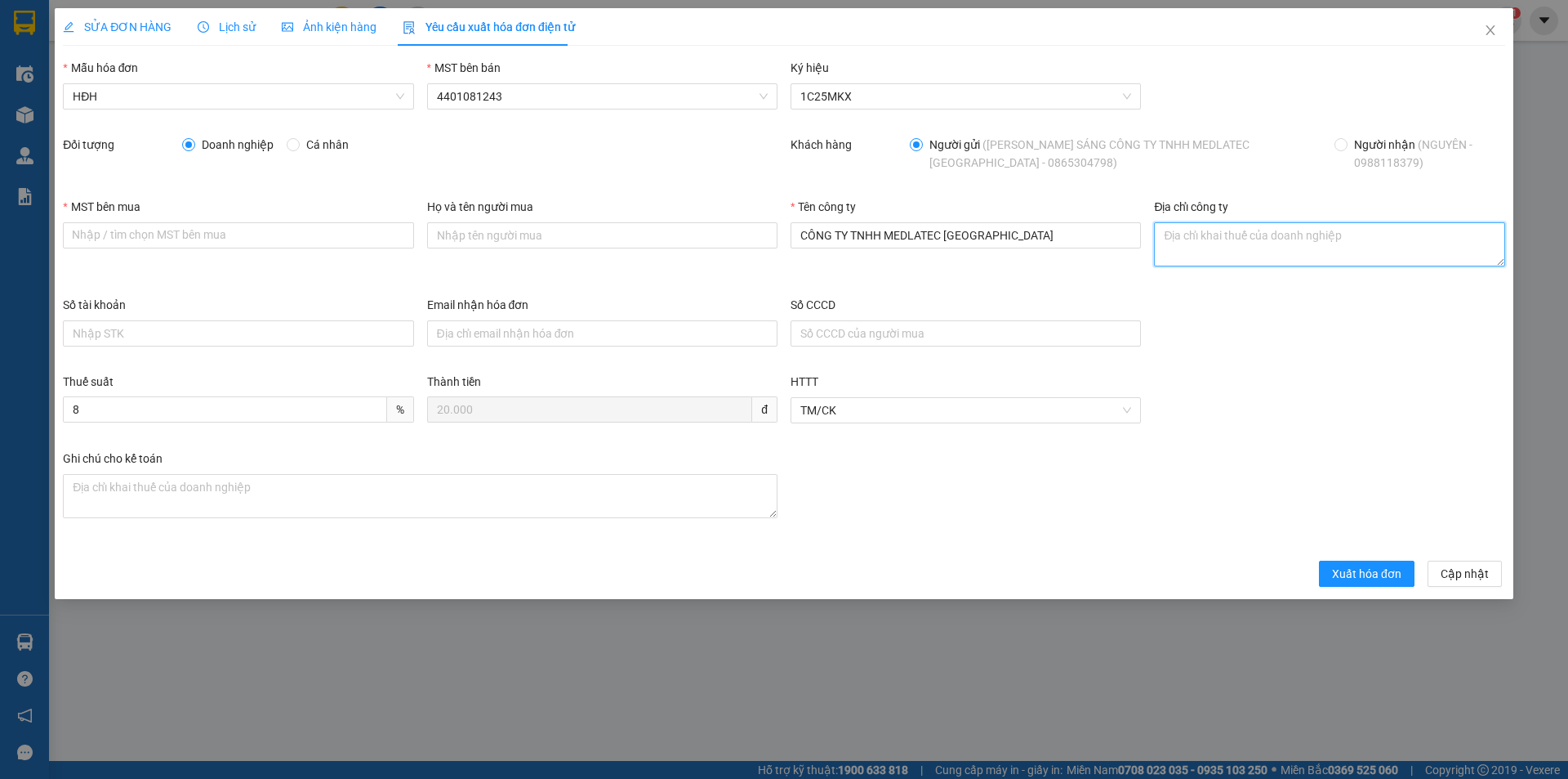
click at [1219, 240] on textarea "Địa chỉ công ty" at bounding box center [1329, 244] width 350 height 44
paste textarea "Số 42 - 44, [GEOGRAPHIC_DATA], [GEOGRAPHIC_DATA], [GEOGRAPHIC_DATA], [GEOGRAPHI…"
type textarea "Số 42 - 44, [GEOGRAPHIC_DATA], [GEOGRAPHIC_DATA], [GEOGRAPHIC_DATA], [GEOGRAPHI…"
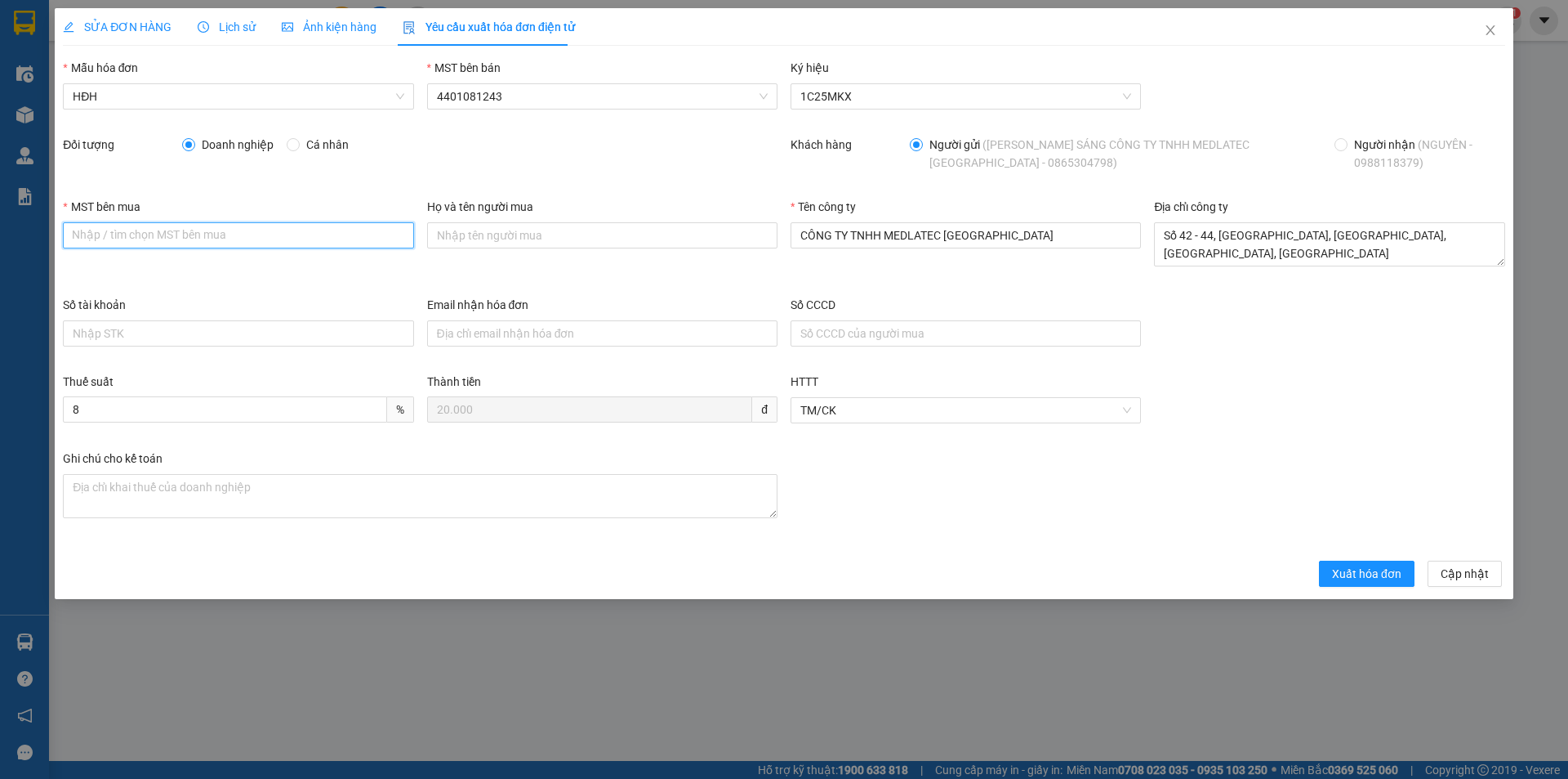
click at [239, 223] on input "MST bên mua" at bounding box center [238, 235] width 350 height 26
paste input "0101234974"
type input "0101234974"
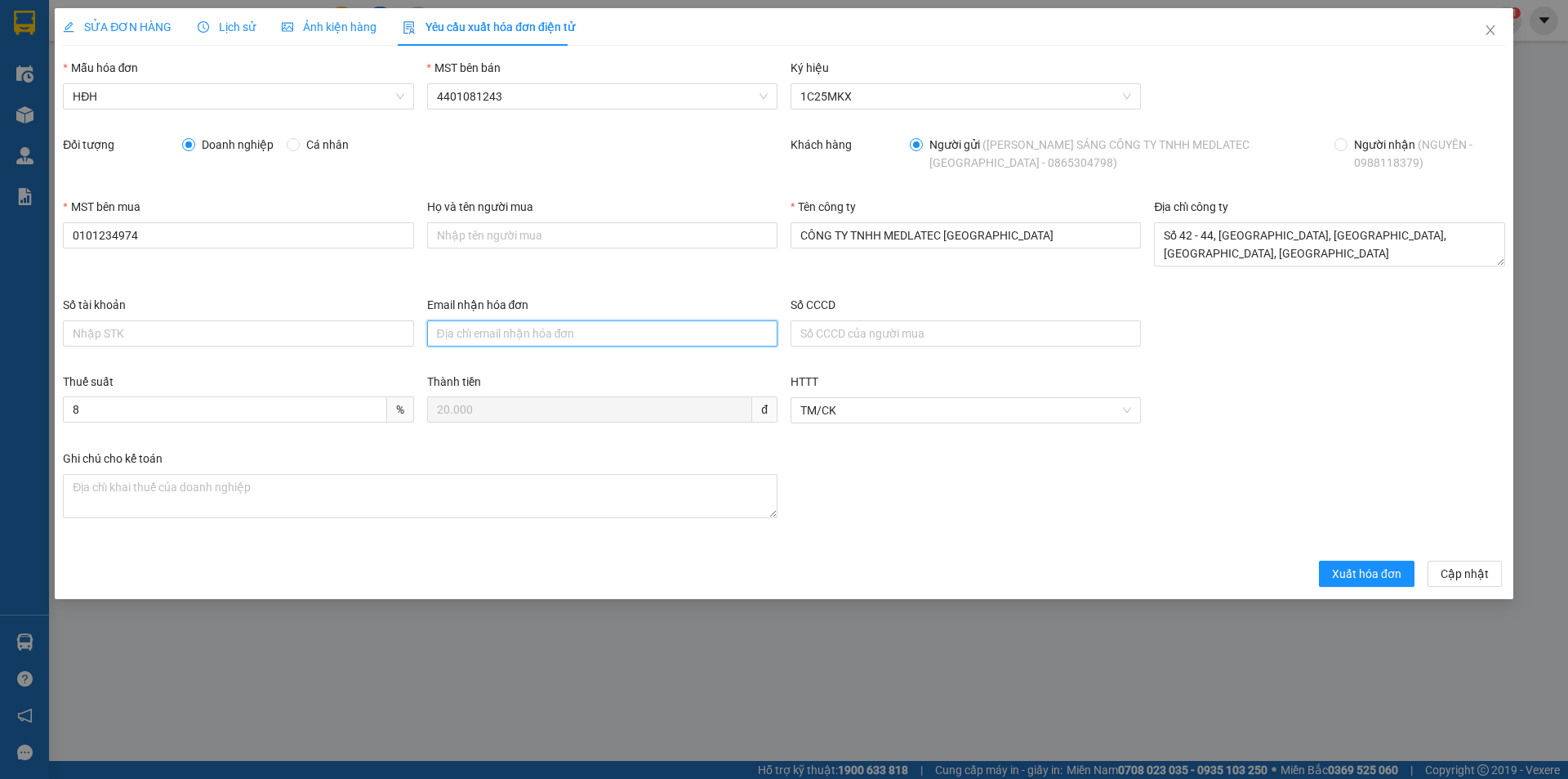
click at [556, 338] on input "Email nhận hóa đơn" at bounding box center [603, 333] width 350 height 26
click at [473, 332] on input "Email nhận hóa đơn" at bounding box center [603, 333] width 350 height 26
type input "[EMAIL_ADDRESS][DOMAIN_NAME]"
click at [1366, 566] on span "Xuất hóa đơn" at bounding box center [1367, 574] width 70 height 18
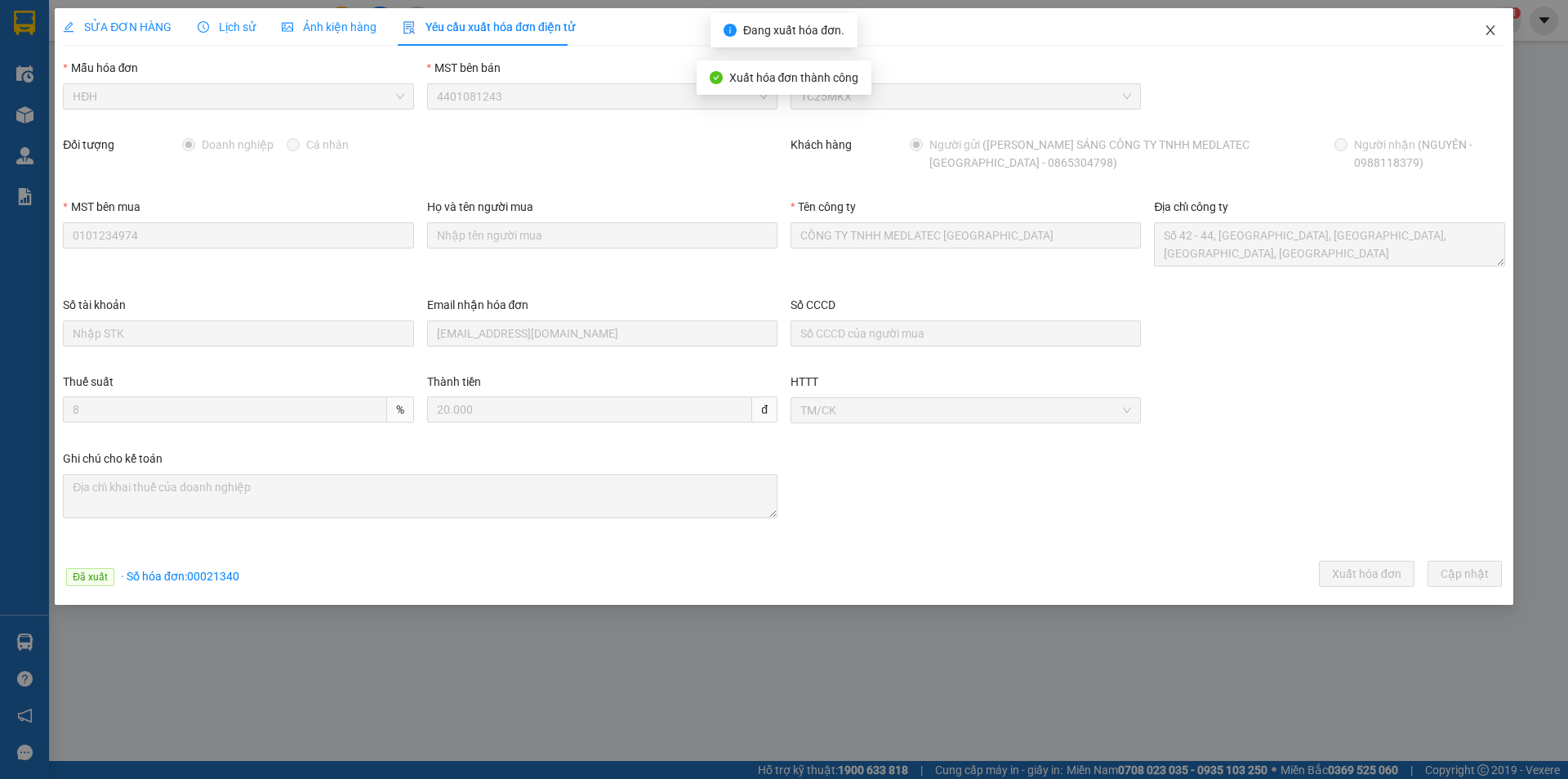
click at [1491, 28] on icon "close" at bounding box center [1491, 31] width 13 height 13
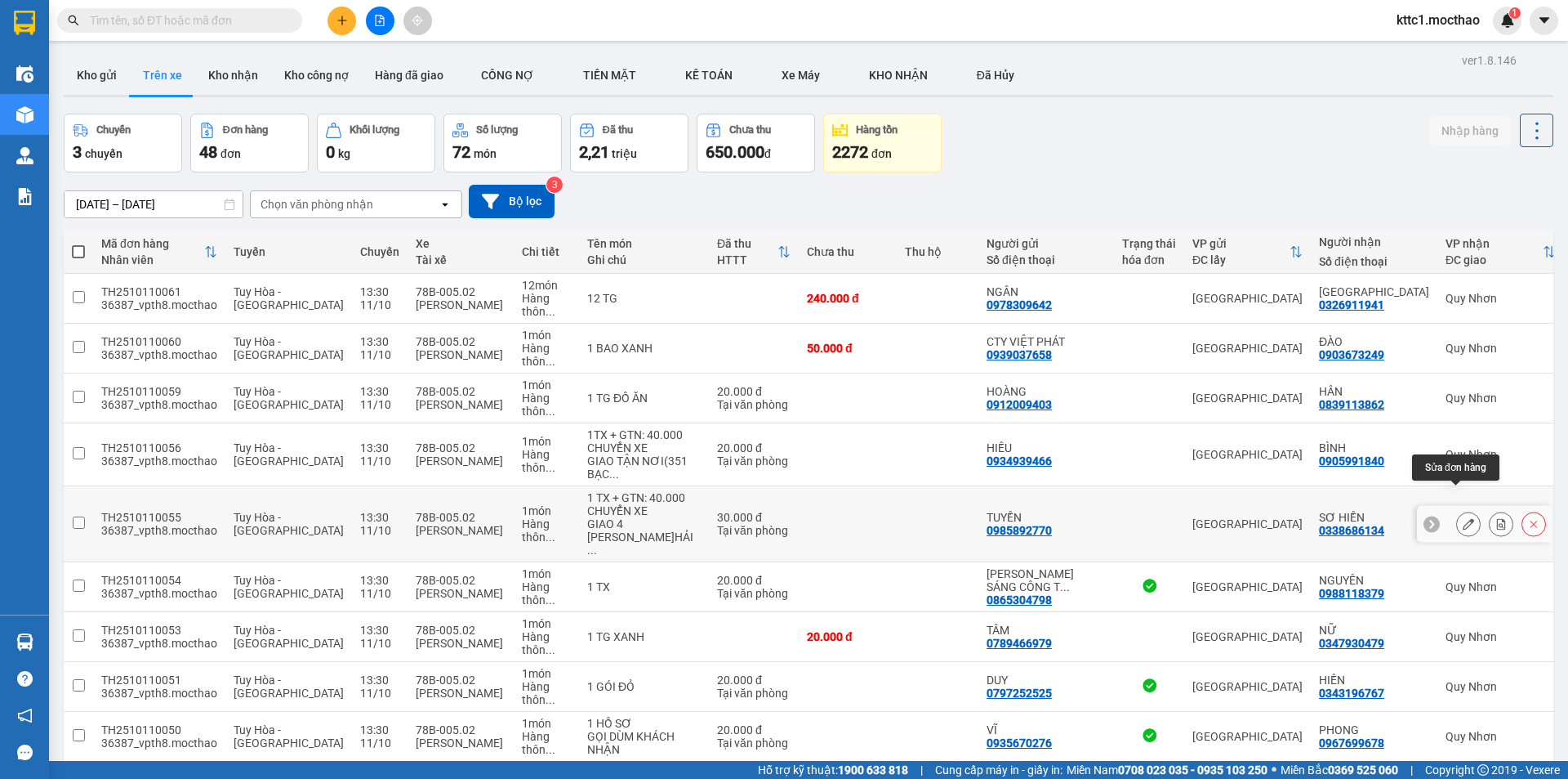
click at [1457, 510] on button at bounding box center [1468, 524] width 23 height 28
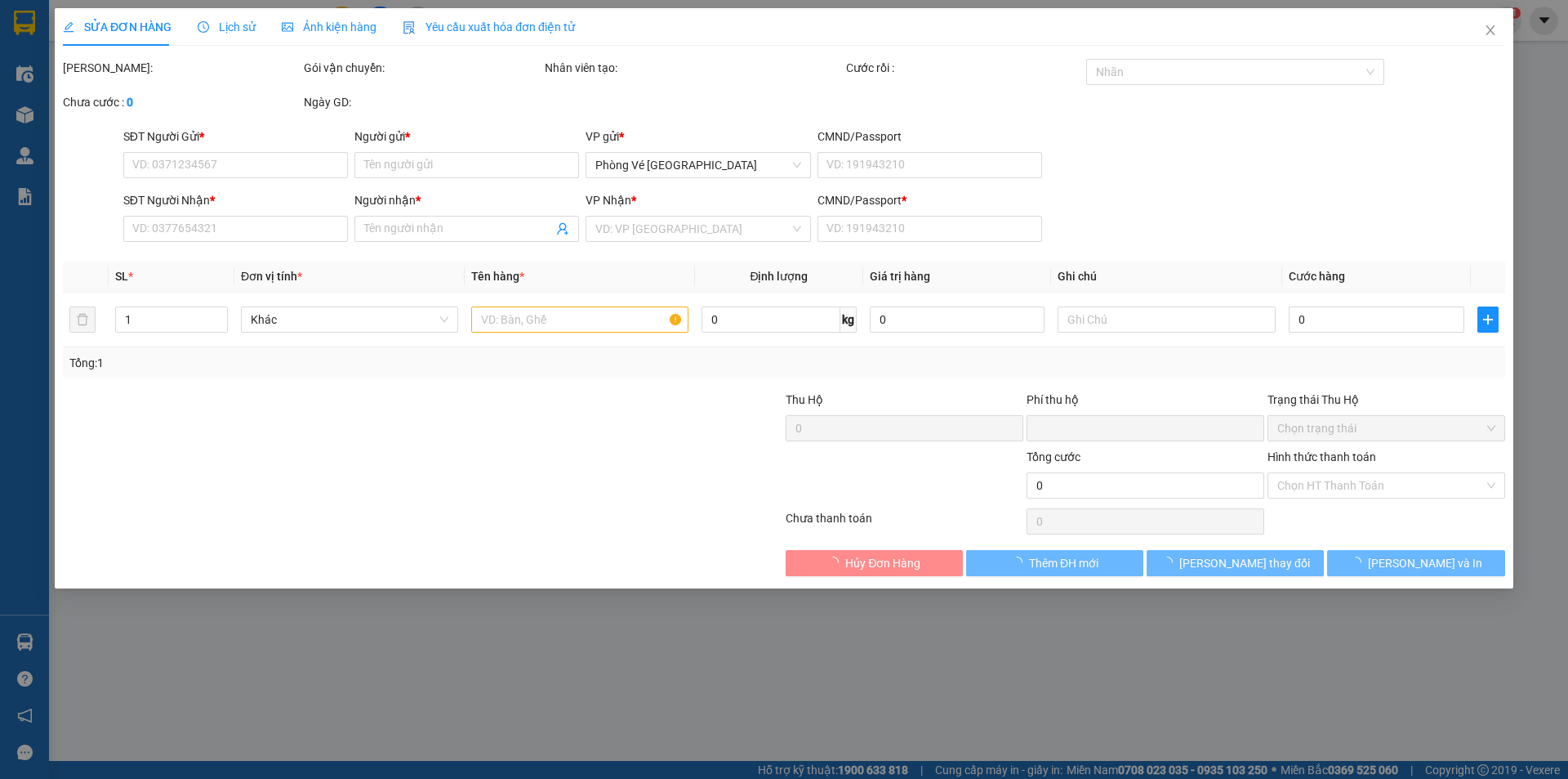
type input "0985892770"
type input "TUYỀN"
type input "0338686134"
type input "SƠ HIỀN"
type input "1"
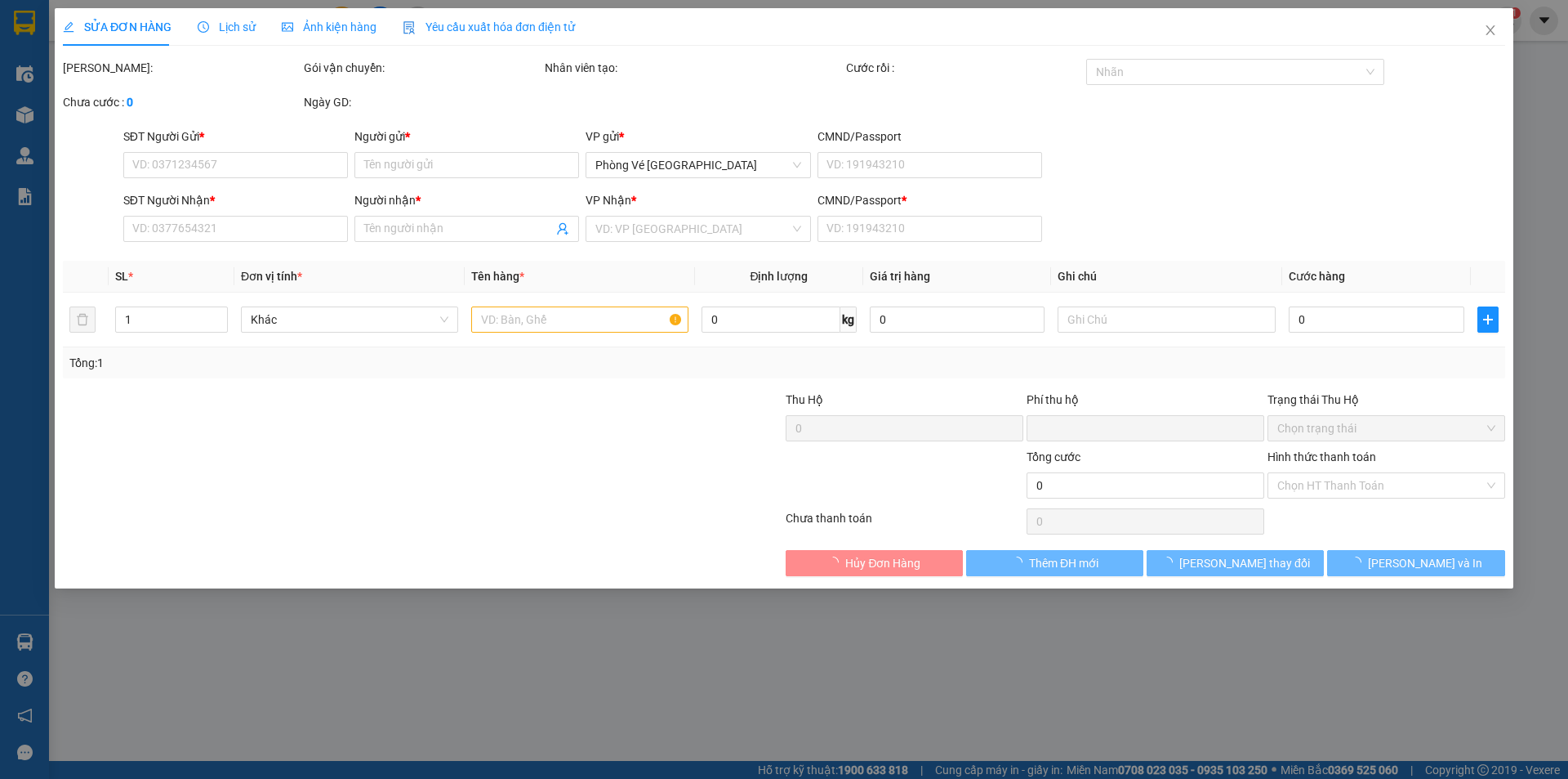
type input "0"
type input "30.000"
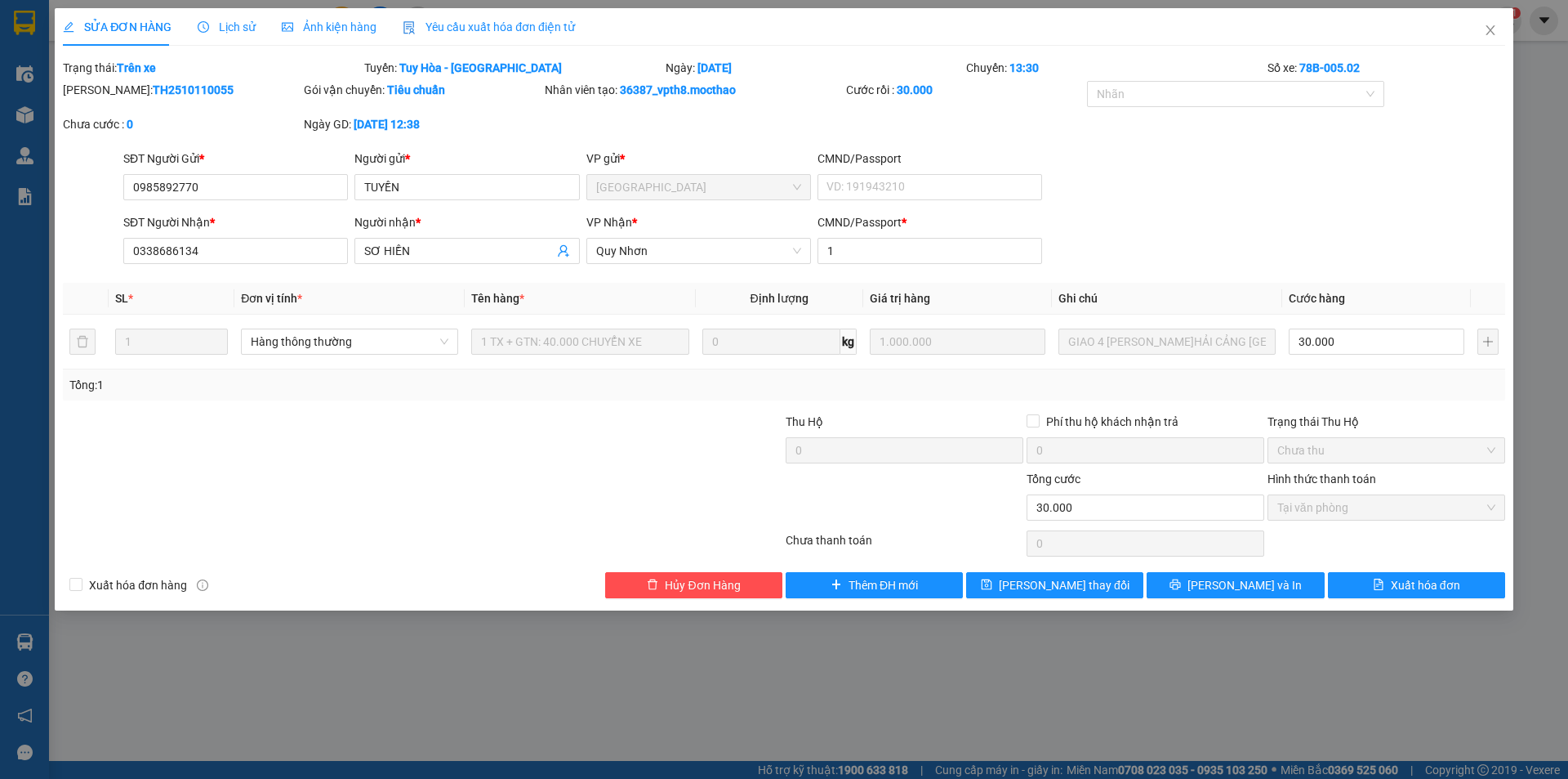
click at [442, 26] on span "Yêu cầu xuất hóa đơn điện tử" at bounding box center [489, 27] width 173 height 13
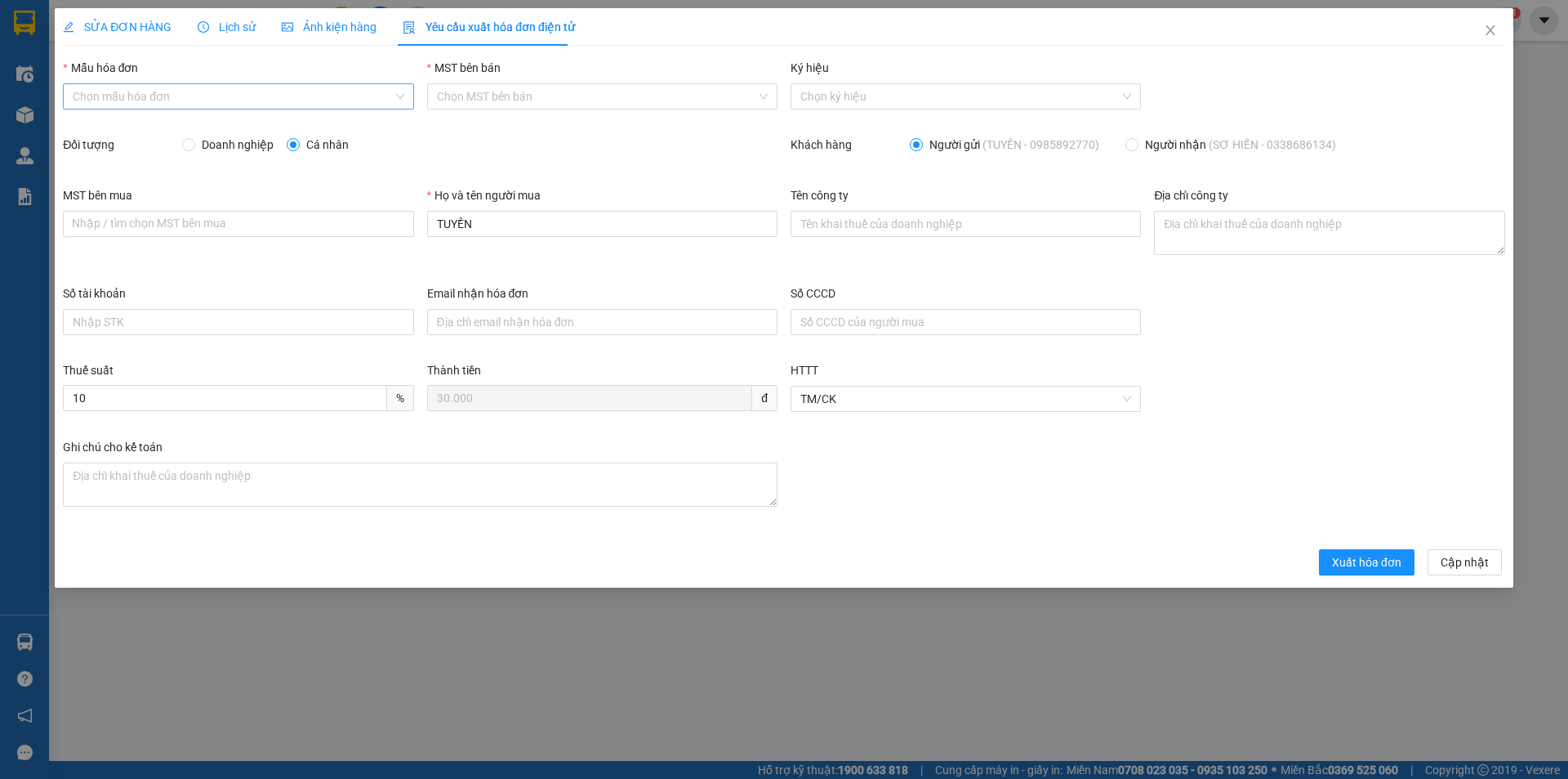
click at [261, 90] on input "Mẫu hóa đơn" at bounding box center [232, 96] width 320 height 25
click at [218, 125] on div "HĐH" at bounding box center [238, 130] width 331 height 18
type input "8"
drag, startPoint x: 496, startPoint y: 226, endPoint x: 403, endPoint y: 228, distance: 93.0
click at [403, 228] on div "MST bên mua Nhập / tìm chọn MST bên mua Họ và tên người mua TUYỀN Tên công ty Đ…" at bounding box center [784, 235] width 1455 height 98
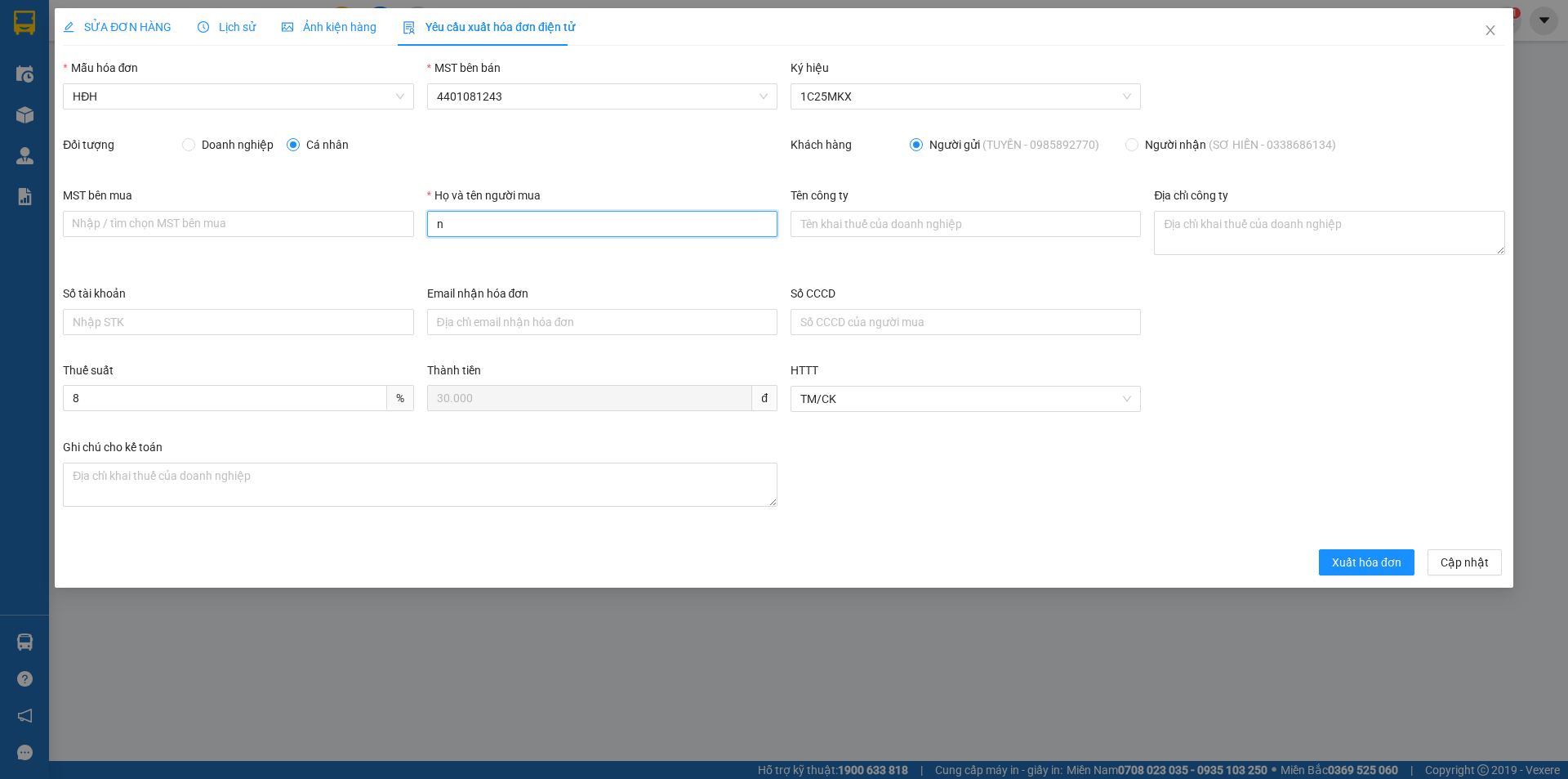
type input "Người mua không lấy hóa đơn"
click at [1377, 569] on span "Xuất hóa đơn" at bounding box center [1367, 562] width 70 height 18
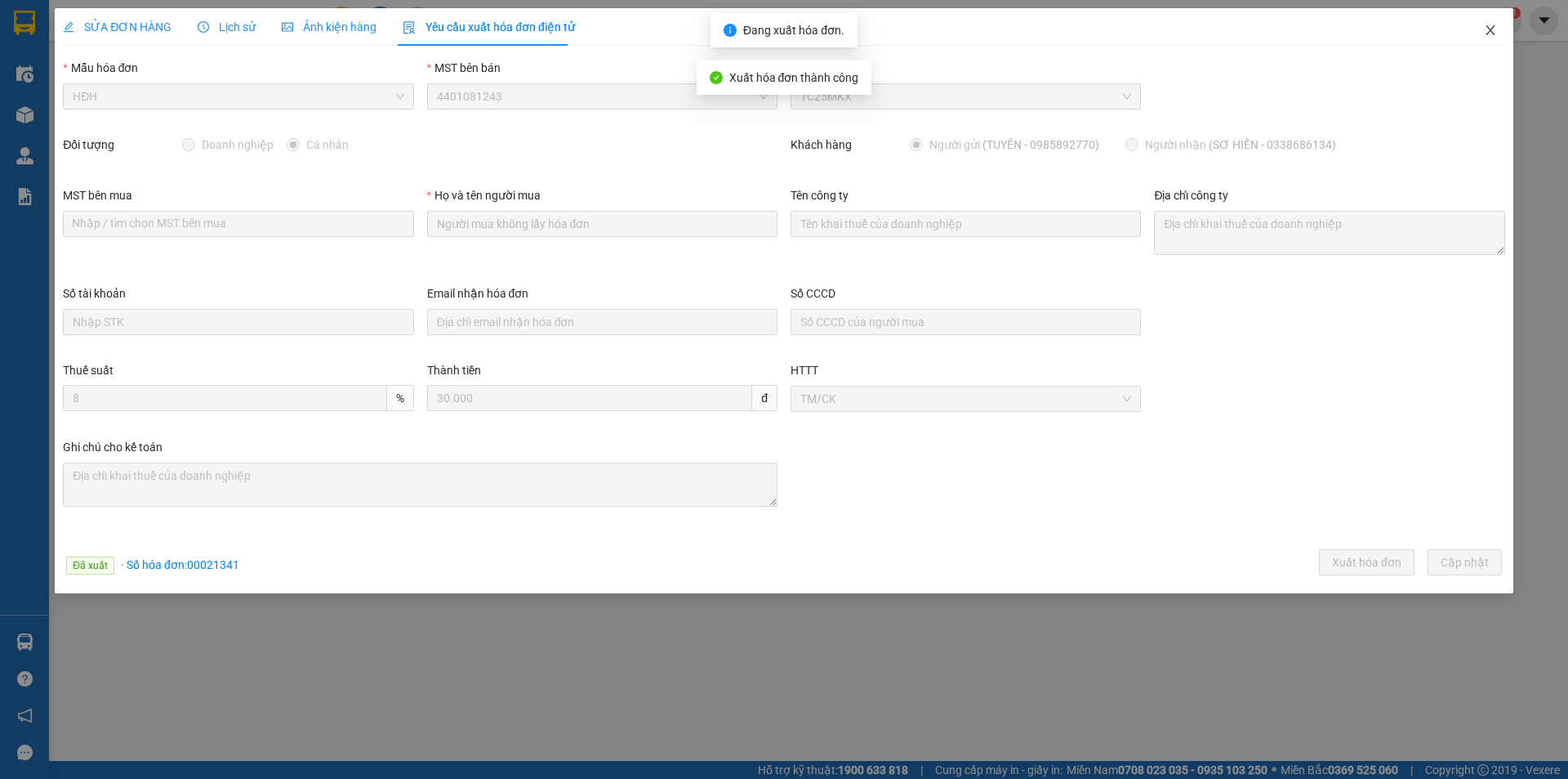
click at [1492, 30] on icon "close" at bounding box center [1490, 31] width 9 height 10
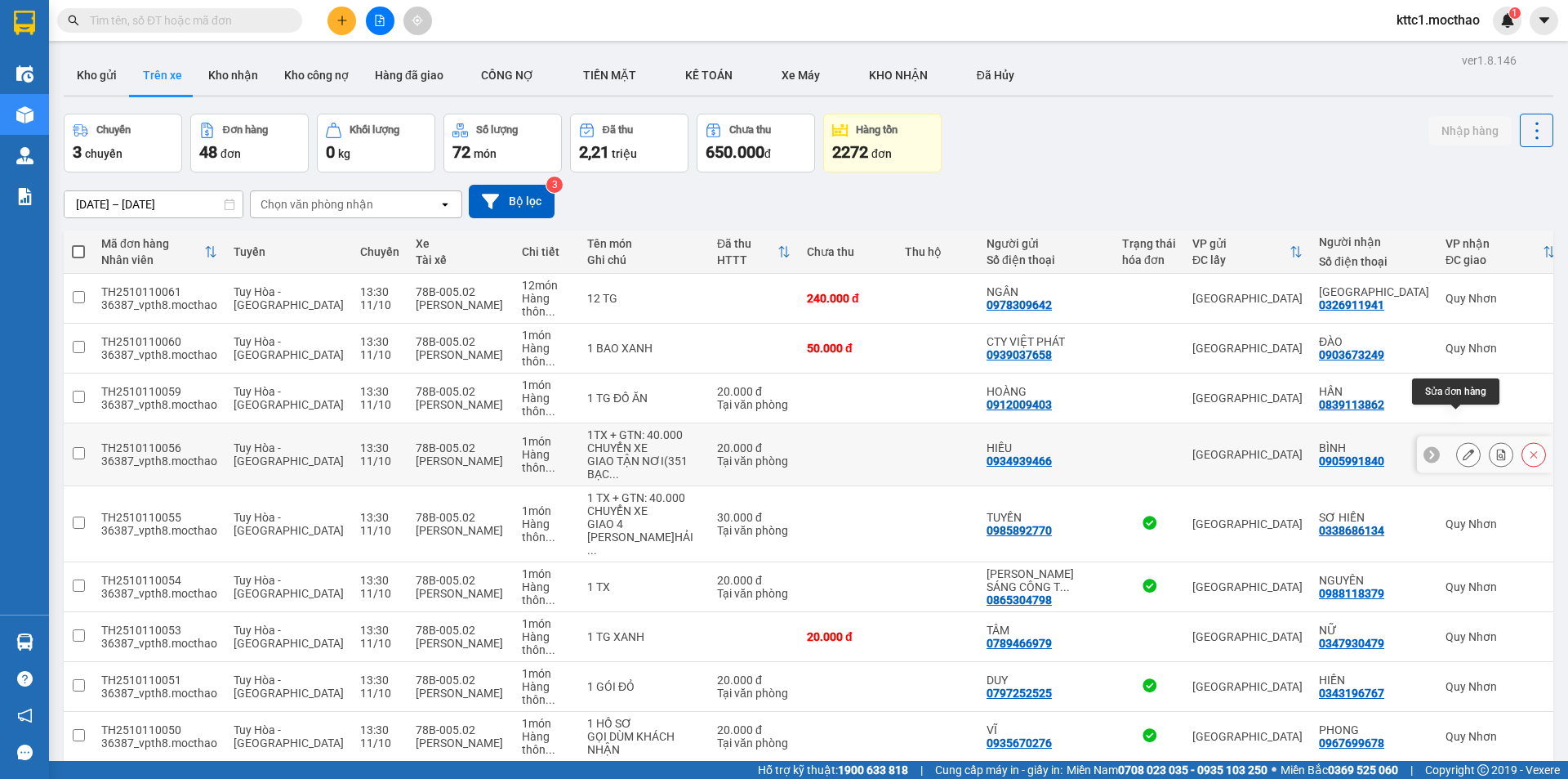
click at [1458, 440] on button at bounding box center [1468, 454] width 23 height 28
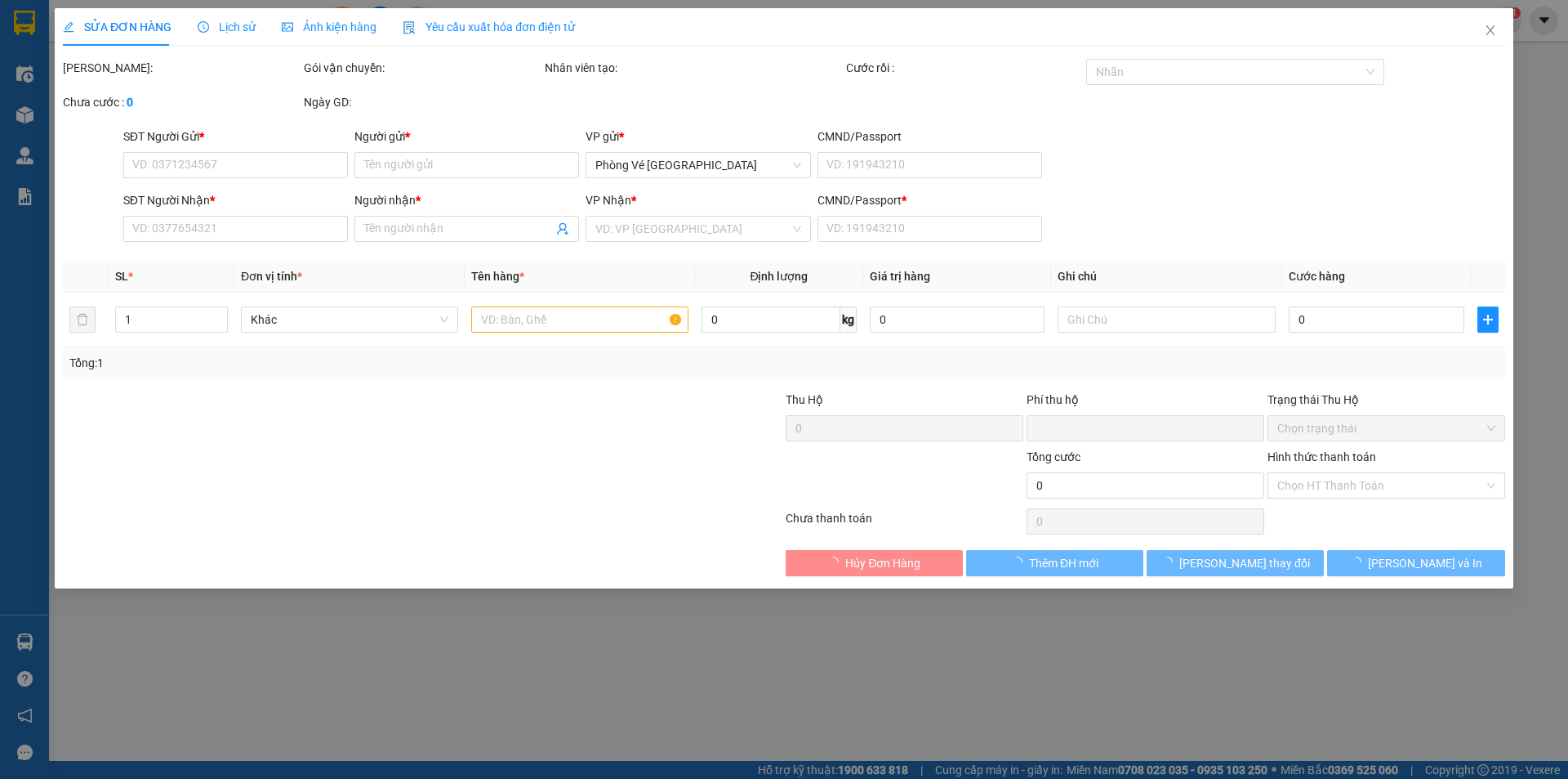
type input "0934939466"
type input "HIẾU"
type input "0905991840"
type input "BÌNH"
type input "1"
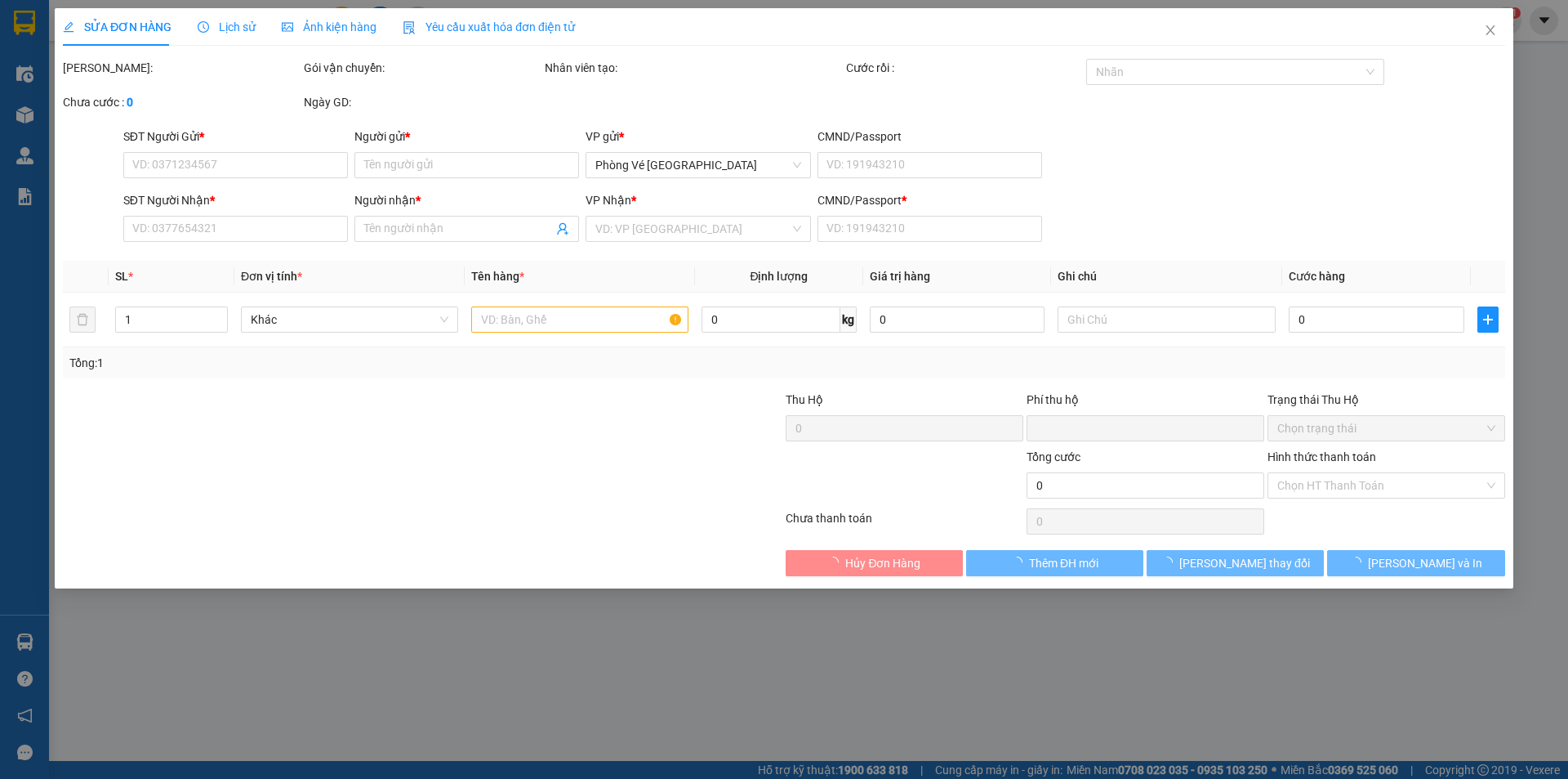
type input "0"
type input "20.000"
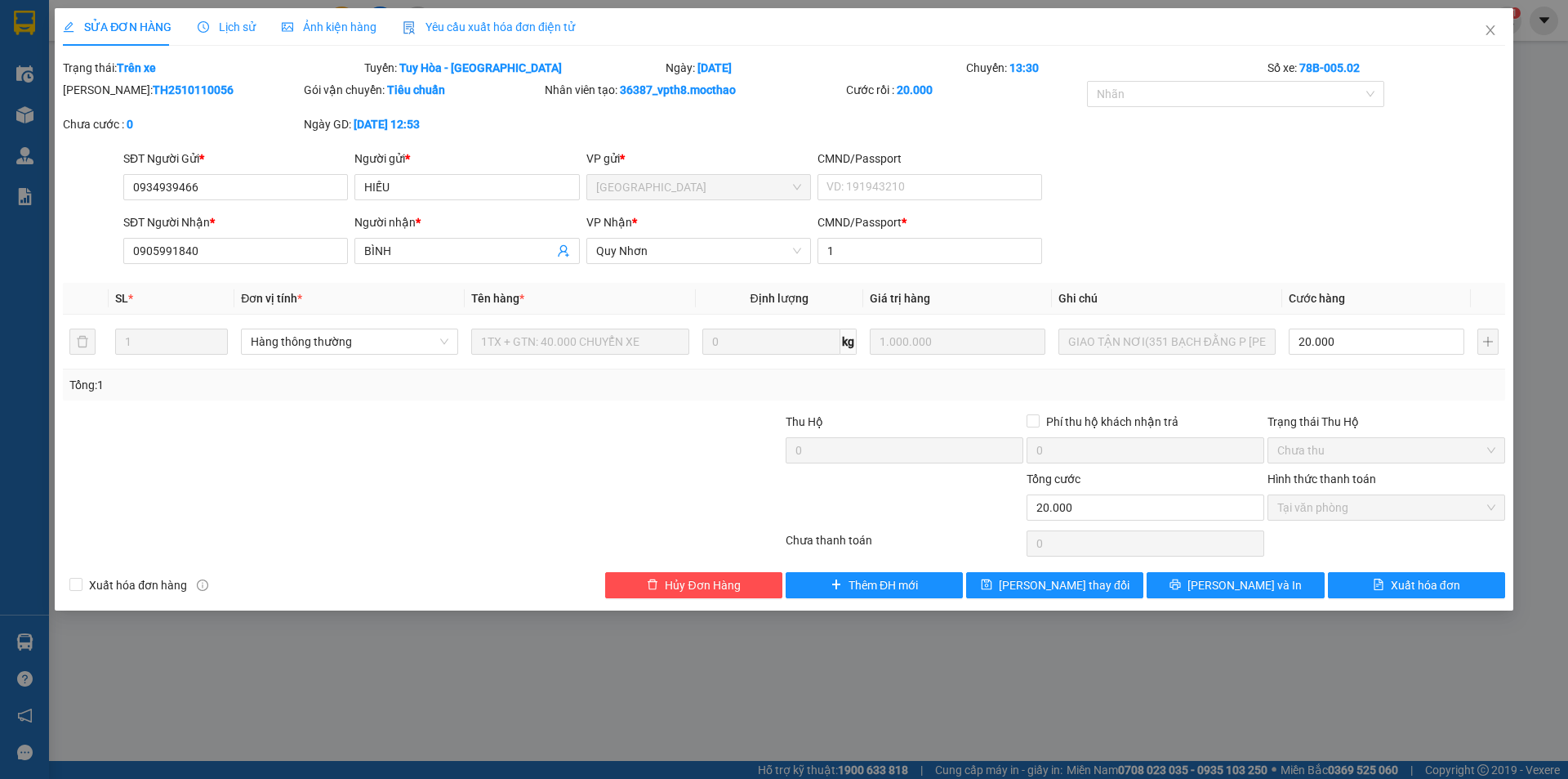
click at [464, 28] on span "Yêu cầu xuất hóa đơn điện tử" at bounding box center [489, 27] width 173 height 13
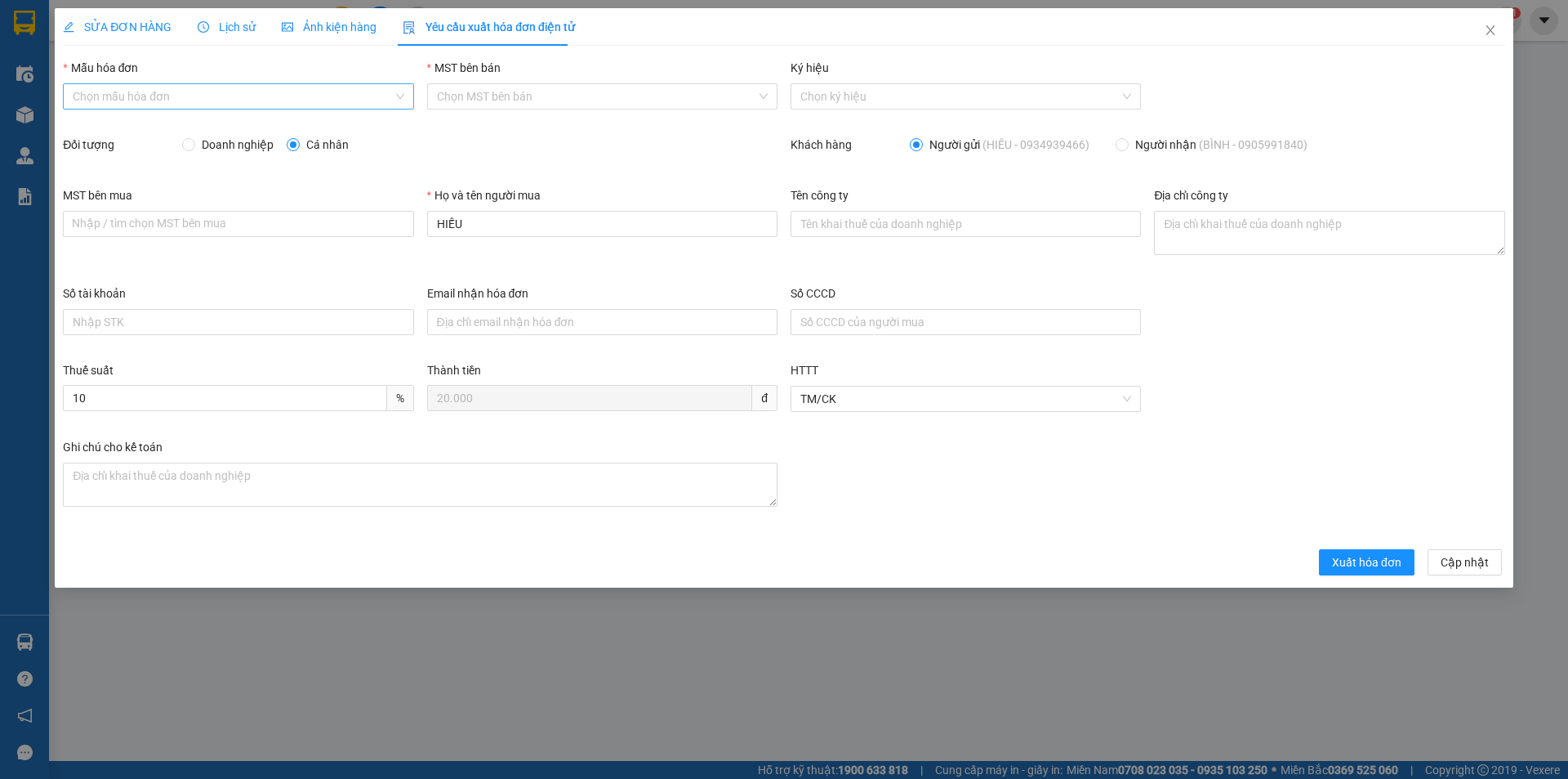
click at [176, 91] on input "Mẫu hóa đơn" at bounding box center [232, 96] width 320 height 25
click at [149, 123] on div "HĐH" at bounding box center [238, 130] width 331 height 18
type input "8"
drag, startPoint x: 455, startPoint y: 224, endPoint x: 412, endPoint y: 225, distance: 43.0
click at [412, 226] on div "MST bên mua Nhập / tìm chọn MST bên mua Họ và tên người mua HIẾU Tên công ty Đị…" at bounding box center [784, 235] width 1455 height 98
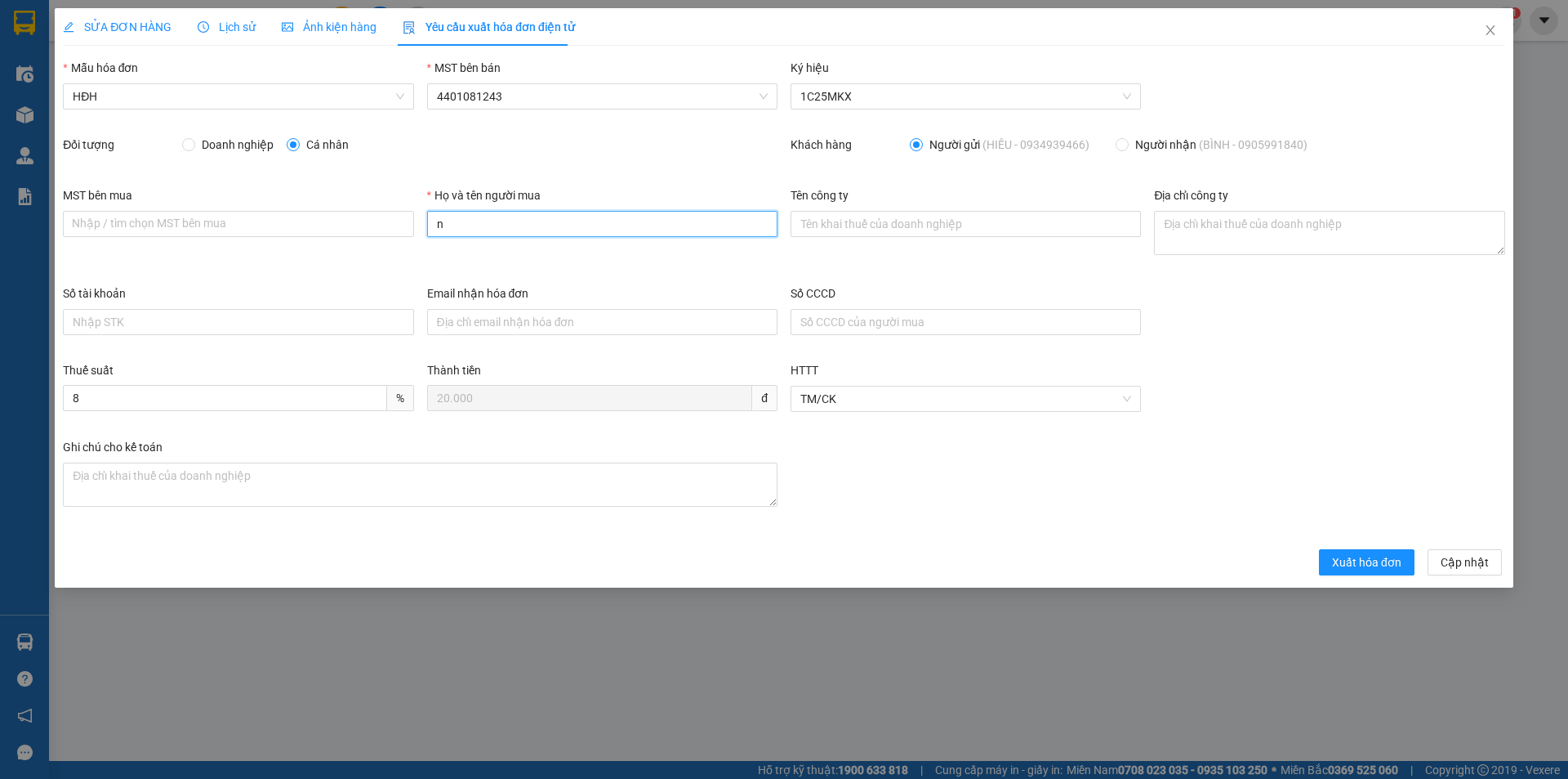
type input "Người mua không lấy hóa đơn"
click at [1368, 558] on span "Xuất hóa đơn" at bounding box center [1367, 562] width 70 height 18
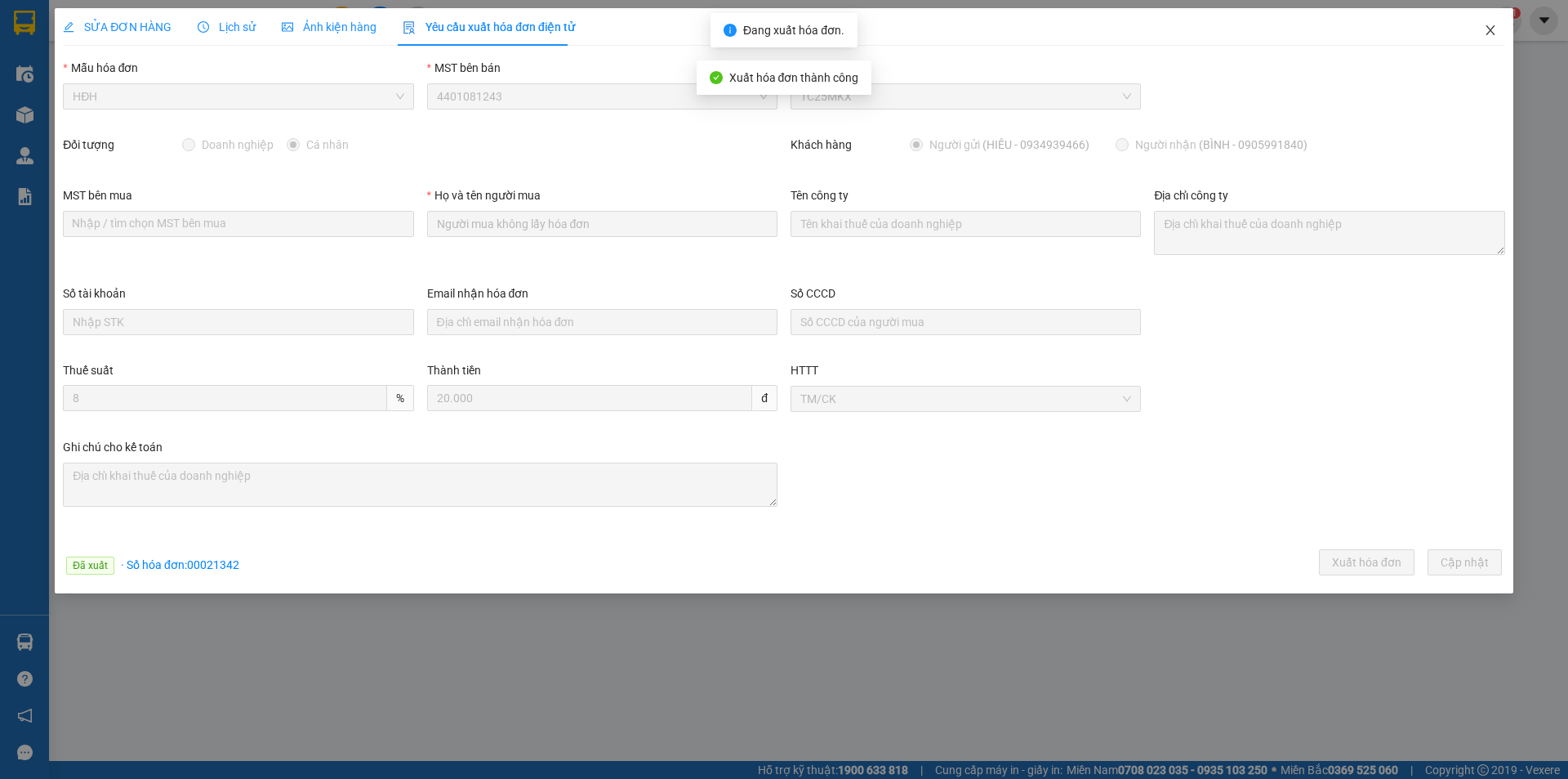
click at [1488, 28] on icon "close" at bounding box center [1490, 31] width 9 height 10
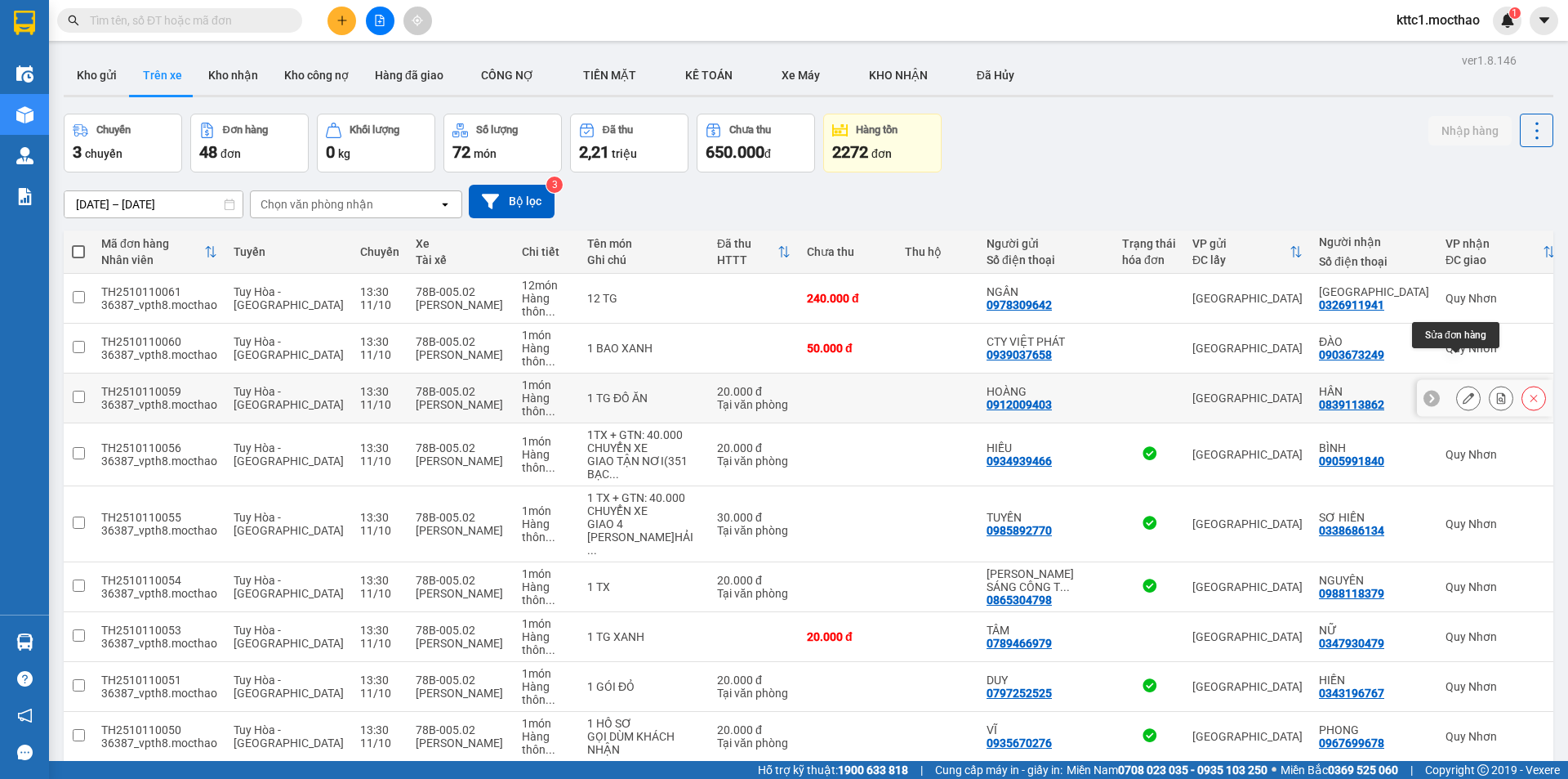
click at [1463, 392] on icon at bounding box center [1468, 398] width 12 height 12
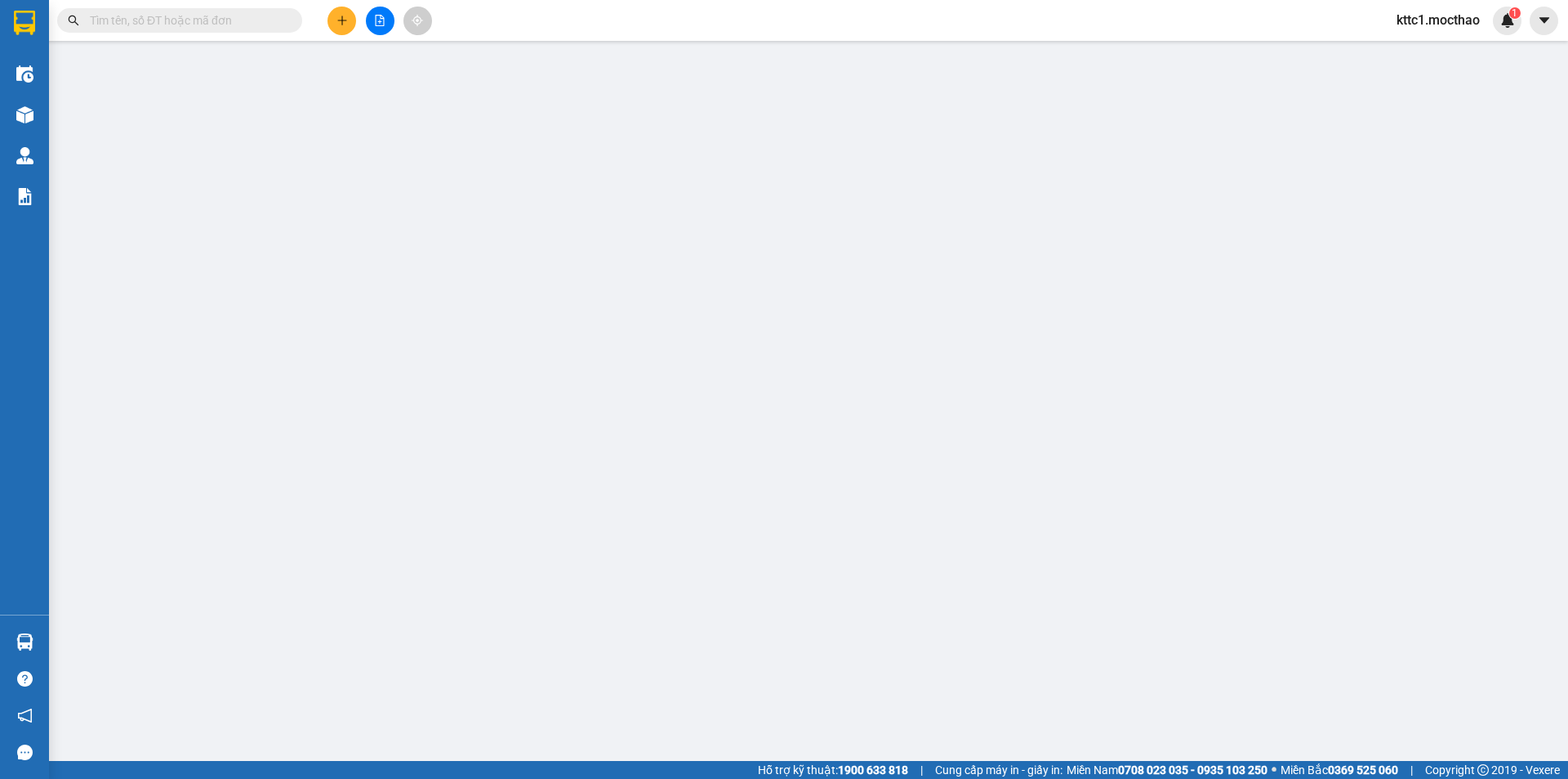
type input "0912009403"
type input "HOÀNG"
type input "0839113862"
type input "HÂN"
type input "1"
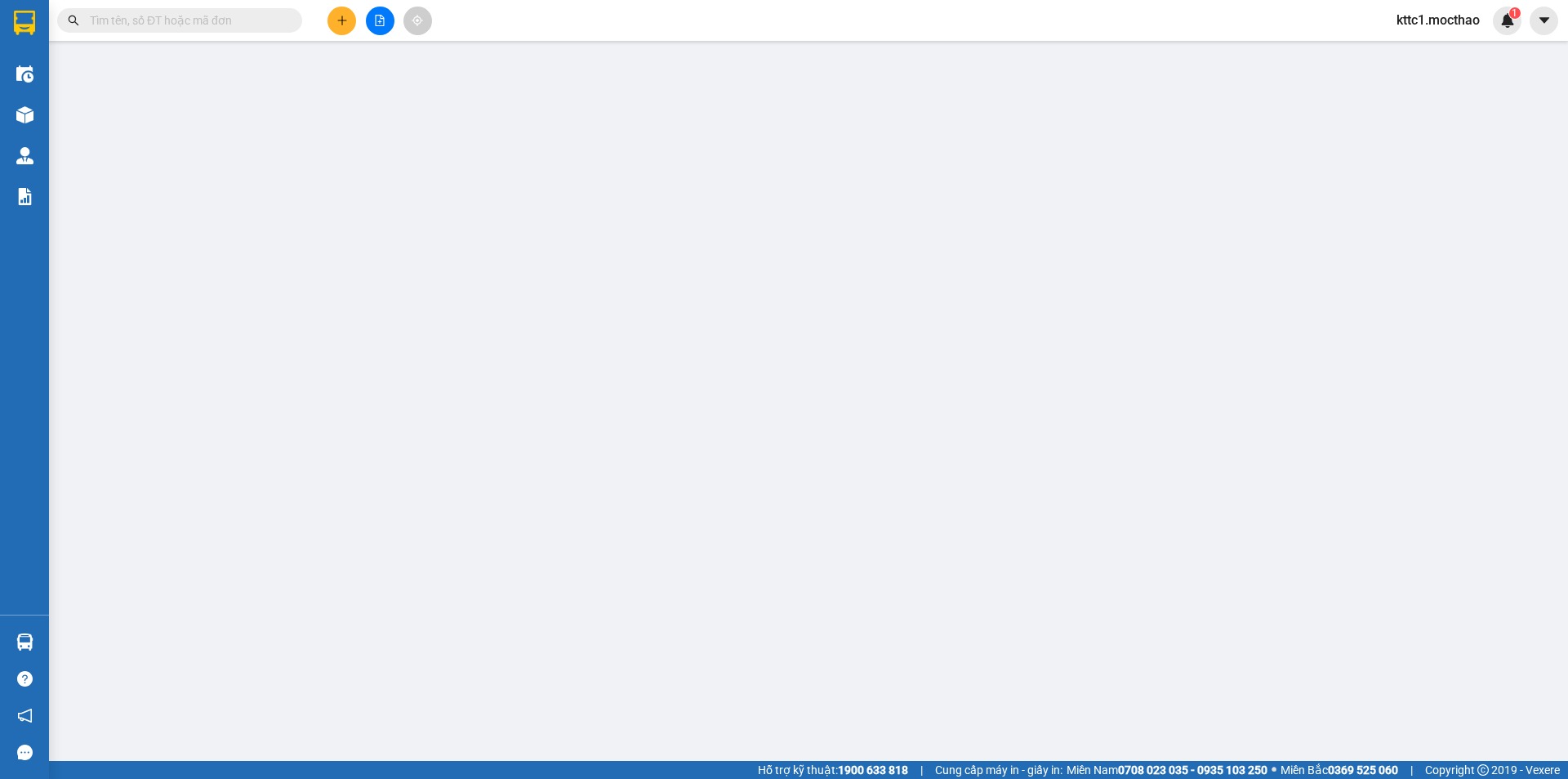
type input "0"
type input "20.000"
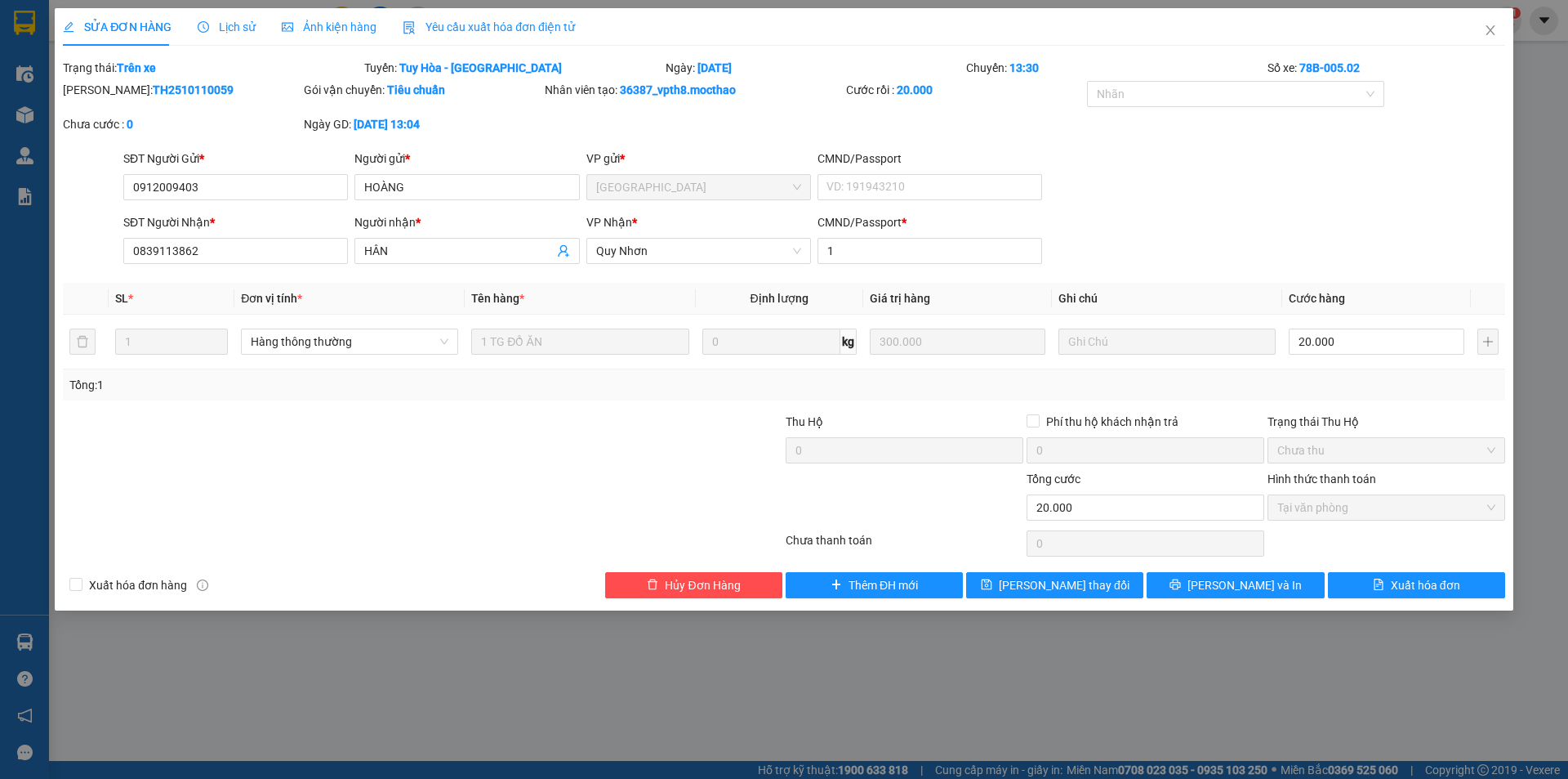
click at [476, 27] on span "Yêu cầu xuất hóa đơn điện tử" at bounding box center [489, 27] width 173 height 13
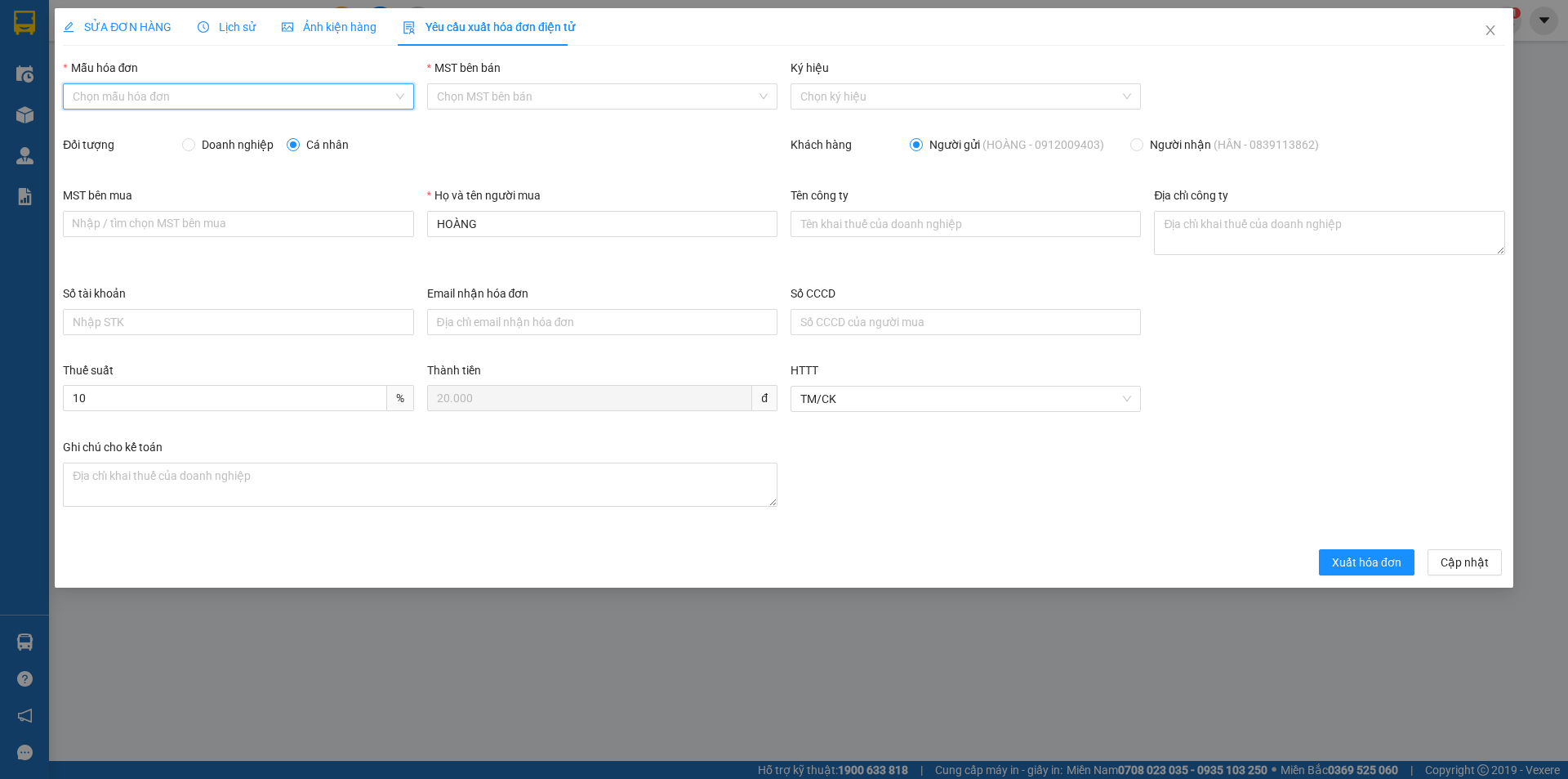
click at [249, 94] on input "Mẫu hóa đơn" at bounding box center [232, 96] width 320 height 25
click at [212, 130] on div "HĐH" at bounding box center [238, 130] width 331 height 18
type input "8"
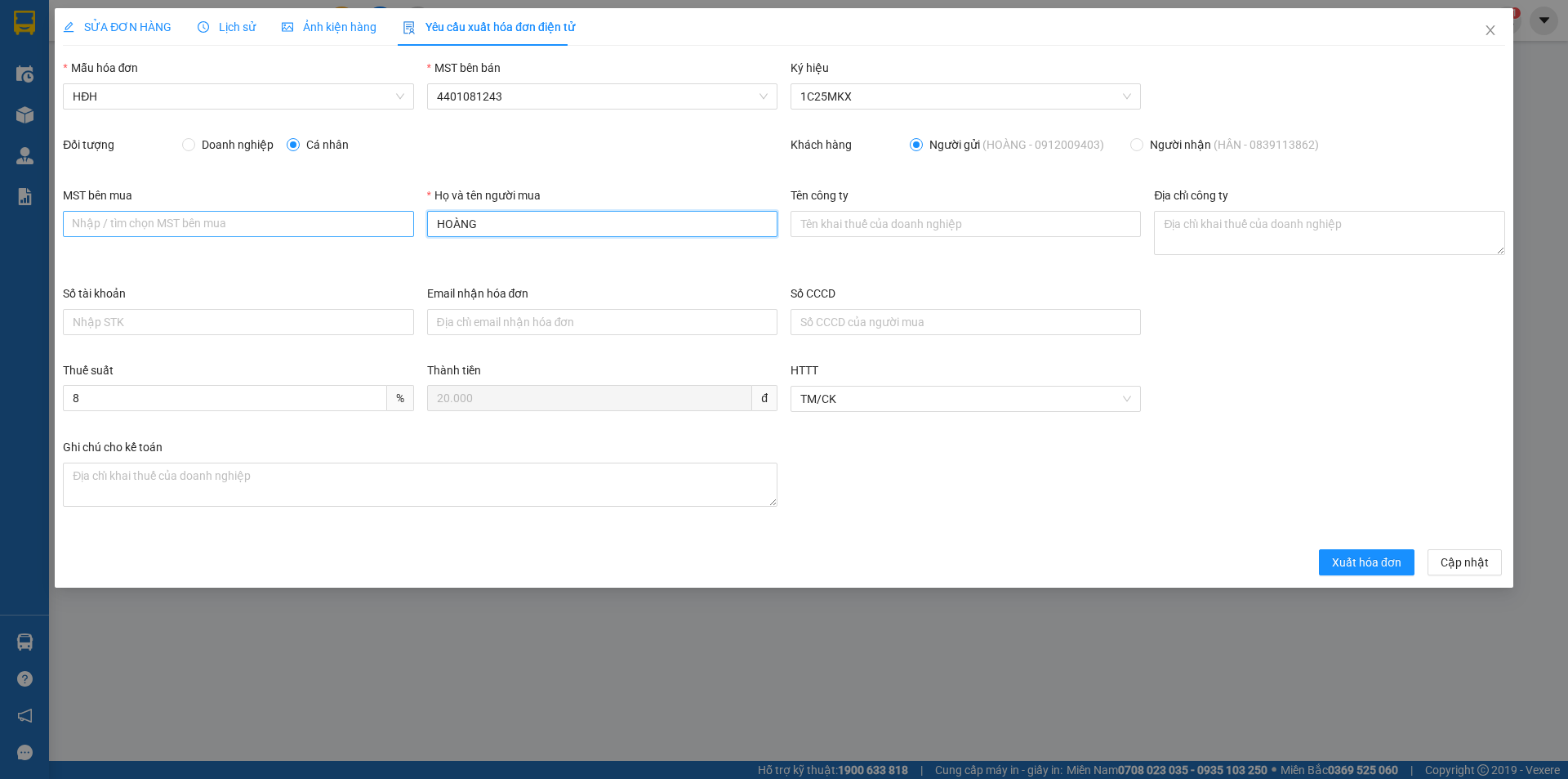
drag, startPoint x: 490, startPoint y: 222, endPoint x: 402, endPoint y: 222, distance: 88.0
click at [403, 223] on div "MST bên mua Nhập / tìm chọn MST bên mua Họ và tên người mua HOÀNG Tên công ty Đ…" at bounding box center [784, 235] width 1455 height 98
type input "Người mua không lấy hóa đơn"
click at [1375, 559] on span "Xuất hóa đơn" at bounding box center [1367, 562] width 70 height 18
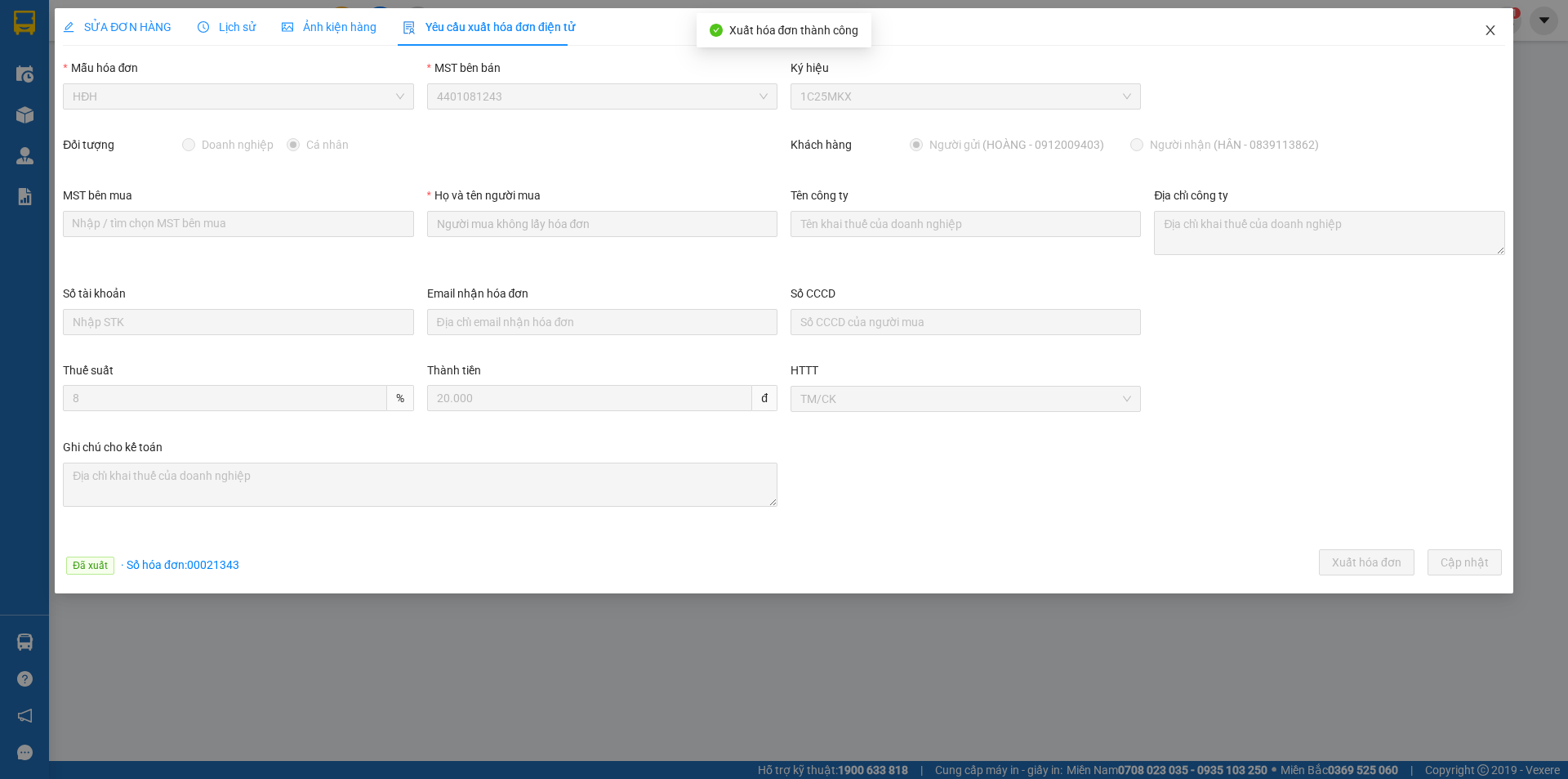
click at [1491, 32] on icon "close" at bounding box center [1491, 31] width 13 height 13
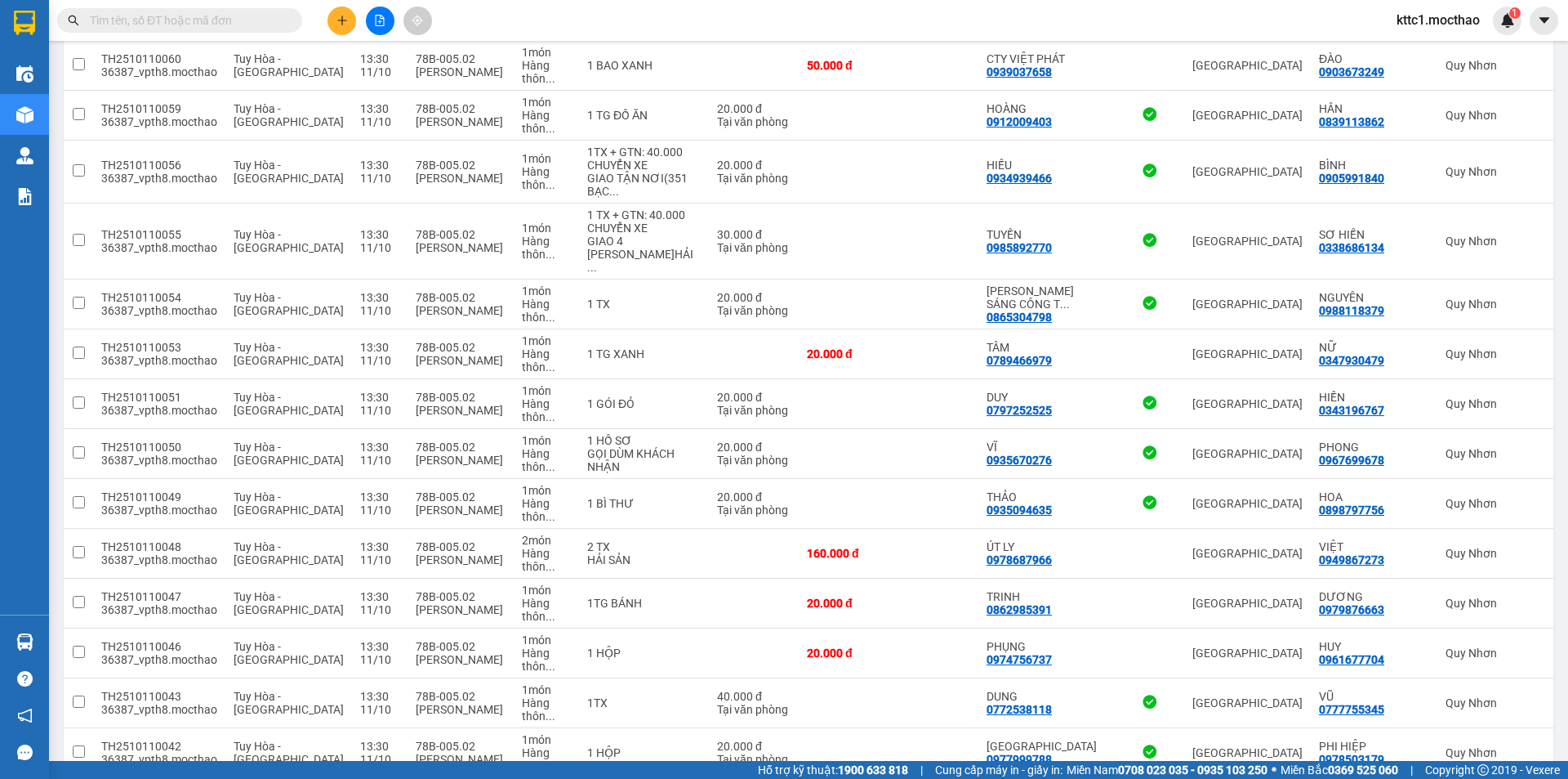
scroll to position [81, 0]
